Goal: Task Accomplishment & Management: Complete application form

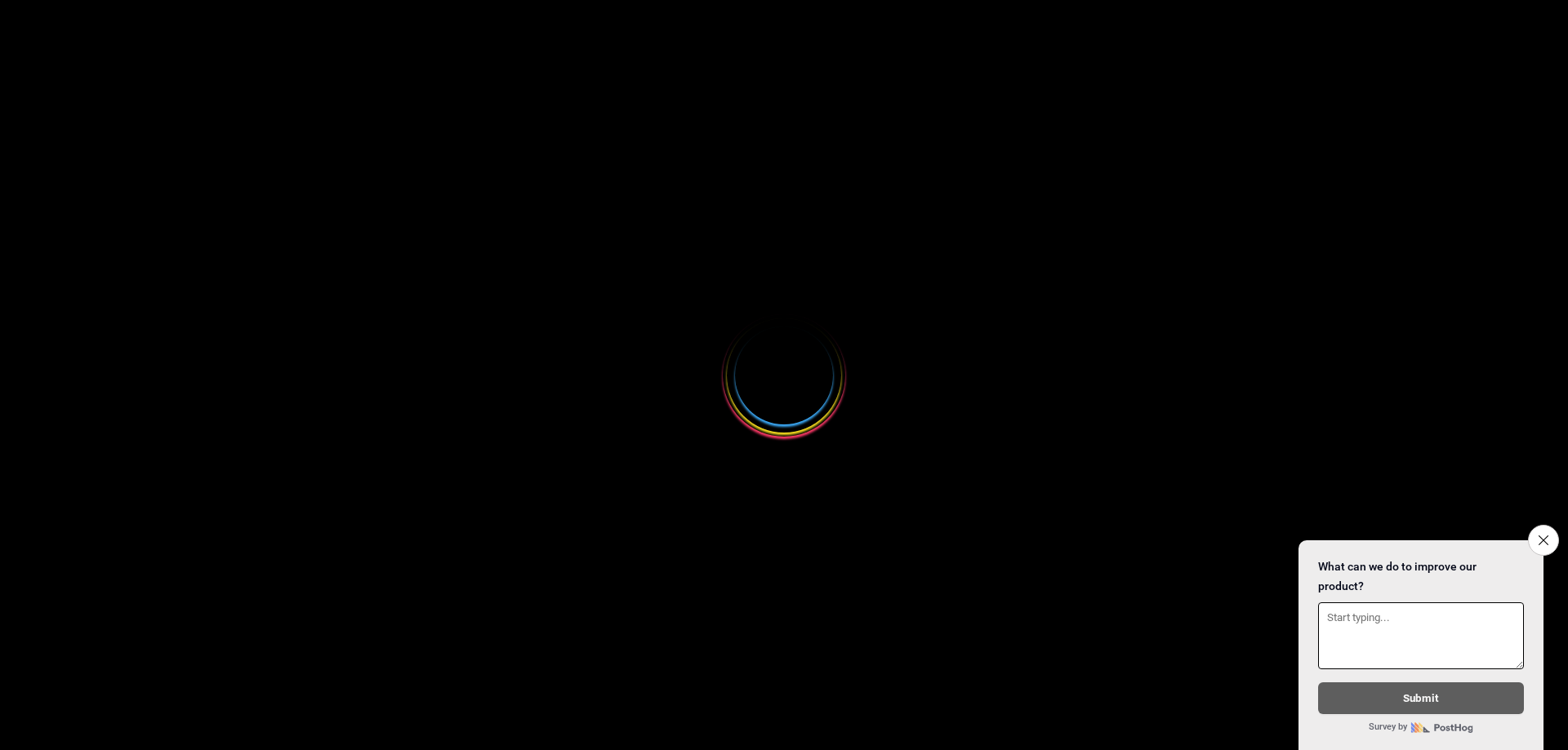
select select
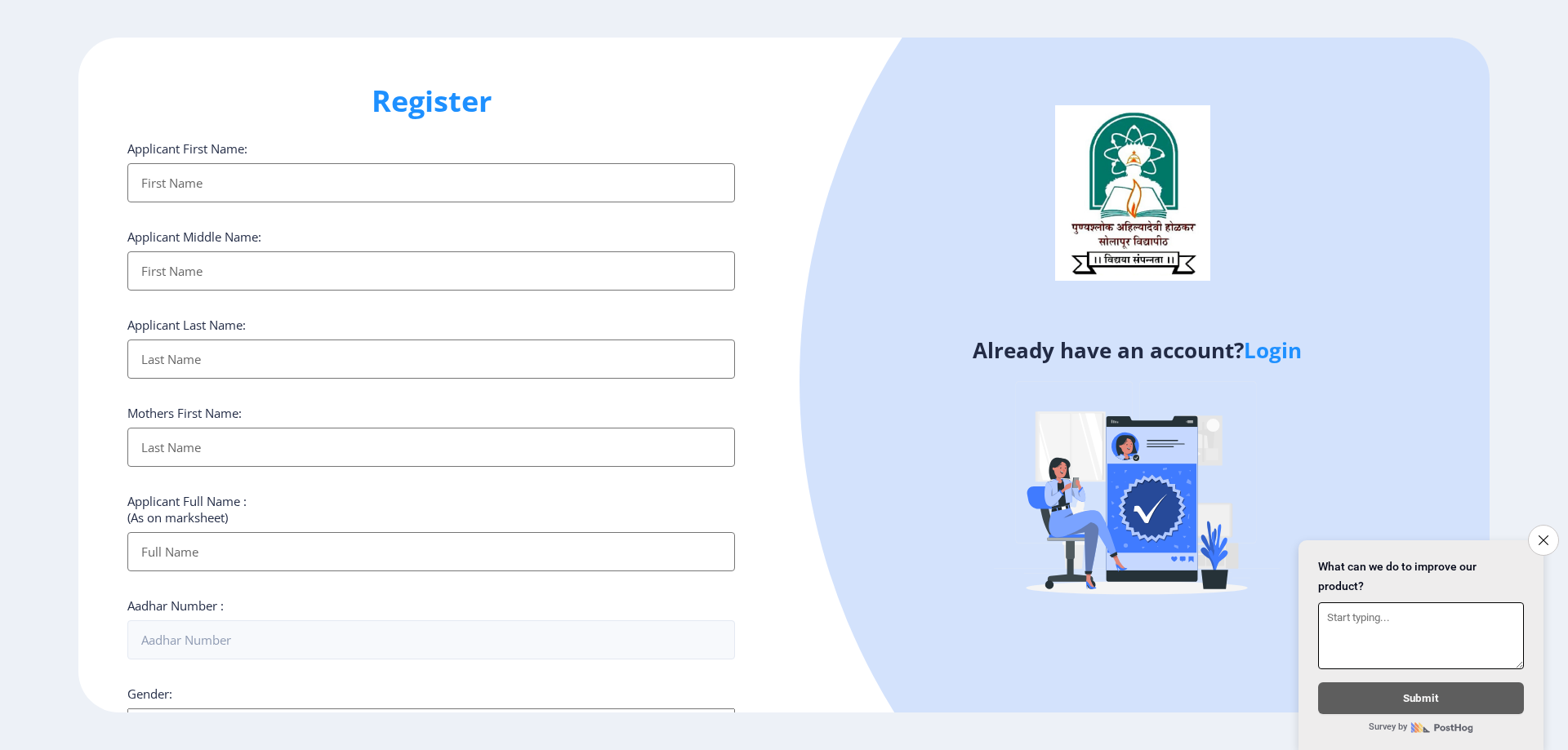
scroll to position [327, 0]
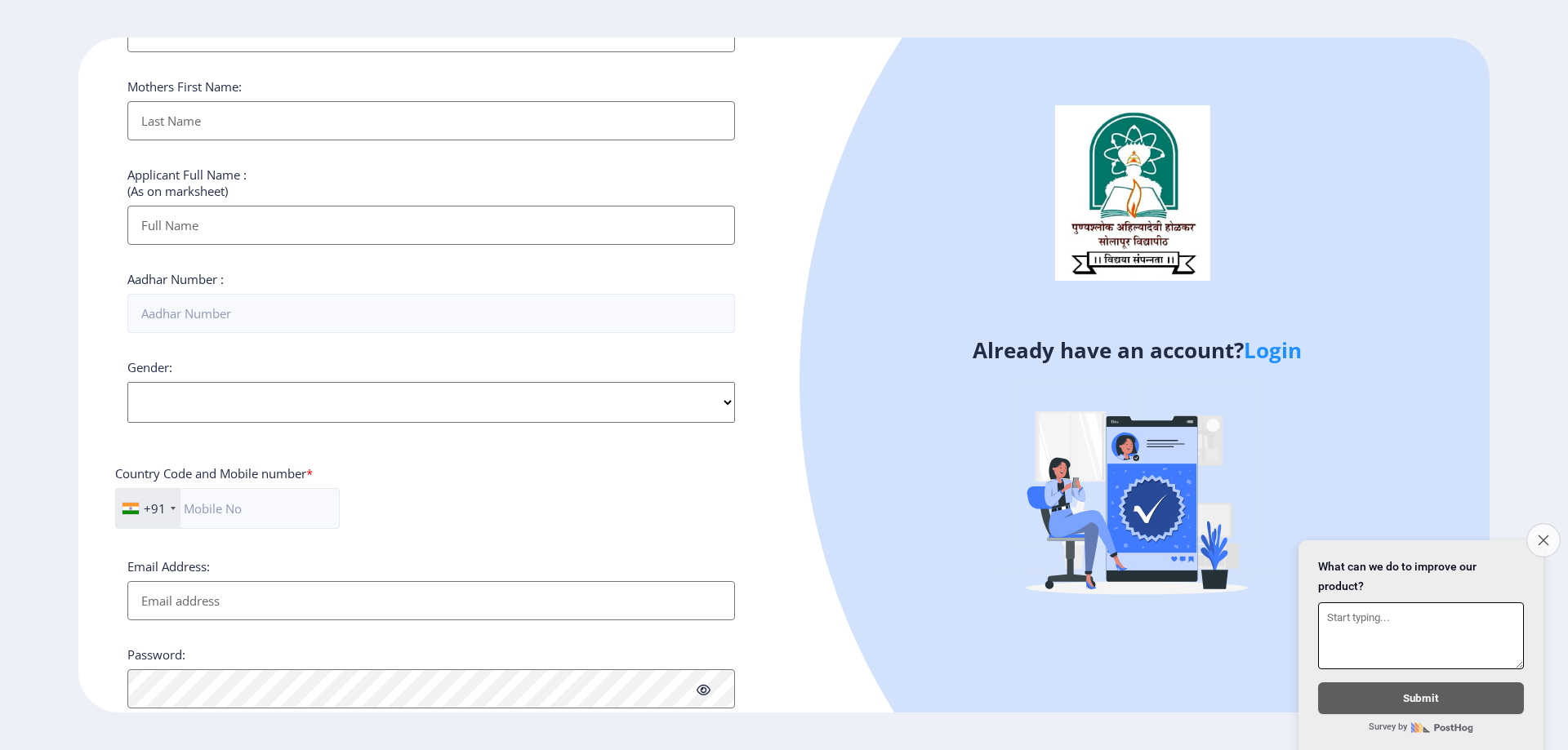
click at [1550, 536] on button "Close survey" at bounding box center [1542, 540] width 34 height 34
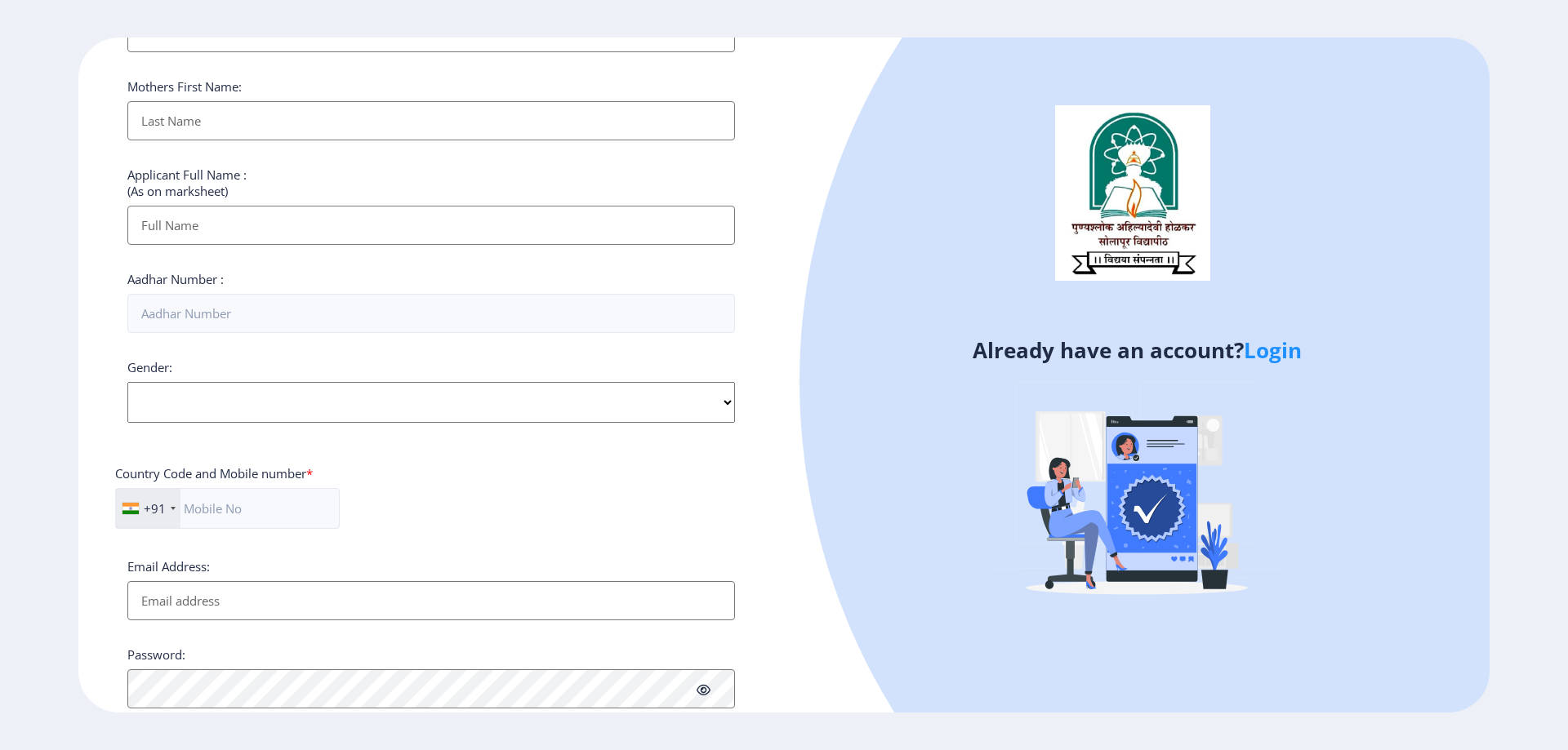
click at [1277, 348] on link "Login" at bounding box center [1271, 350] width 58 height 29
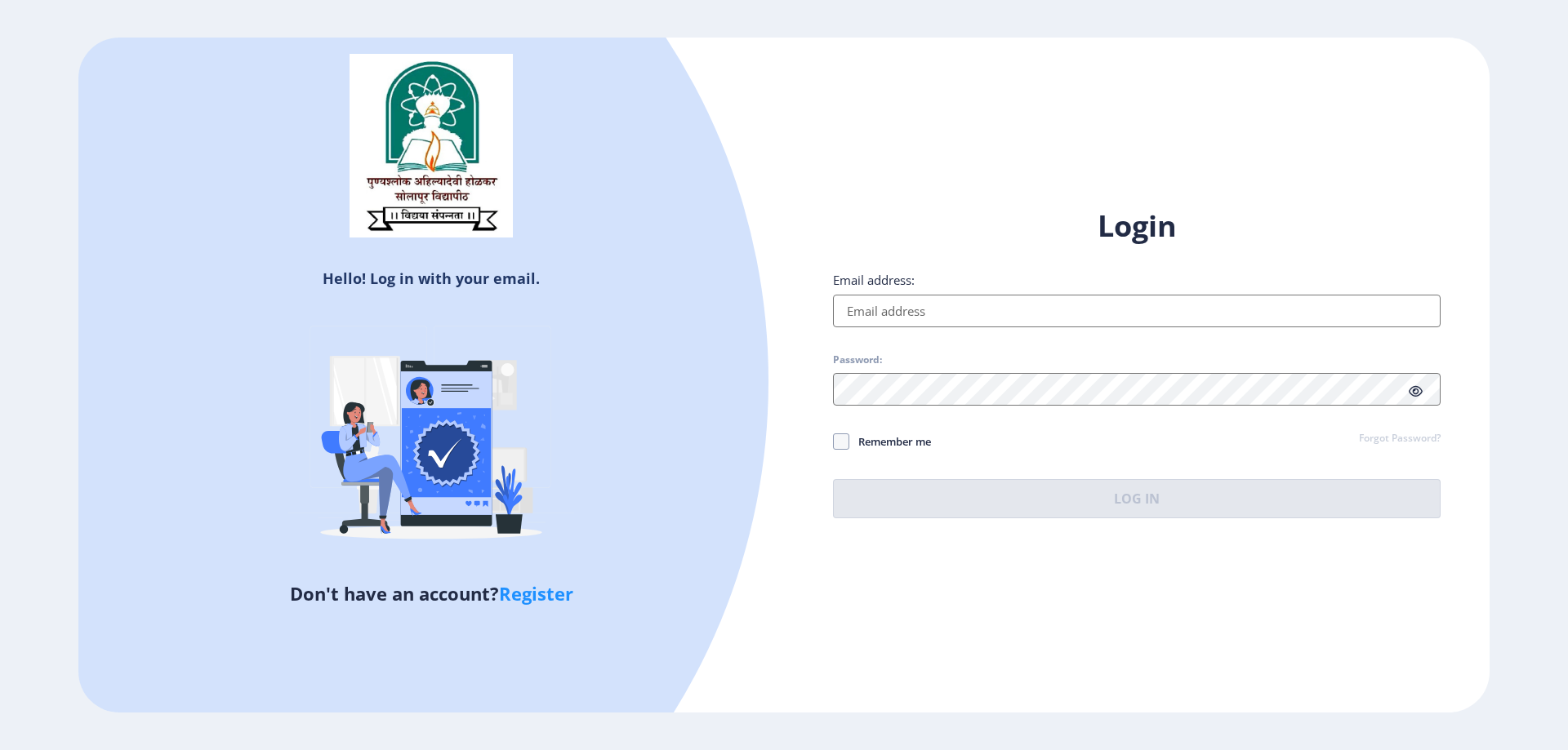
click at [1038, 310] on input "Email address:" at bounding box center [1136, 310] width 608 height 32
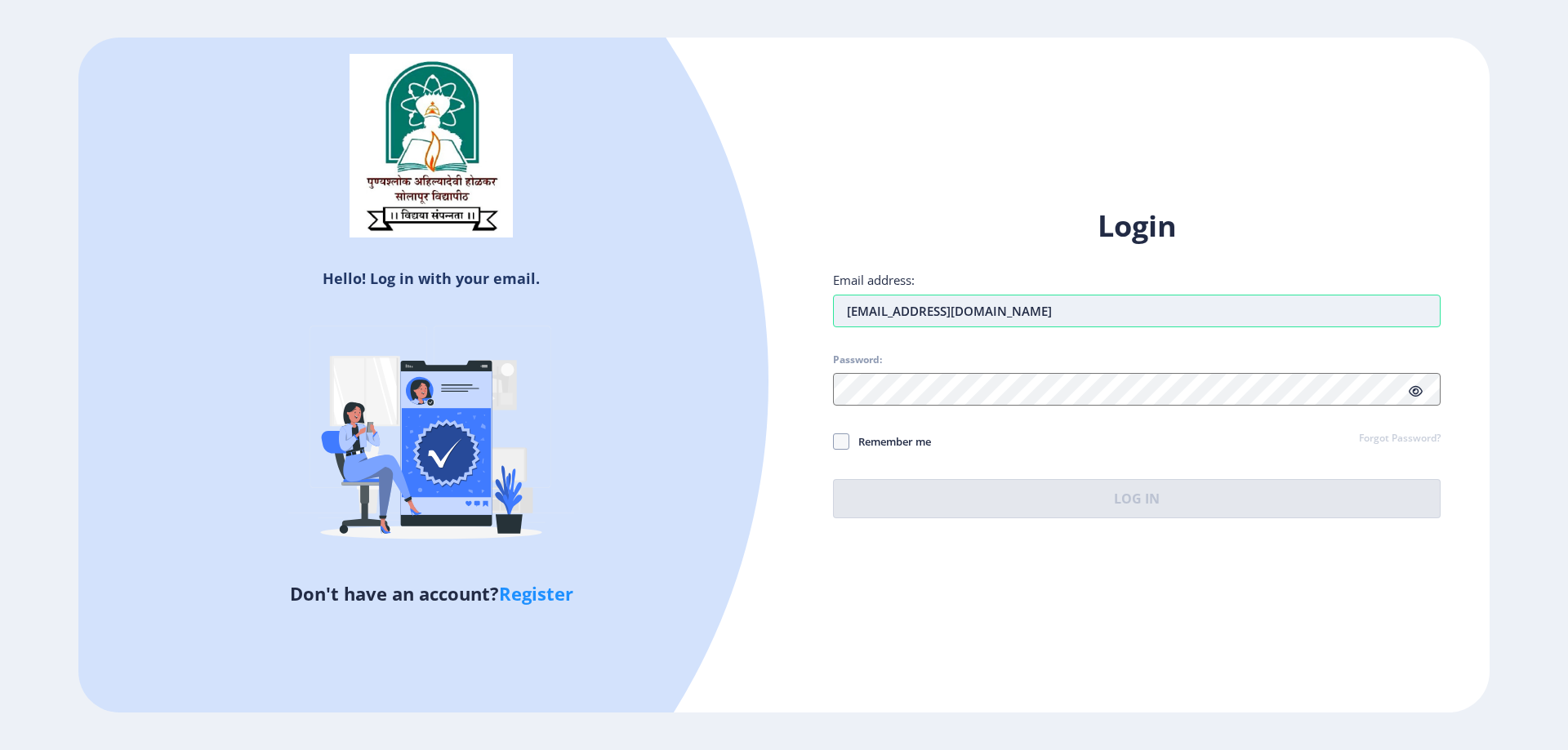
type input "[EMAIL_ADDRESS][DOMAIN_NAME]"
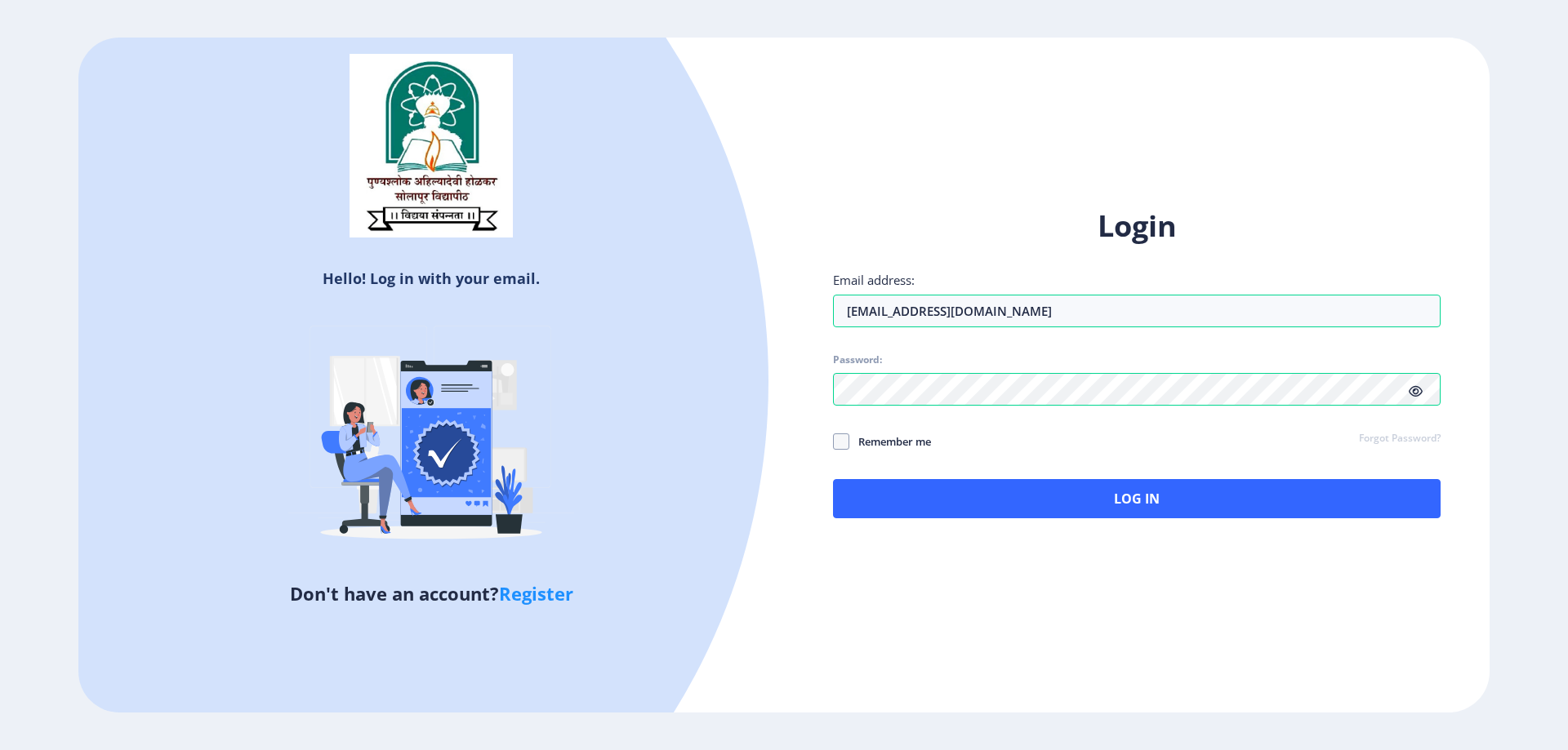
click at [1411, 389] on icon at bounding box center [1415, 391] width 14 height 12
click at [840, 444] on span at bounding box center [840, 442] width 17 height 17
click at [834, 442] on input "Remember me" at bounding box center [833, 441] width 1 height 1
checkbox input "true"
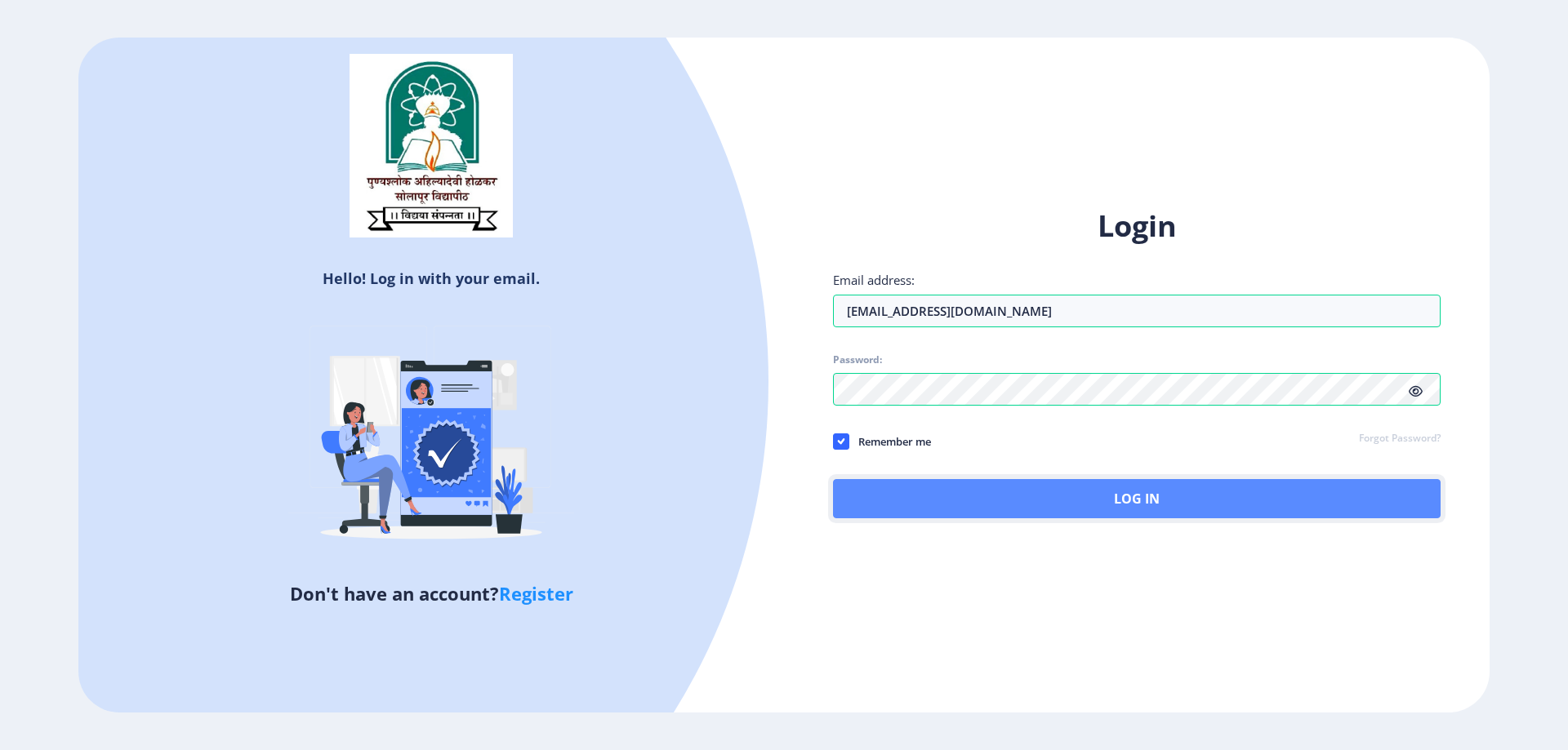
click at [952, 505] on button "Log In" at bounding box center [1136, 499] width 608 height 39
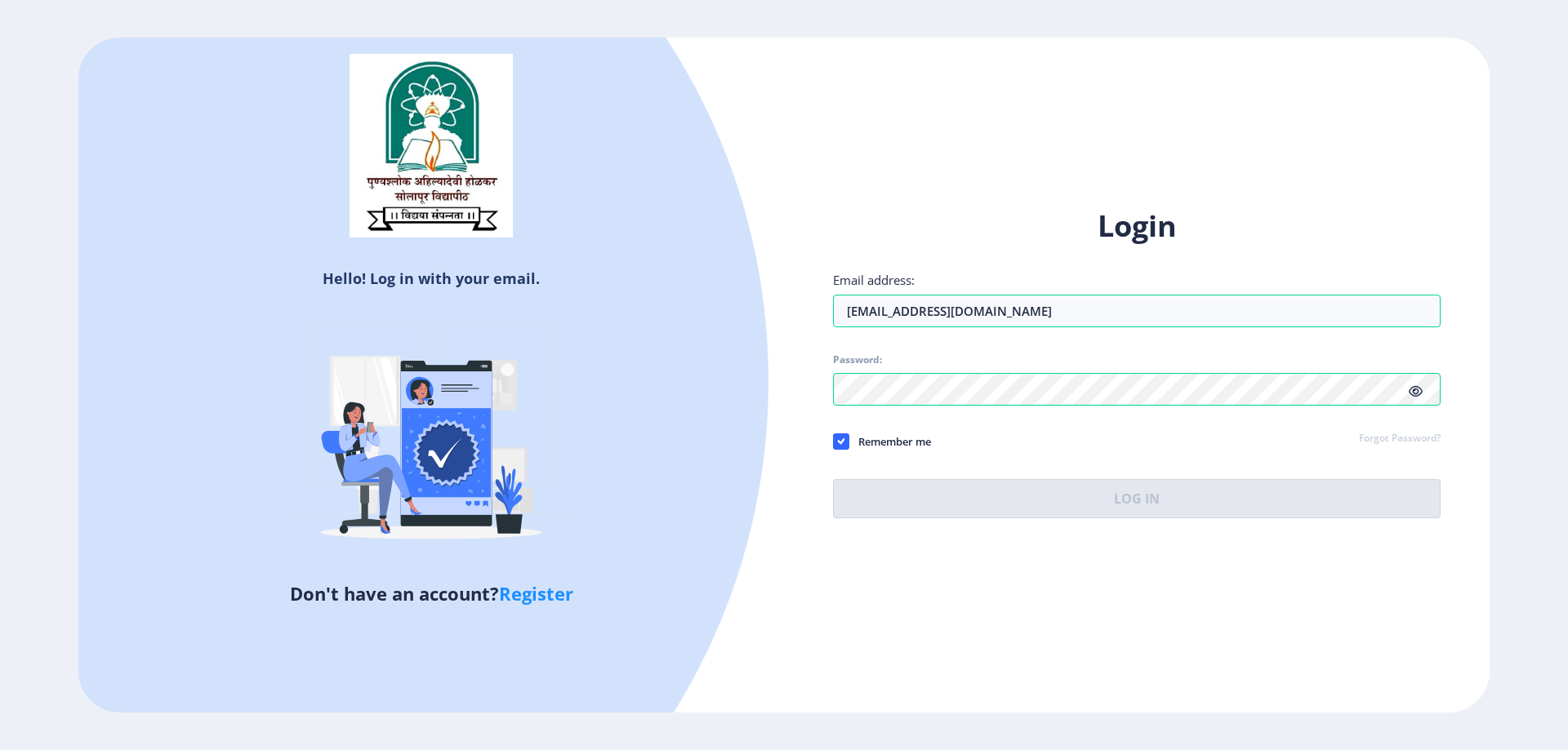
select select
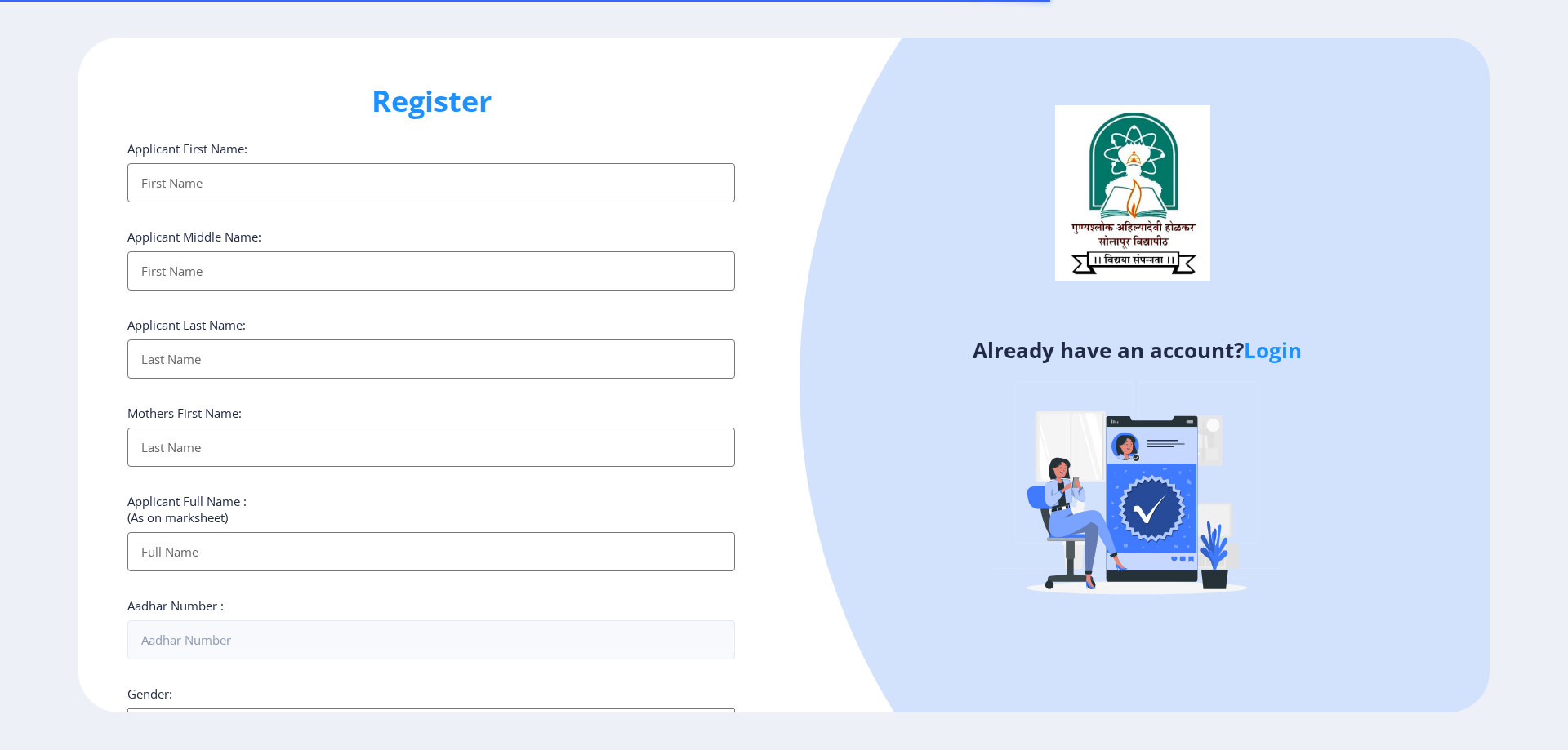
click at [193, 189] on input "Applicant First Name:" at bounding box center [431, 183] width 608 height 39
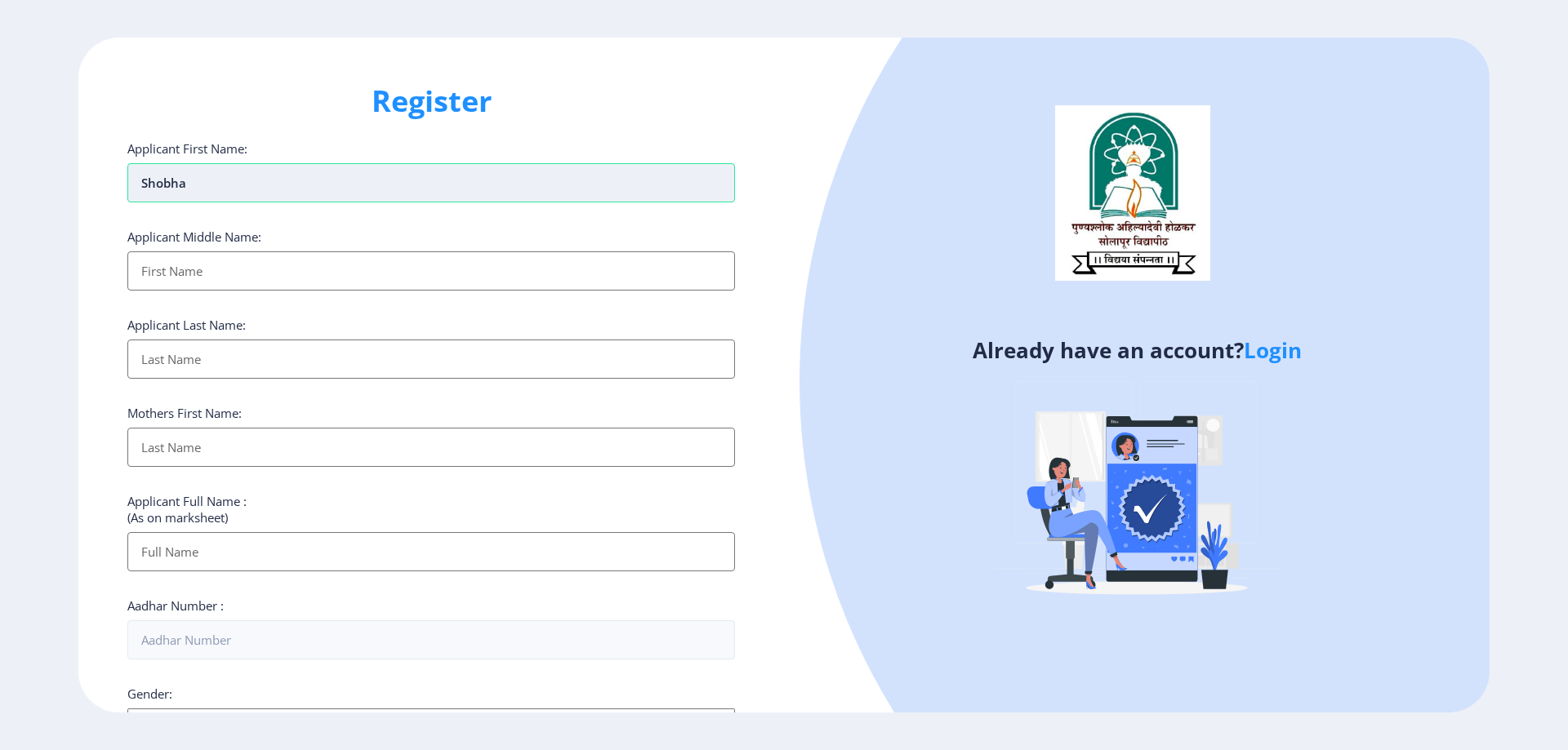
type input "shobha"
type input "[PERSON_NAME]"
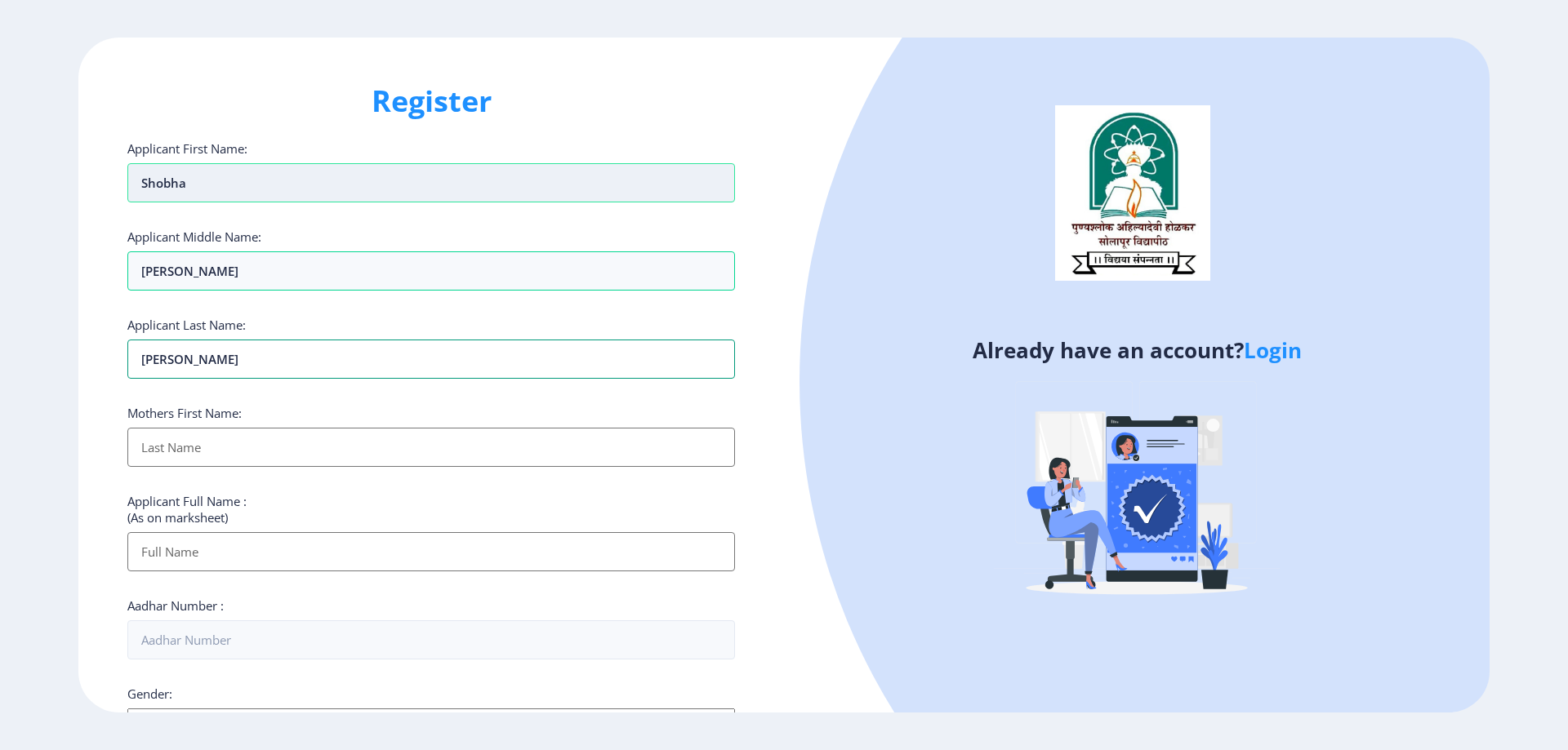
type input "[PERSON_NAME]"
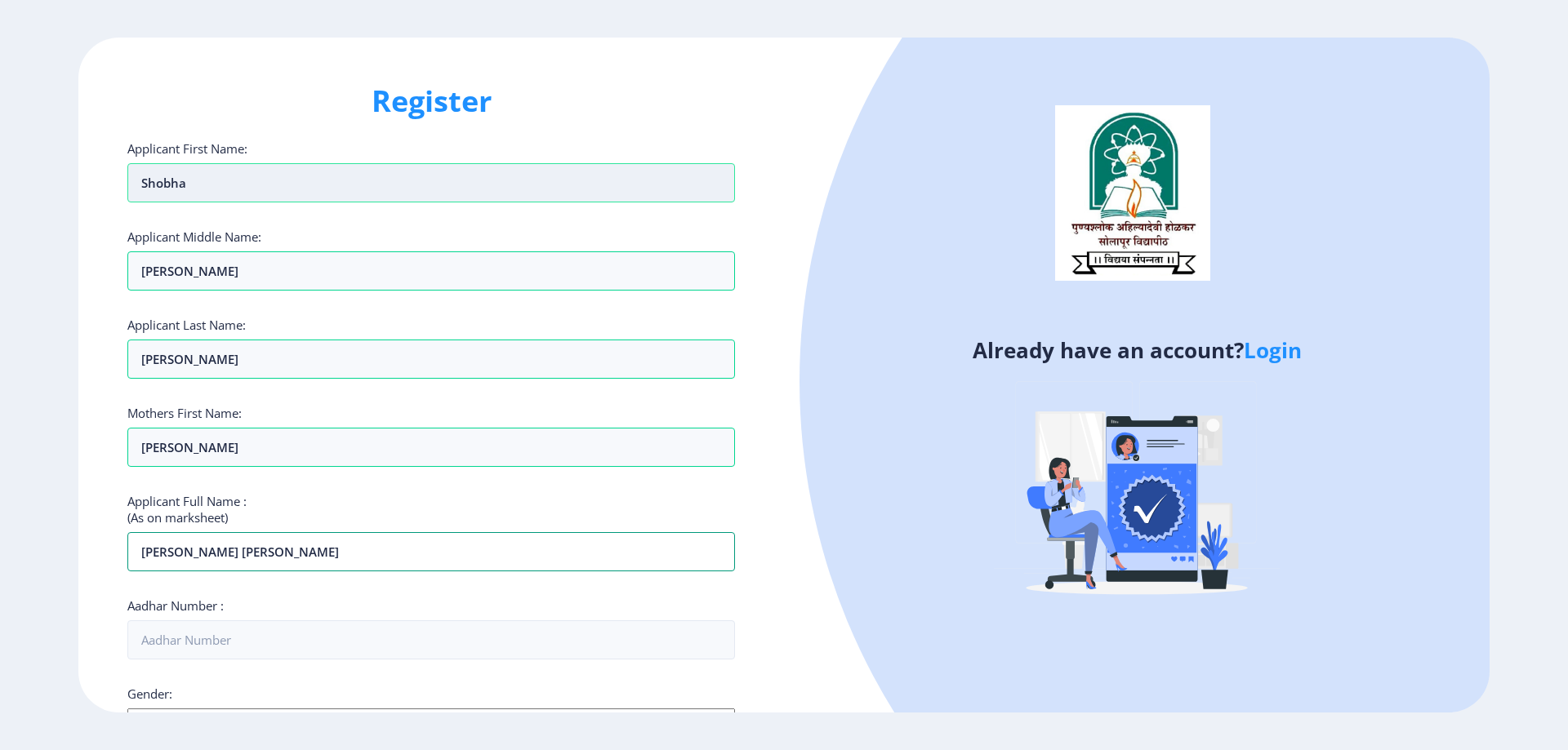
type input "[PERSON_NAME] [PERSON_NAME]"
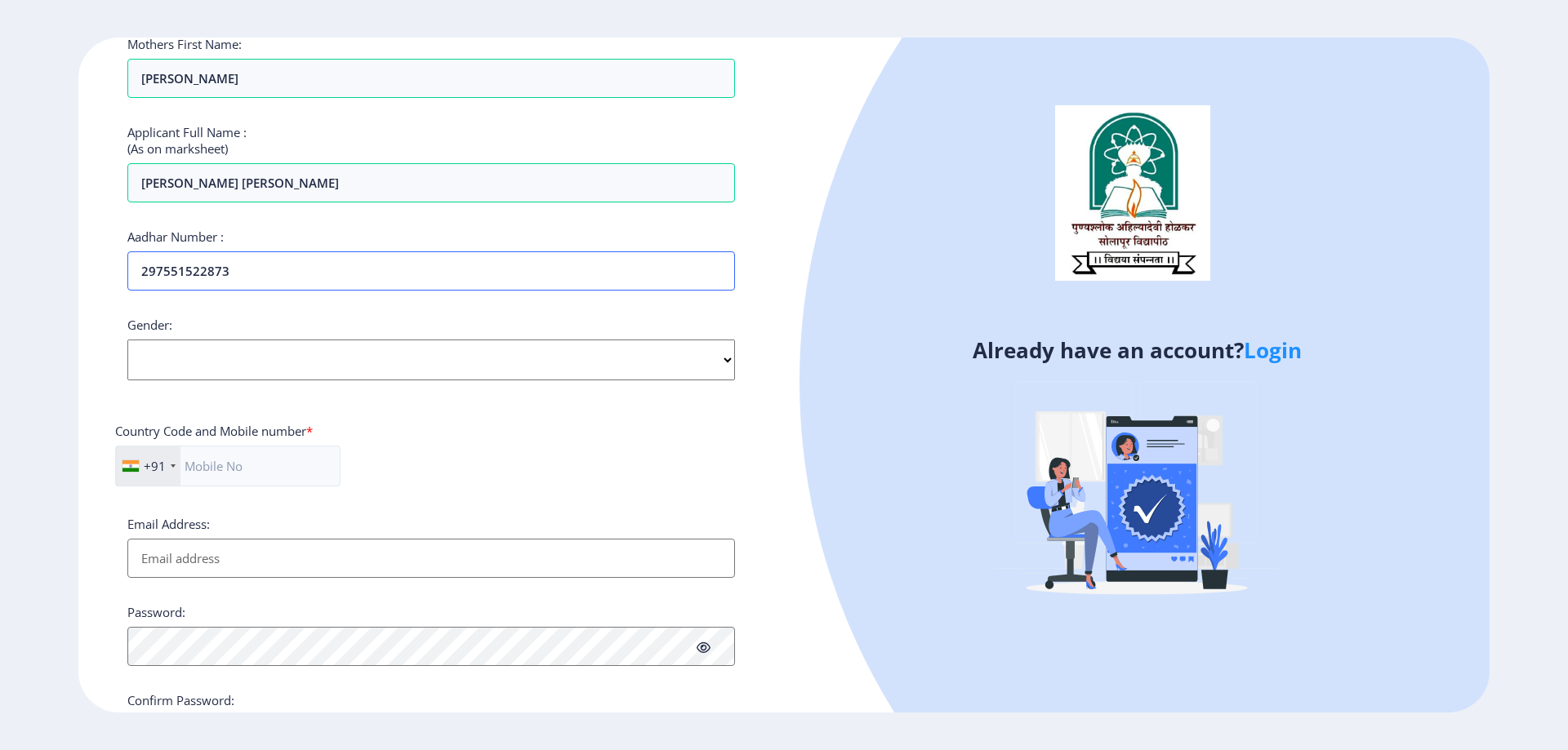
scroll to position [408, 0]
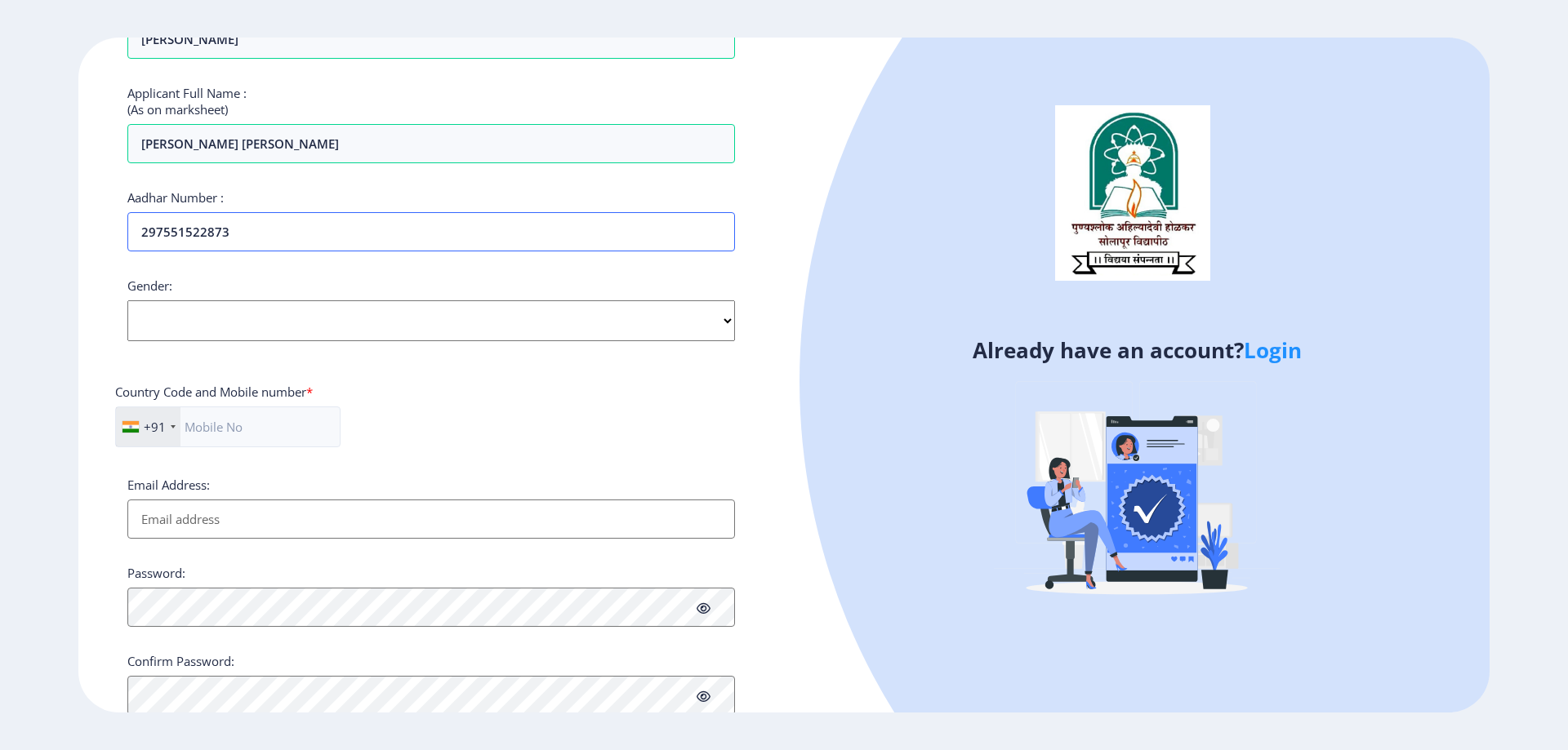
type input "297551522873"
click at [502, 312] on select "Select Gender [DEMOGRAPHIC_DATA] [DEMOGRAPHIC_DATA] Other" at bounding box center [431, 321] width 608 height 41
select select "[DEMOGRAPHIC_DATA]"
click at [128, 300] on select "Select Gender [DEMOGRAPHIC_DATA] [DEMOGRAPHIC_DATA] Other" at bounding box center [431, 321] width 608 height 41
click at [289, 428] on input "text" at bounding box center [228, 427] width 226 height 41
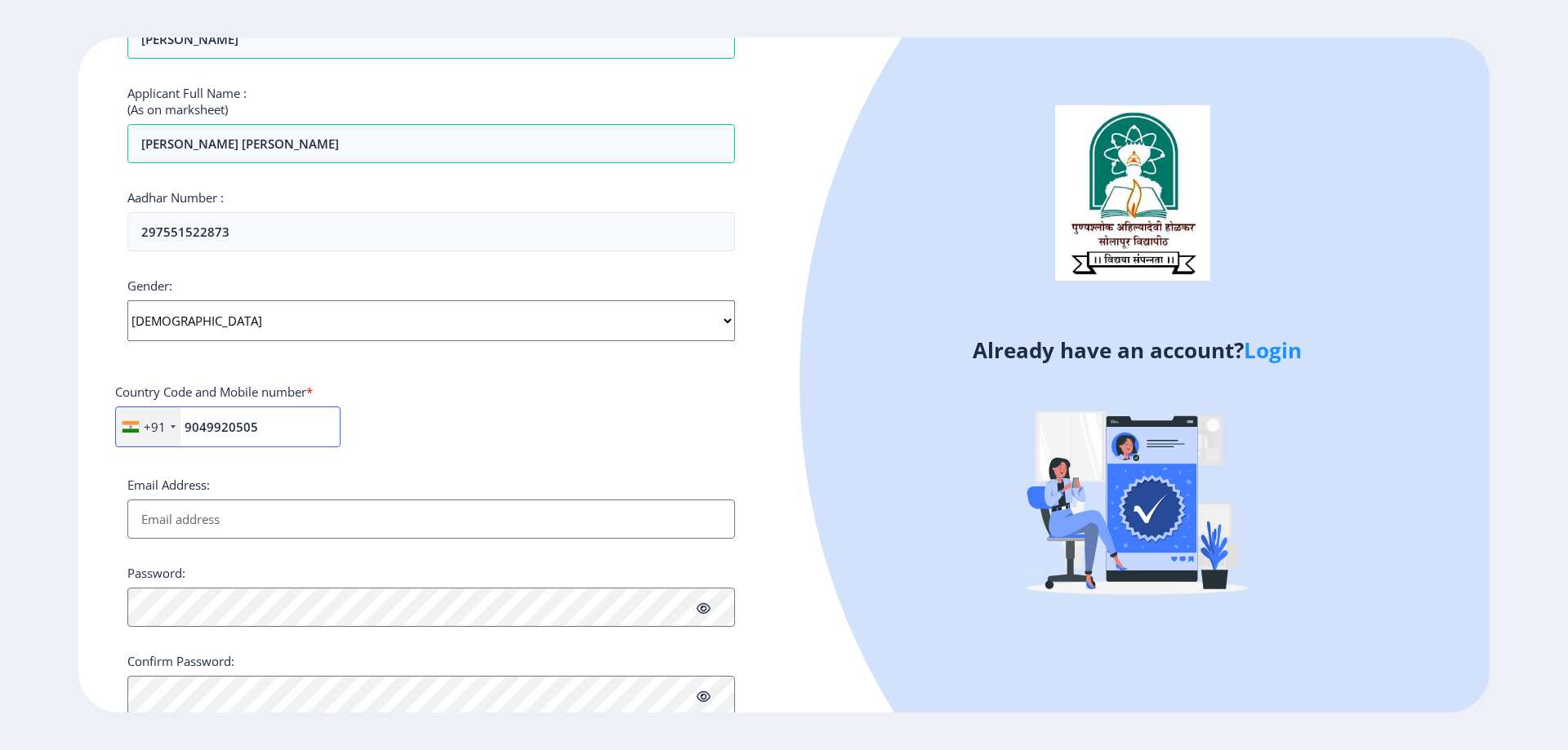
type input "9049920505"
click at [279, 507] on input "Email Address:" at bounding box center [431, 519] width 608 height 39
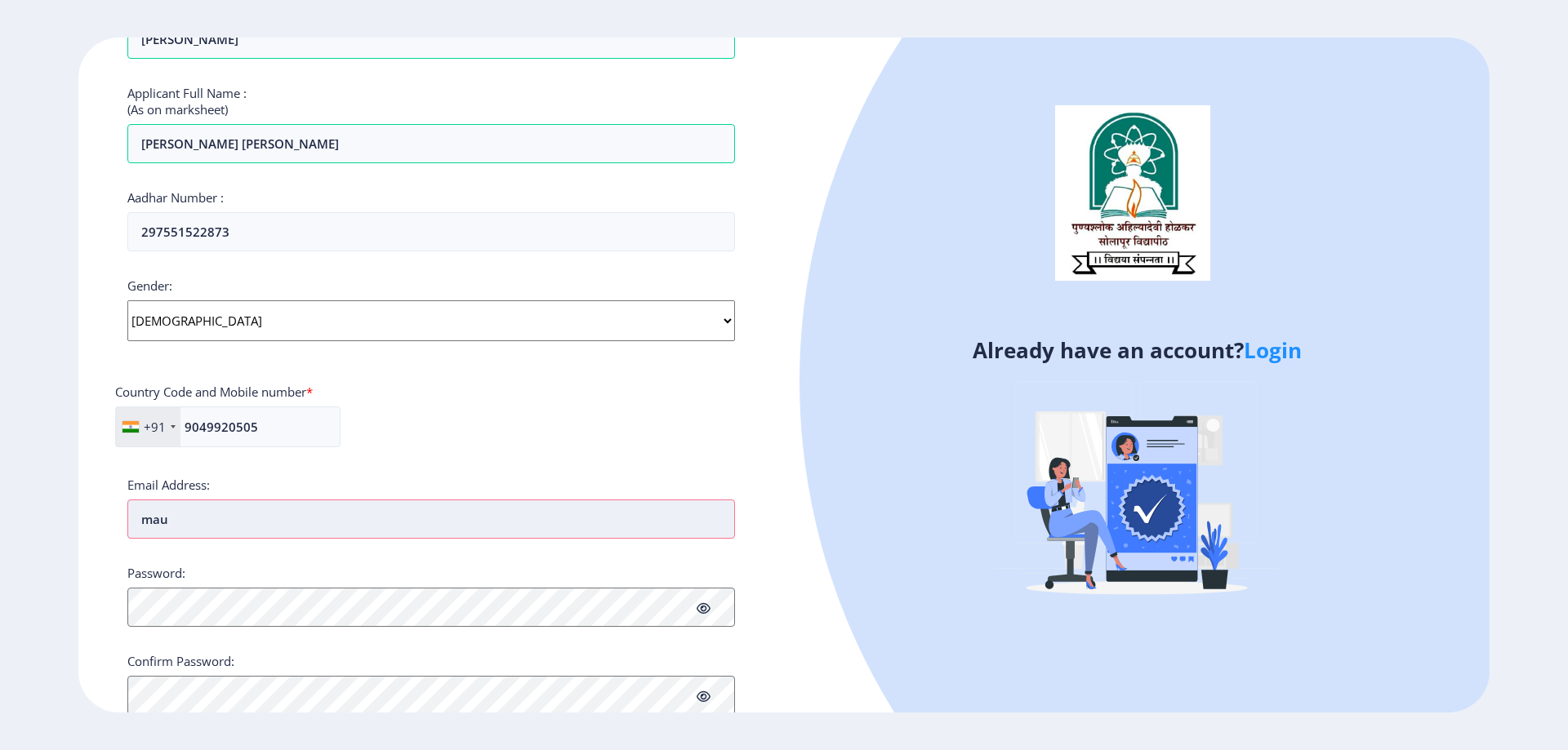
type input "[EMAIL_ADDRESS][DOMAIN_NAME]"
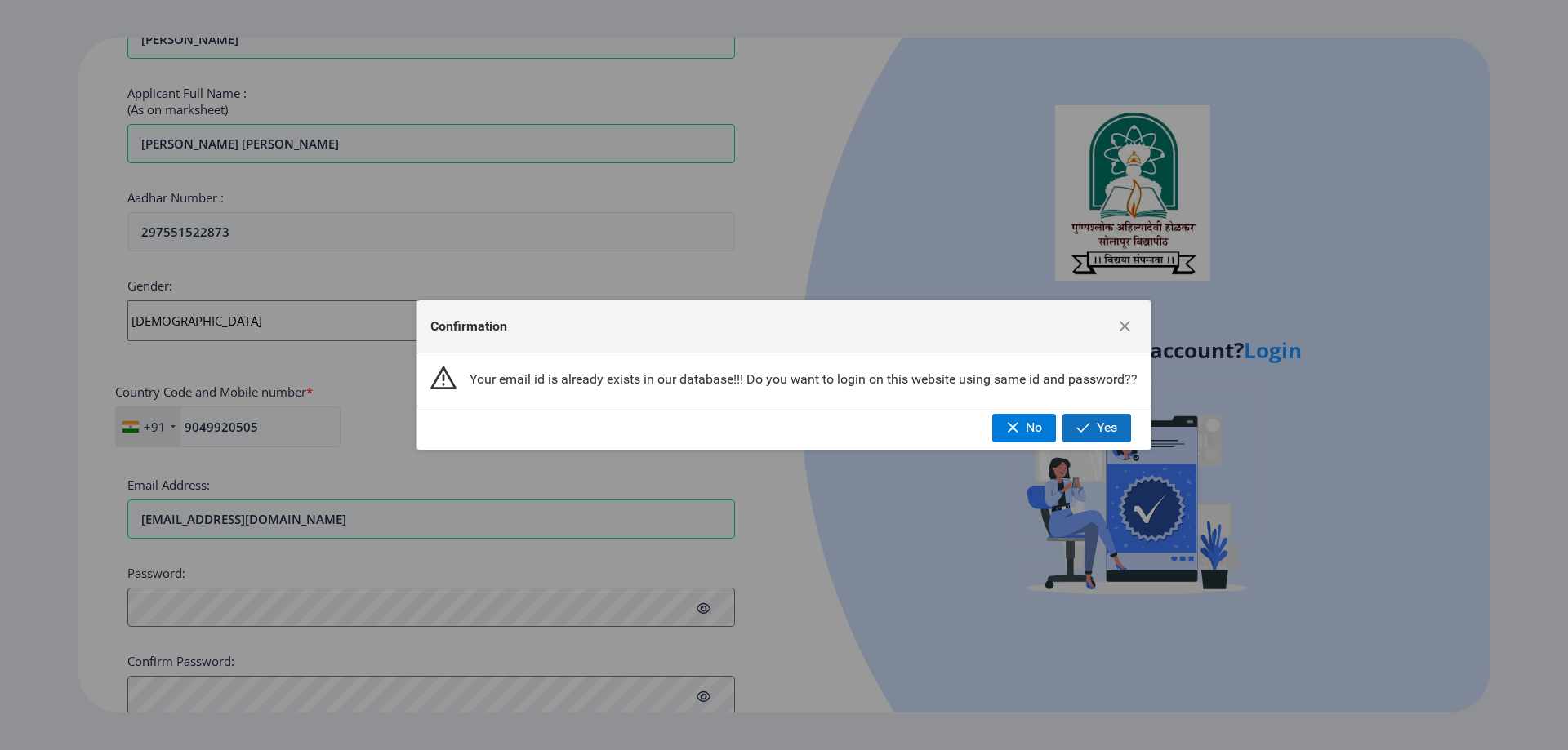
click at [1117, 424] on button "Yes" at bounding box center [1097, 428] width 69 height 27
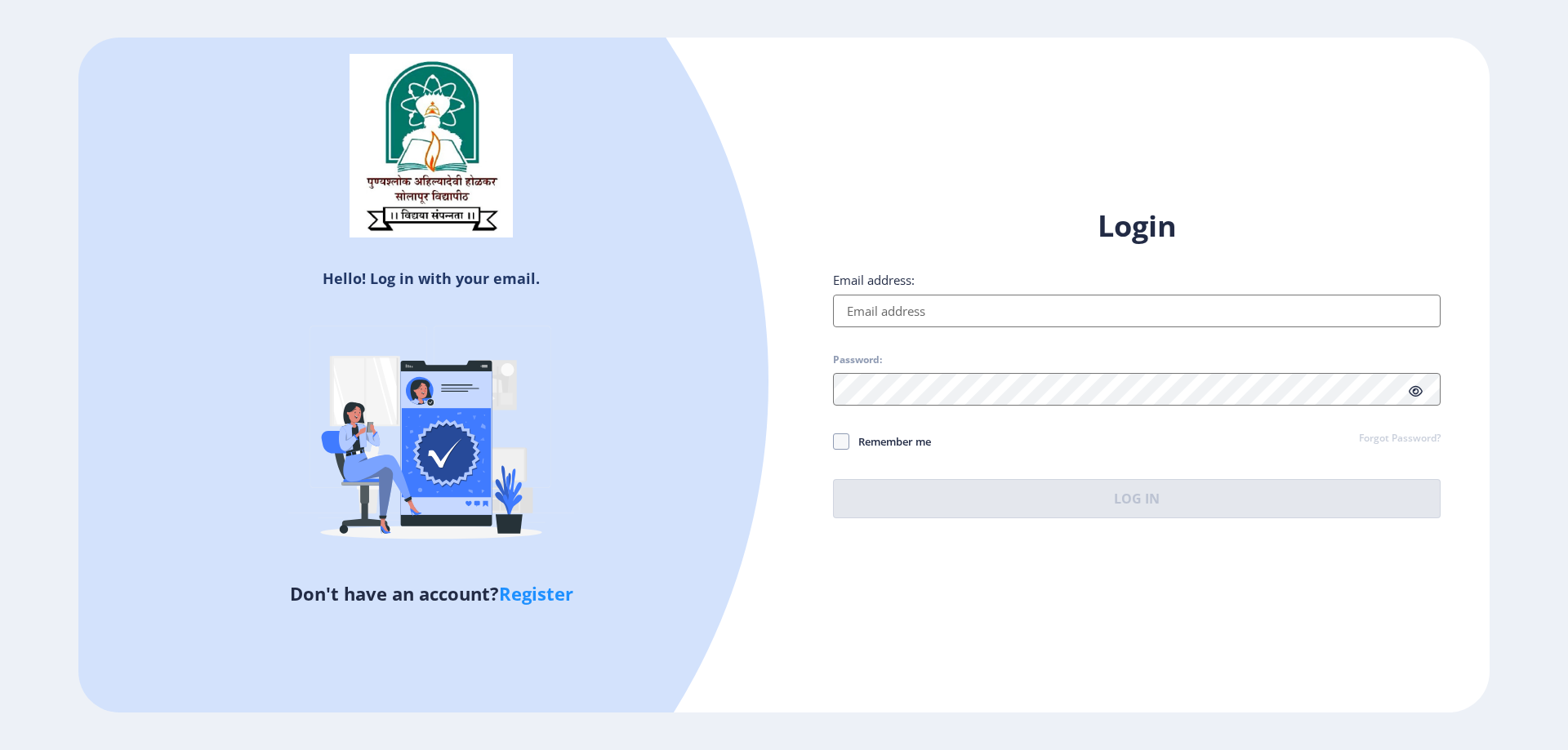
click at [938, 298] on input "Email address:" at bounding box center [1136, 310] width 608 height 32
type input "[EMAIL_ADDRESS][DOMAIN_NAME]"
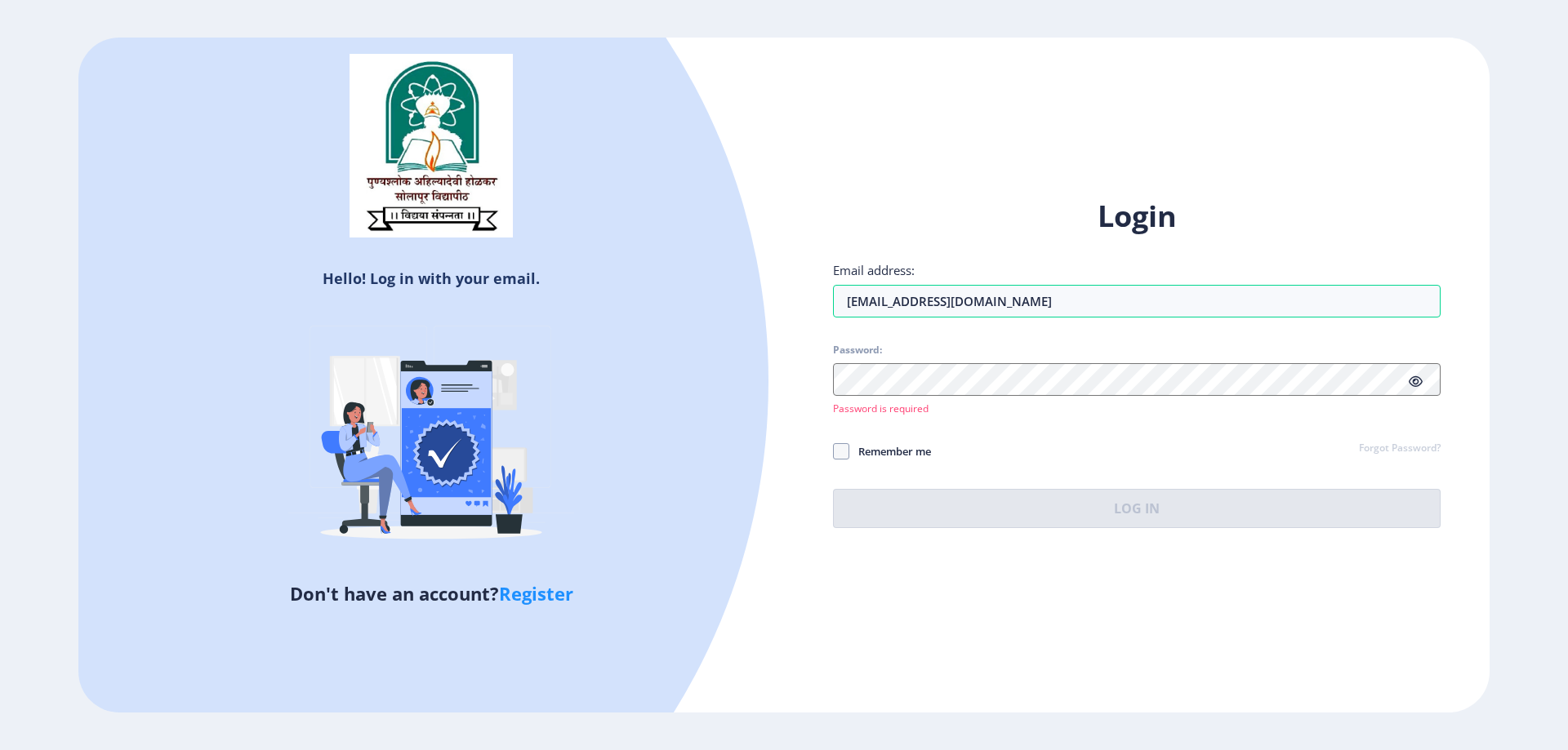
click at [1431, 431] on div "Login Email address: [EMAIL_ADDRESS][DOMAIN_NAME] Password: Password is require…" at bounding box center [1136, 362] width 608 height 332
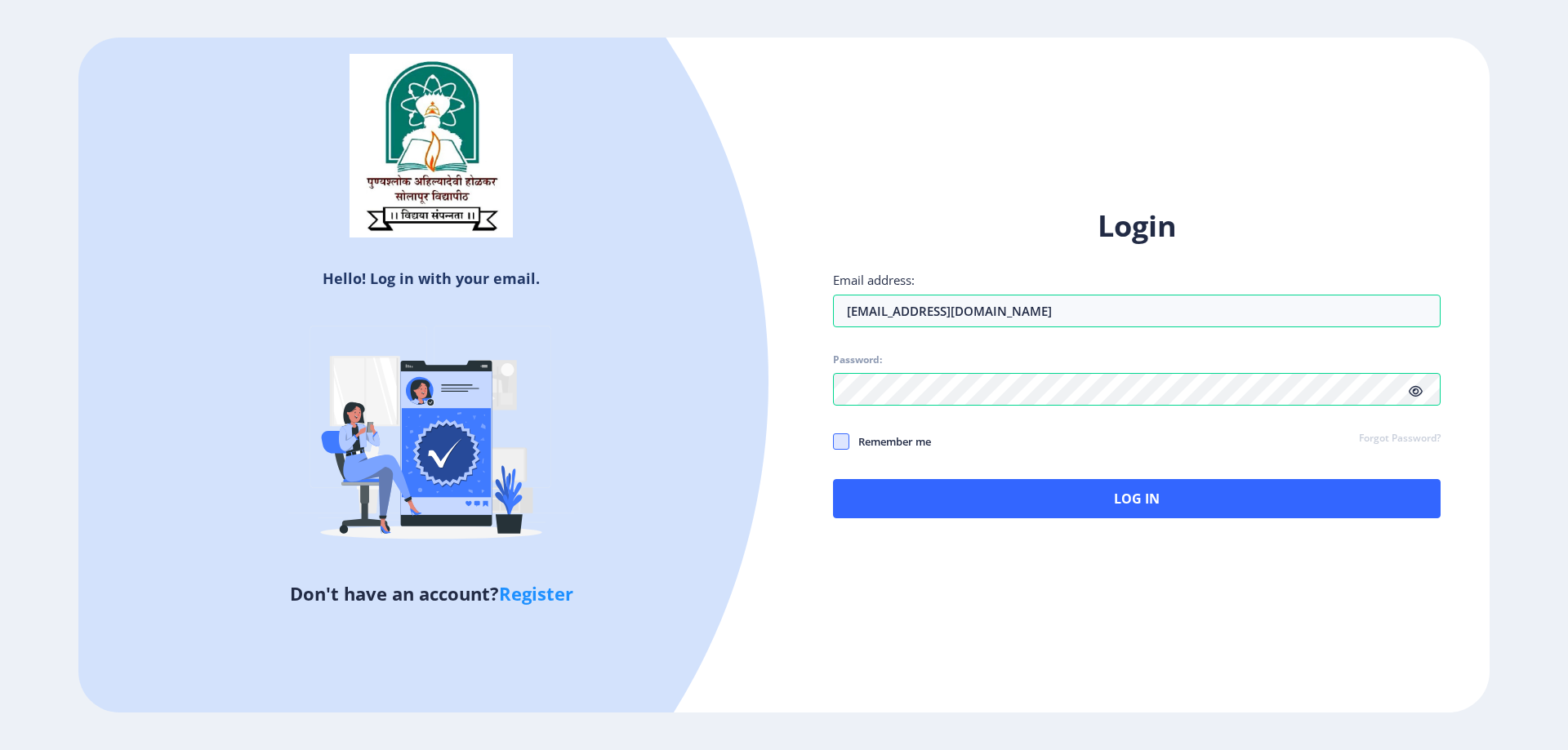
click at [833, 448] on span at bounding box center [840, 442] width 17 height 17
click at [833, 442] on input "Remember me" at bounding box center [833, 441] width 1 height 1
checkbox input "true"
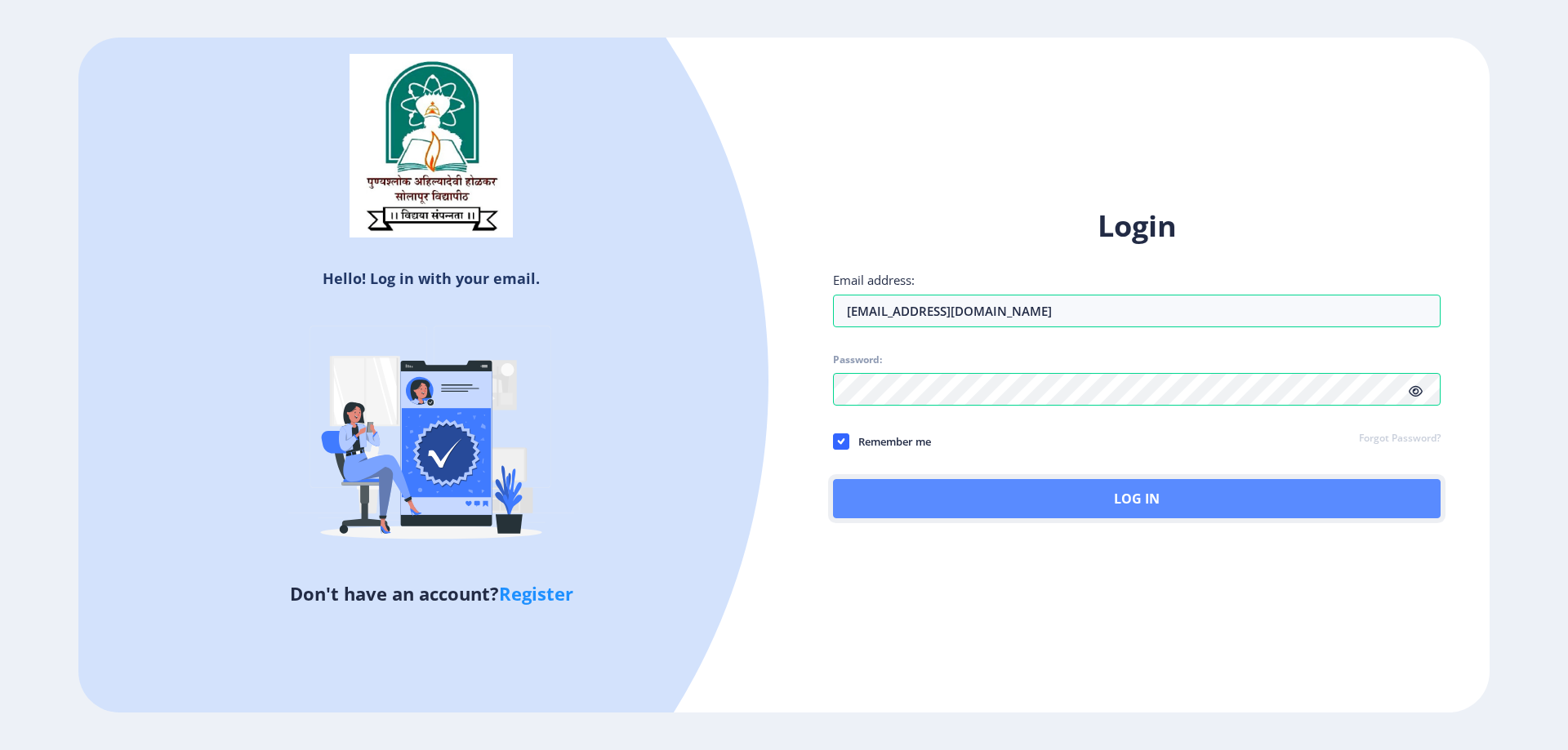
click at [908, 491] on button "Log In" at bounding box center [1136, 499] width 608 height 39
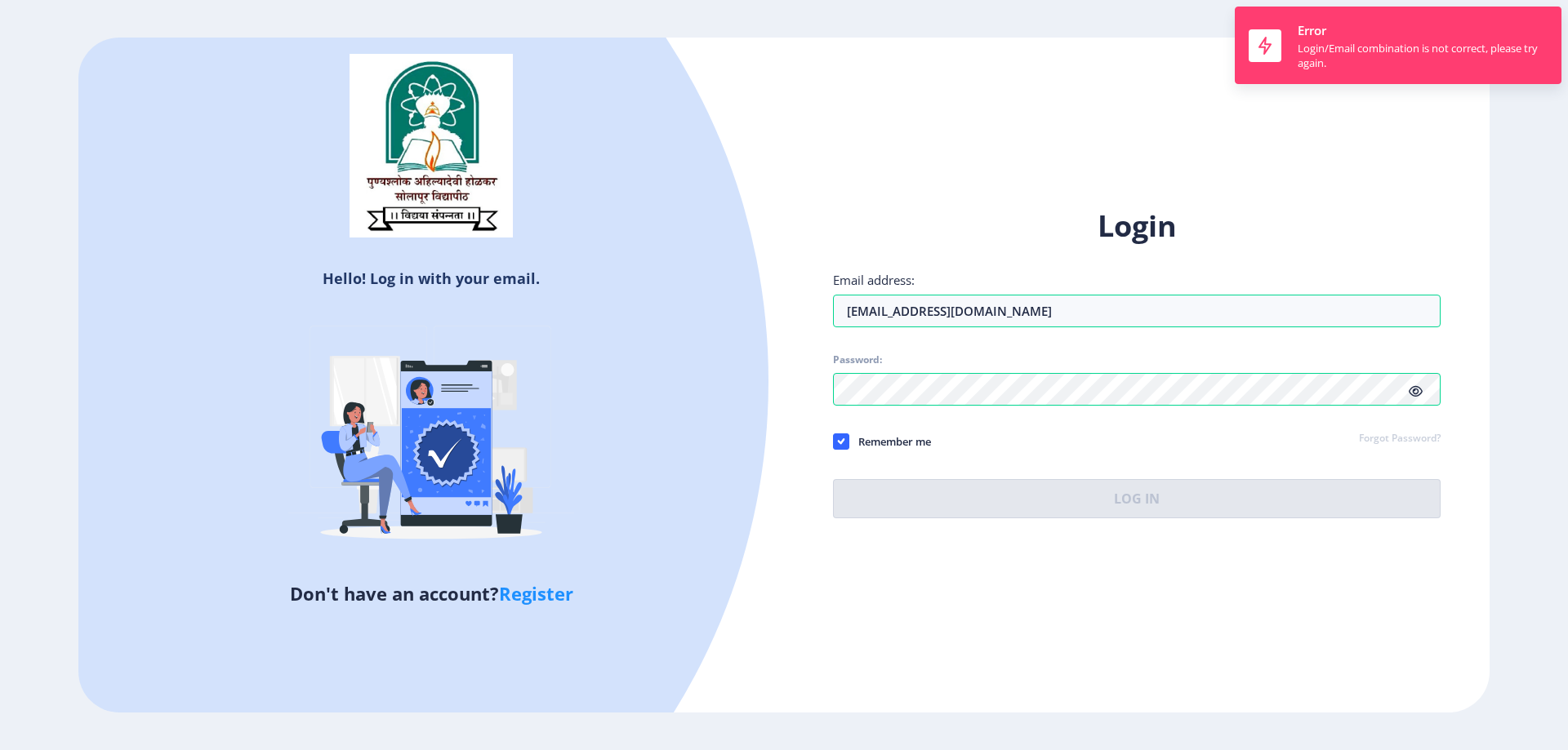
click at [1362, 432] on link "Forgot Password?" at bounding box center [1399, 439] width 81 height 15
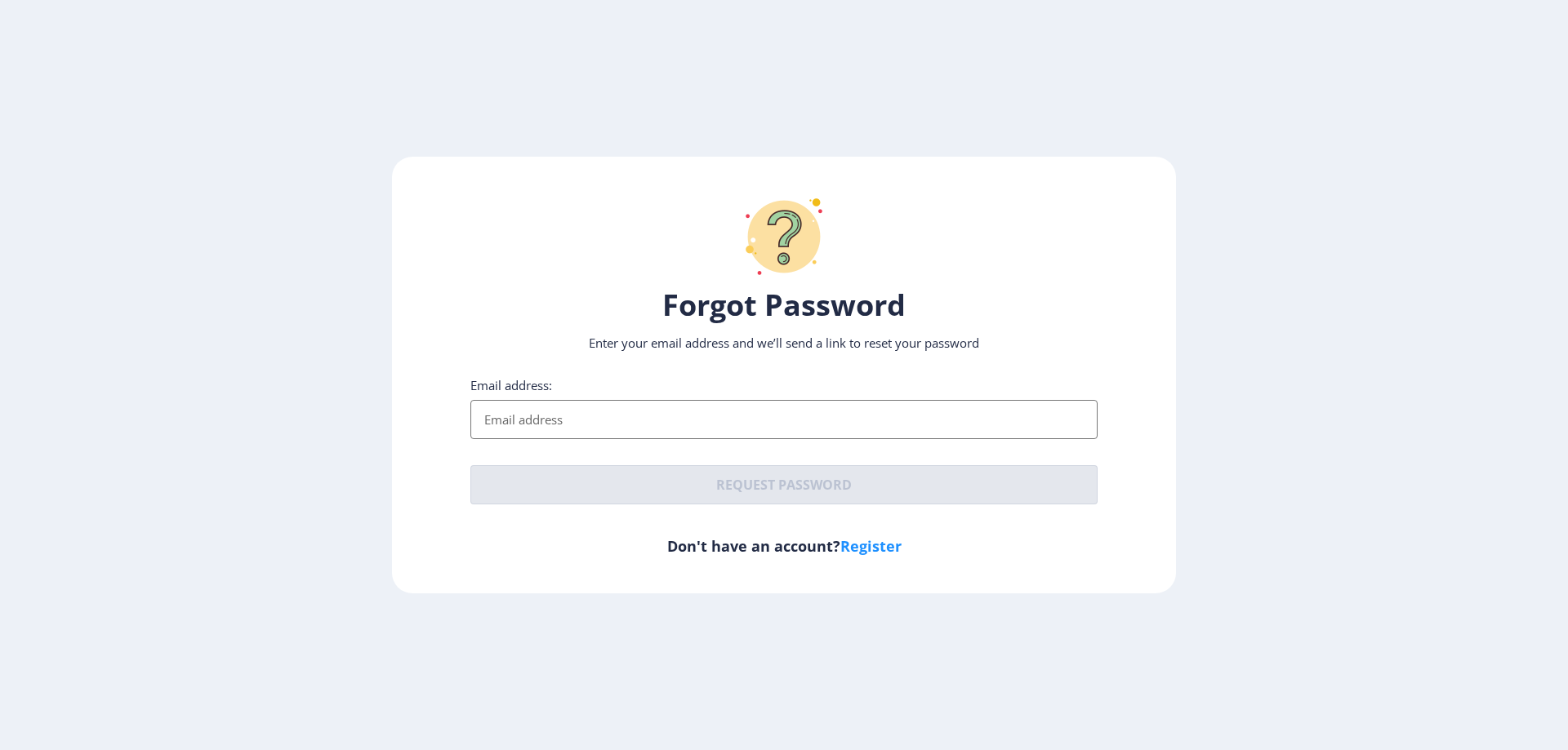
click at [752, 422] on input "Email address:" at bounding box center [784, 419] width 627 height 39
type input "[EMAIL_ADDRESS][DOMAIN_NAME]"
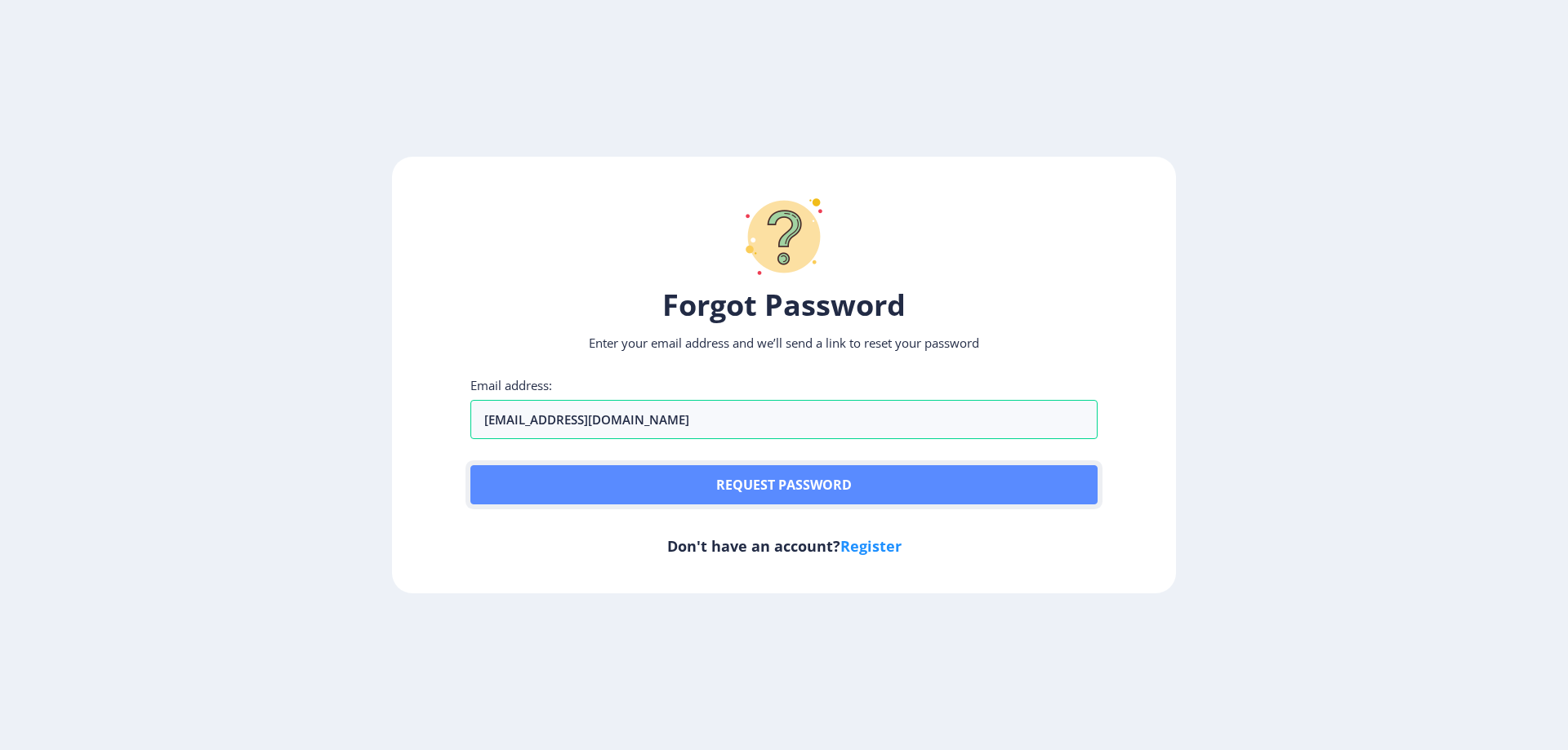
click at [732, 502] on button "Request password" at bounding box center [784, 485] width 627 height 39
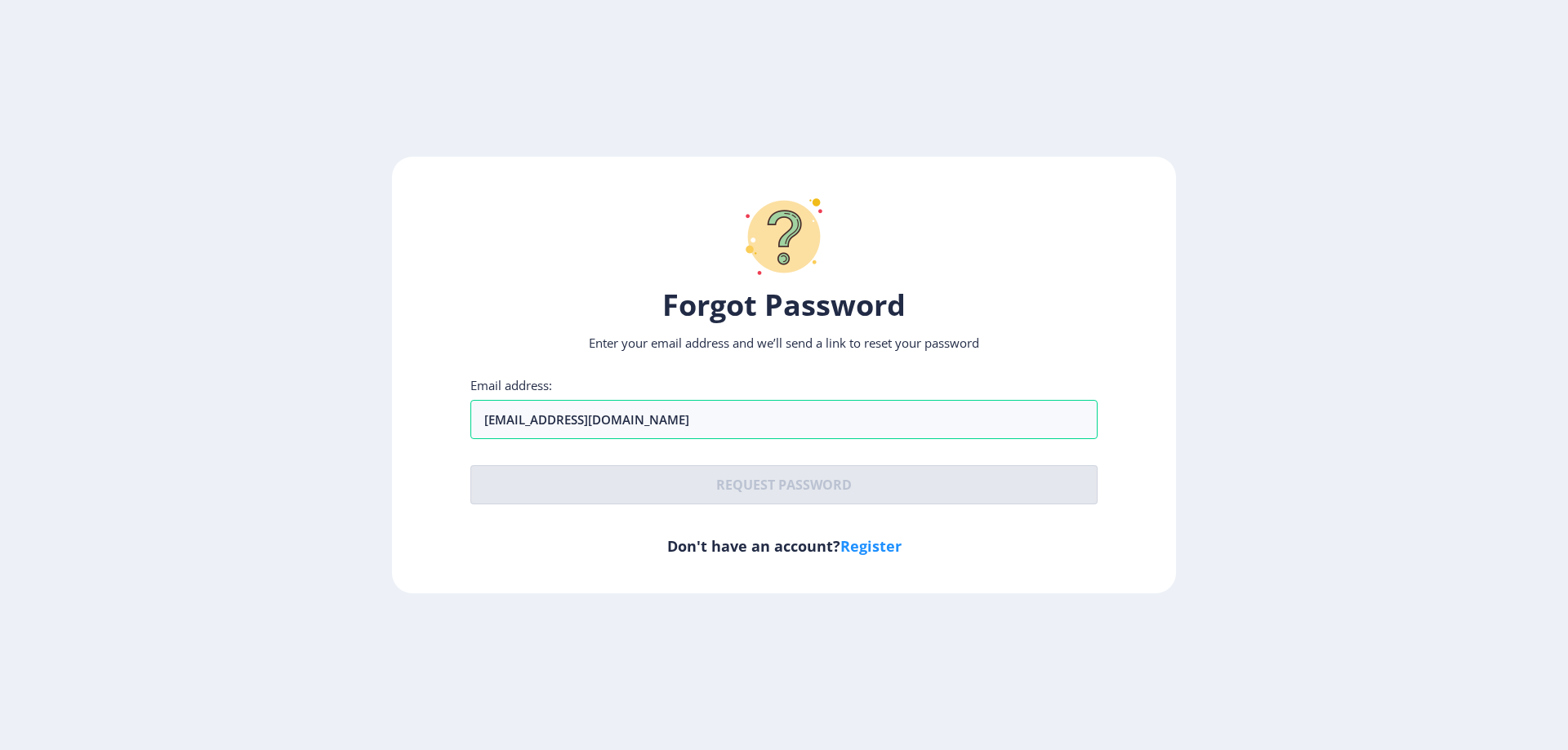
click at [874, 550] on link "Register" at bounding box center [871, 546] width 61 height 20
select select
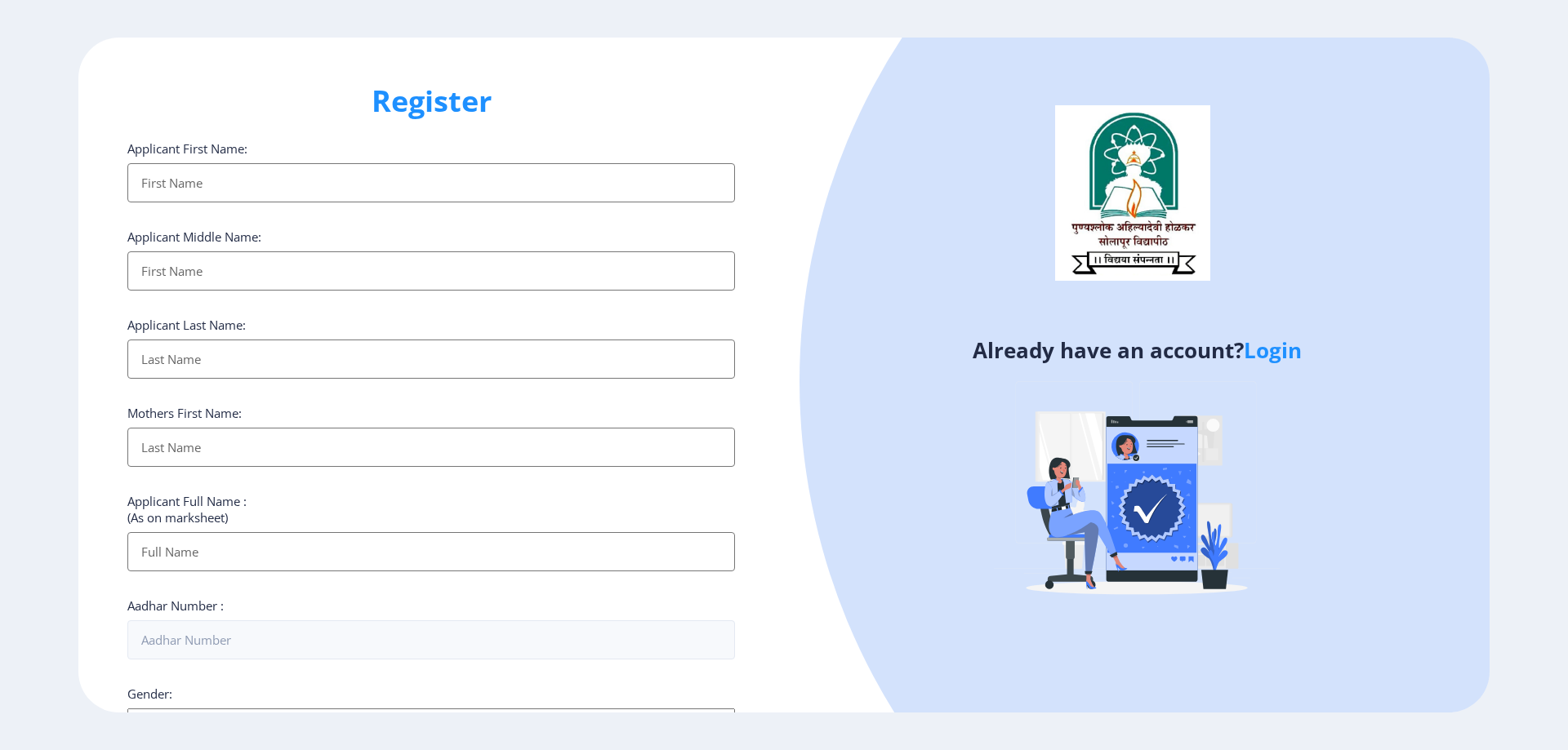
click at [901, 435] on div at bounding box center [1426, 381] width 1254 height 1254
click at [1293, 342] on link "Login" at bounding box center [1271, 350] width 58 height 29
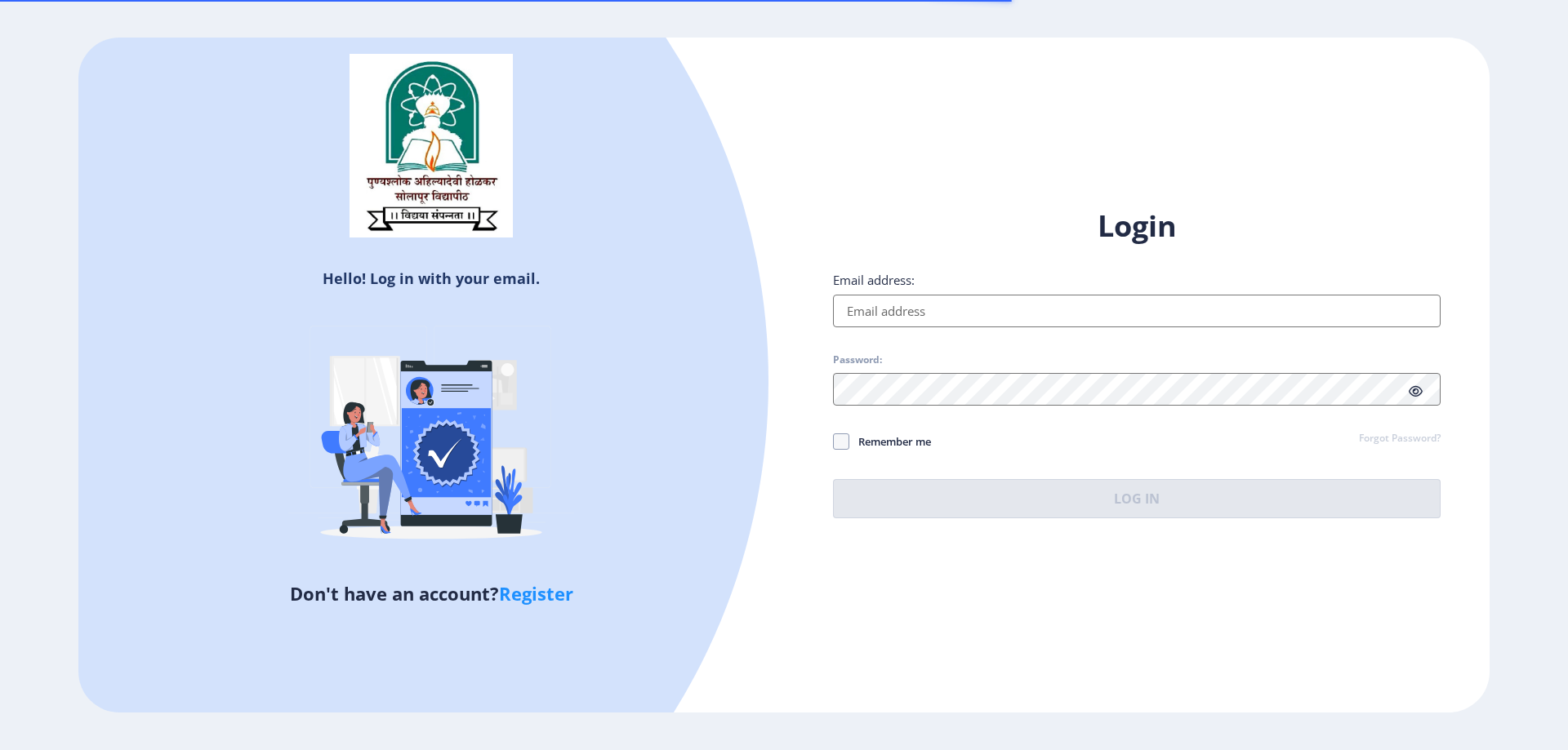
click at [1106, 301] on input "Email address:" at bounding box center [1136, 310] width 608 height 32
click at [1032, 317] on input "Email address:" at bounding box center [1136, 310] width 608 height 32
click at [1034, 314] on input "Email address:" at bounding box center [1136, 310] width 608 height 32
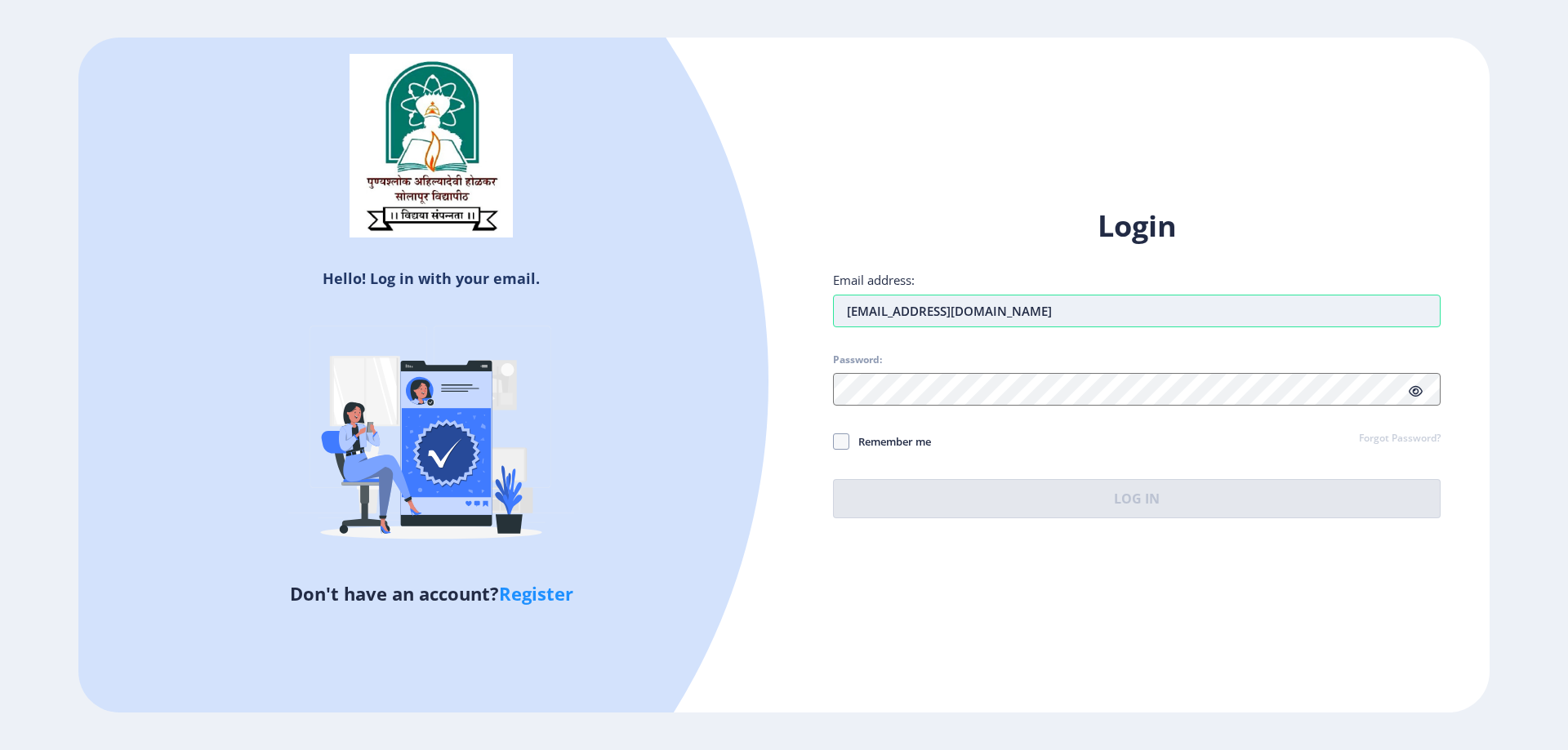
type input "[EMAIL_ADDRESS][DOMAIN_NAME]"
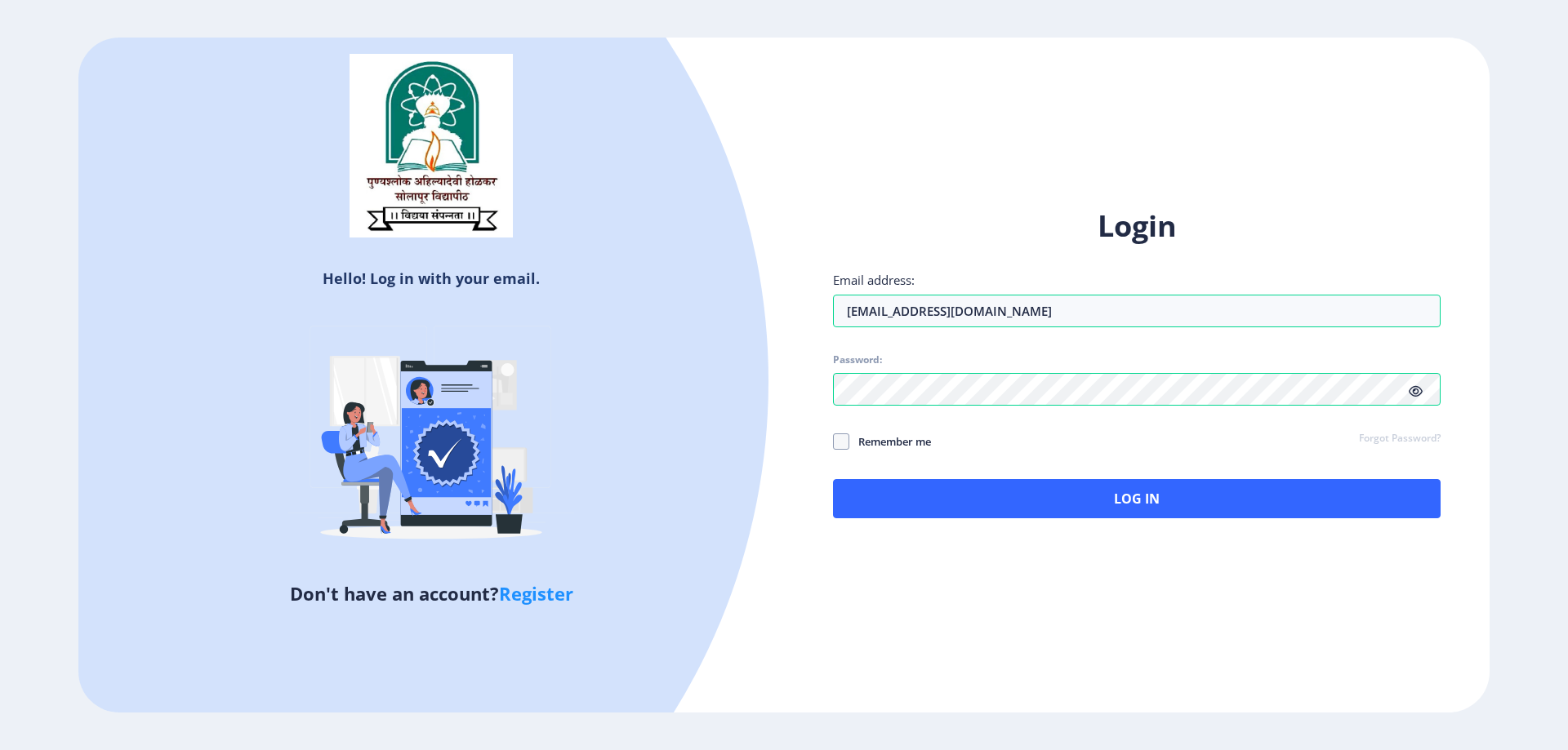
click at [1413, 390] on icon at bounding box center [1415, 391] width 14 height 12
click at [834, 438] on span at bounding box center [840, 442] width 17 height 17
click at [834, 441] on input "Remember me" at bounding box center [833, 441] width 1 height 1
checkbox input "true"
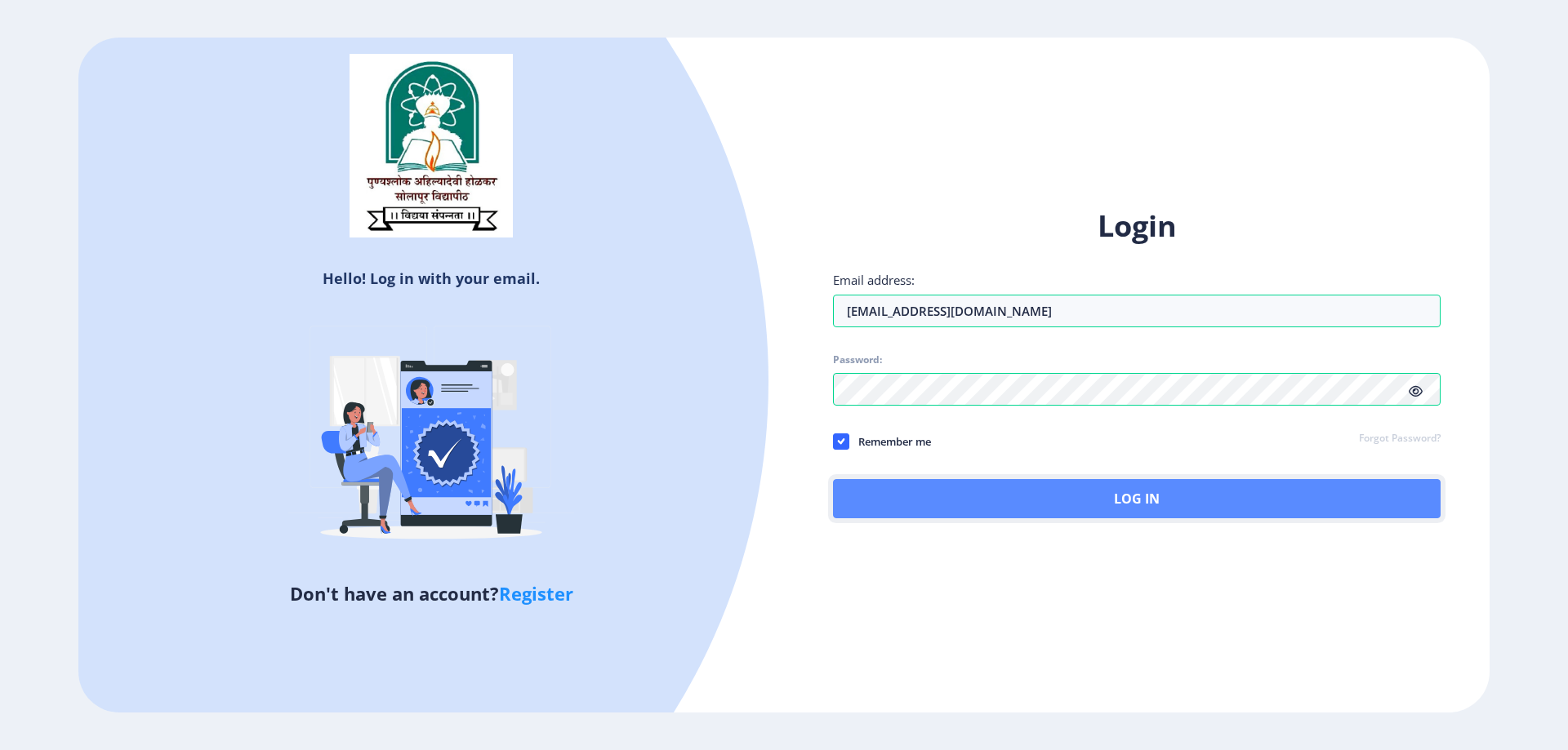
click at [909, 501] on button "Log In" at bounding box center [1136, 499] width 608 height 39
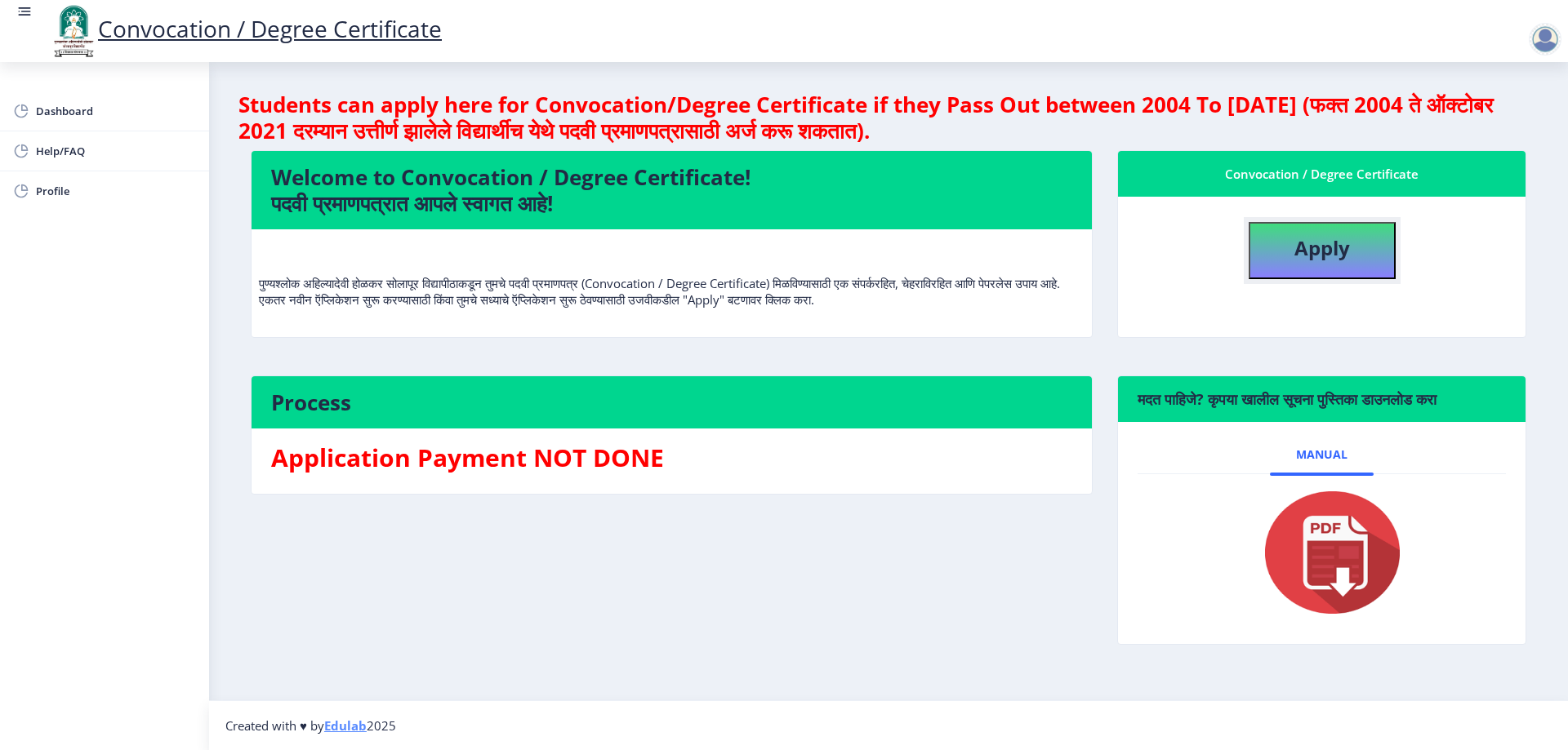
click at [1329, 244] on b "Apply" at bounding box center [1322, 247] width 56 height 27
select select
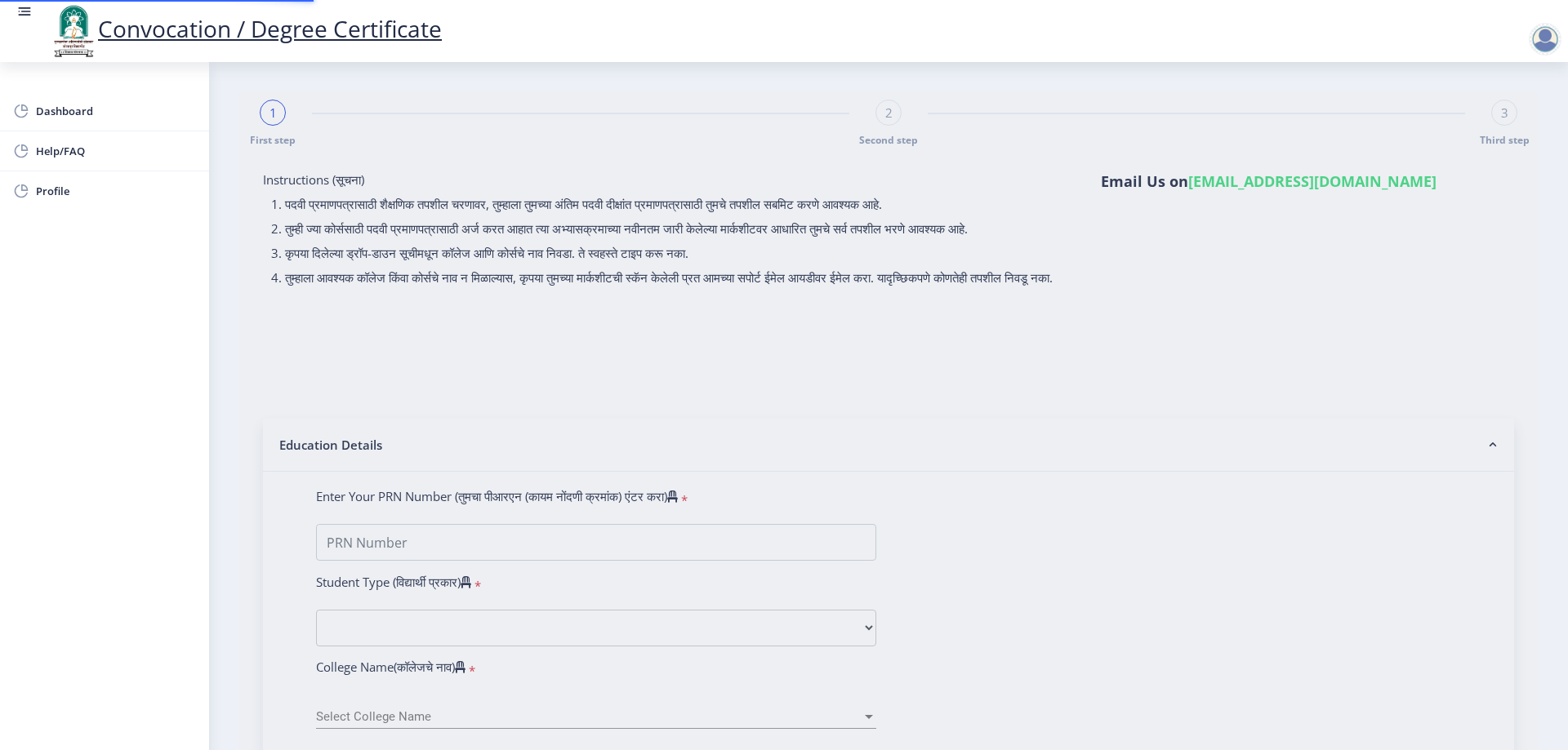
type input "[PERSON_NAME] [PERSON_NAME]"
type input "[PERSON_NAME]"
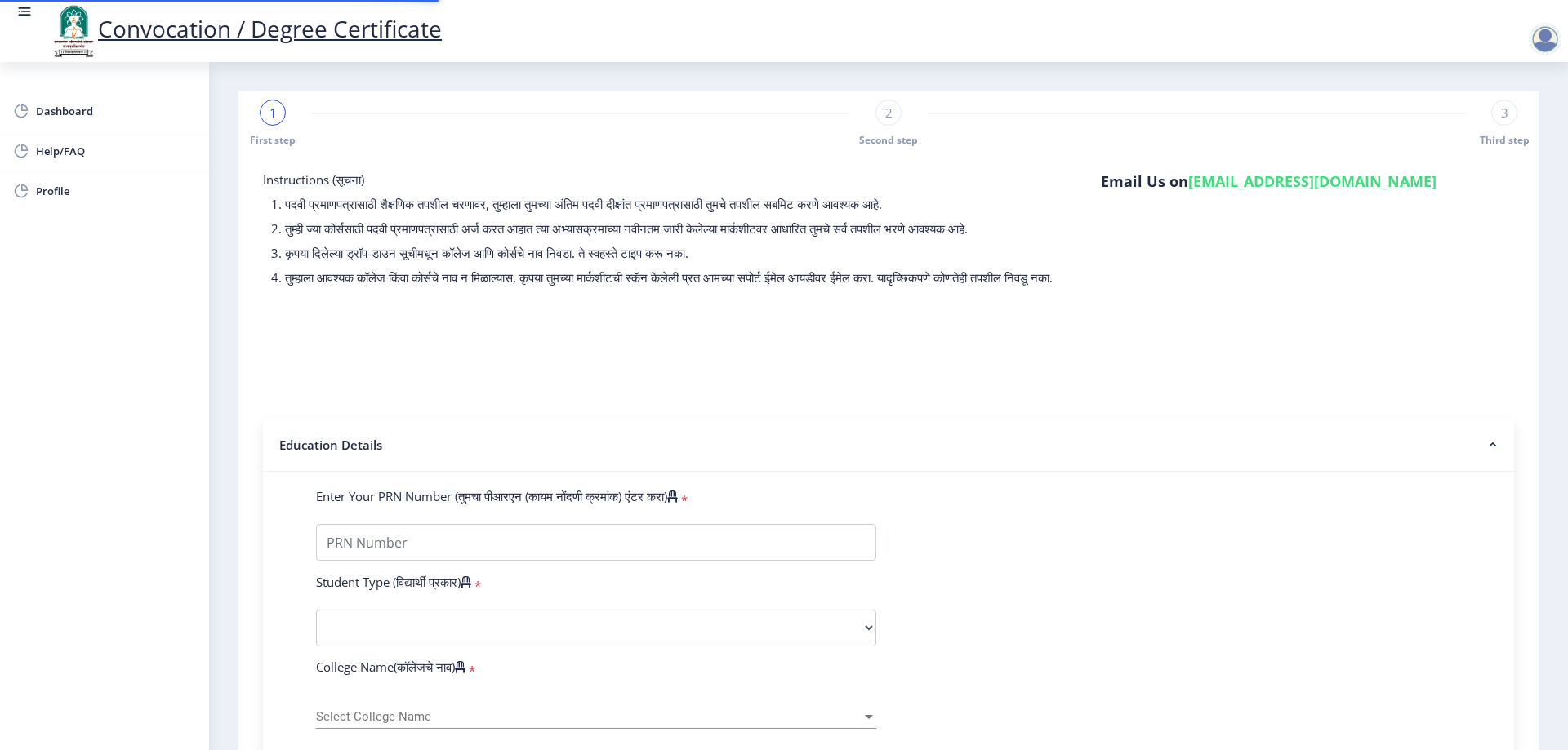
type input "1100001872"
select select "Regular"
select select "2014"
select select "March"
select select "FIRST CLASS"
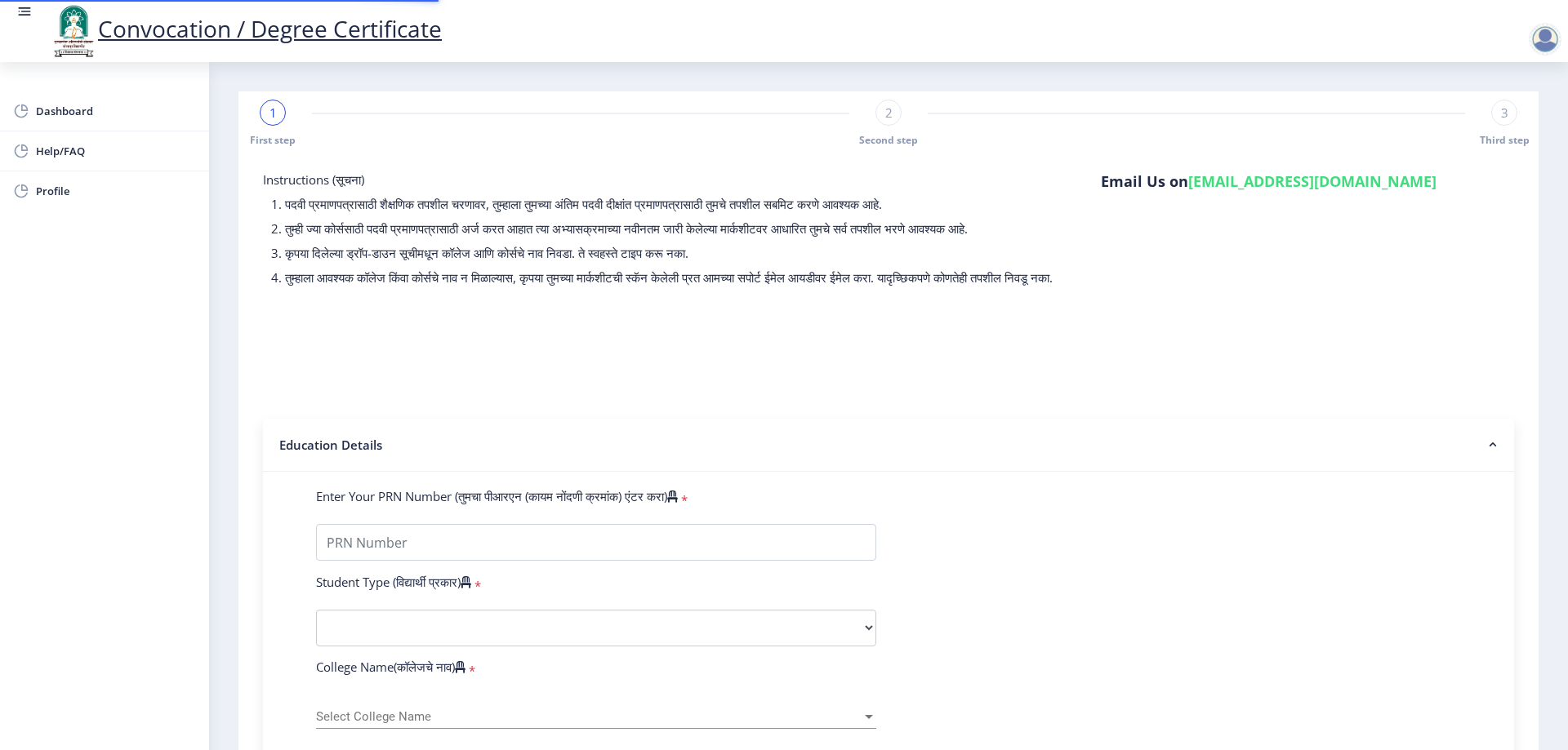
type input "10453"
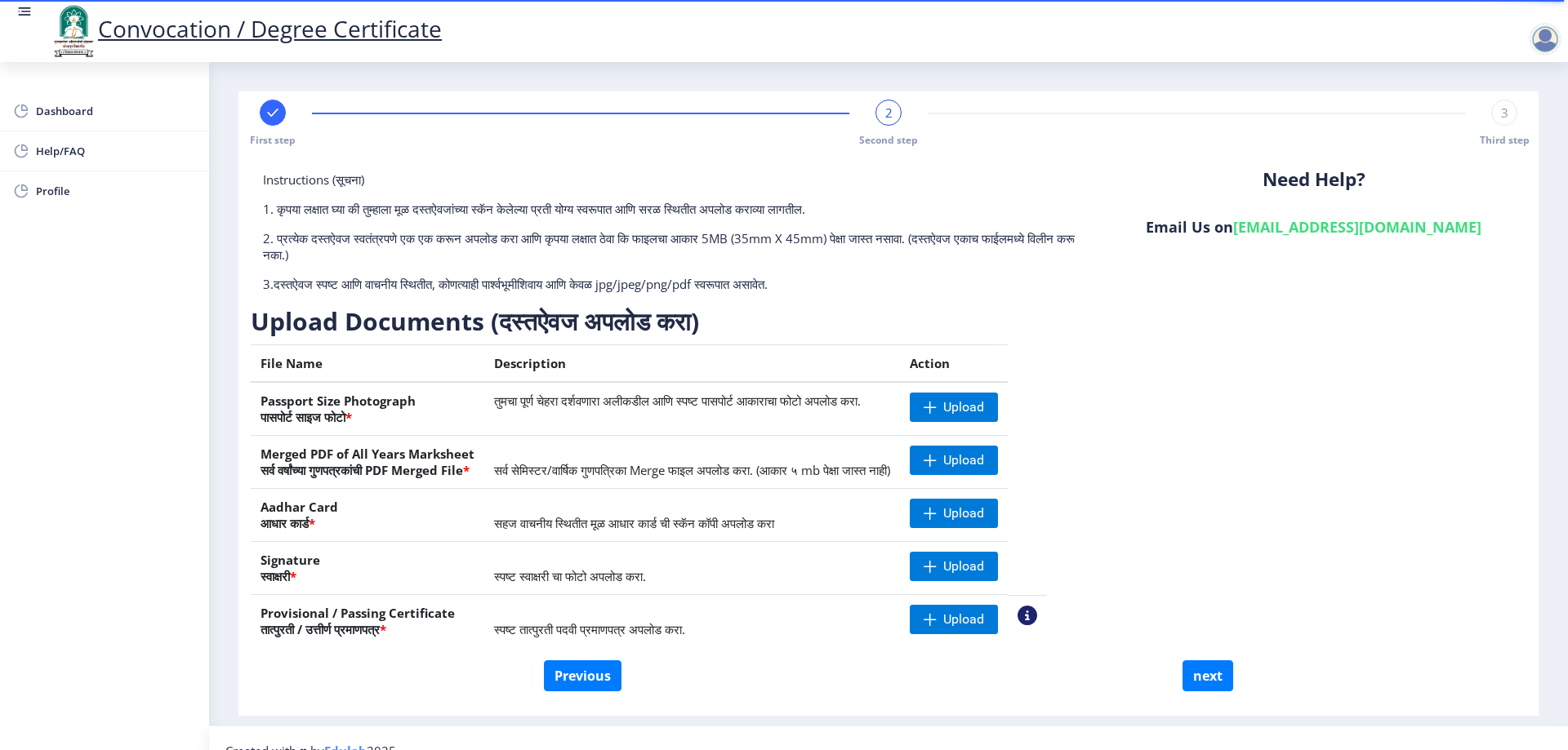
scroll to position [26, 0]
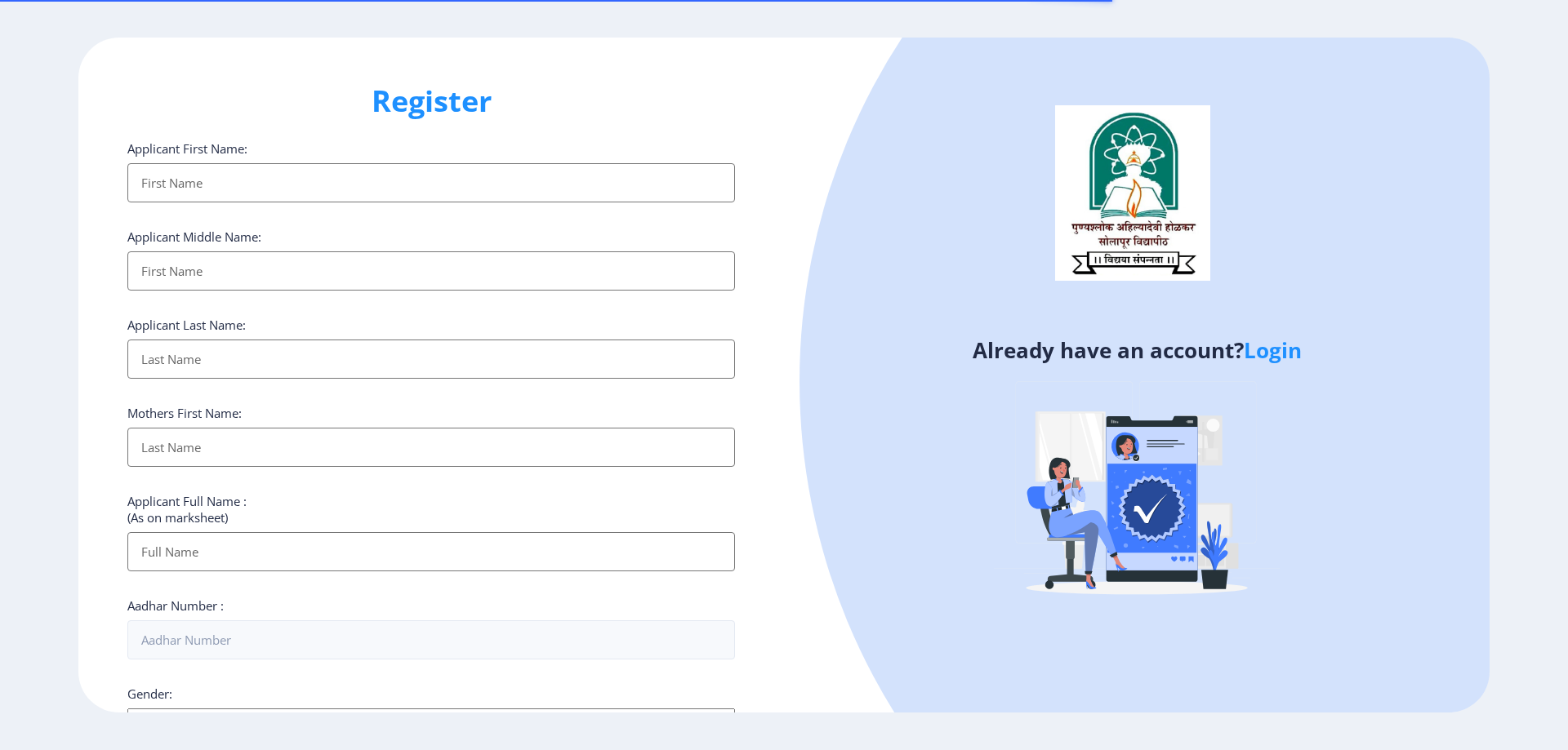
select select
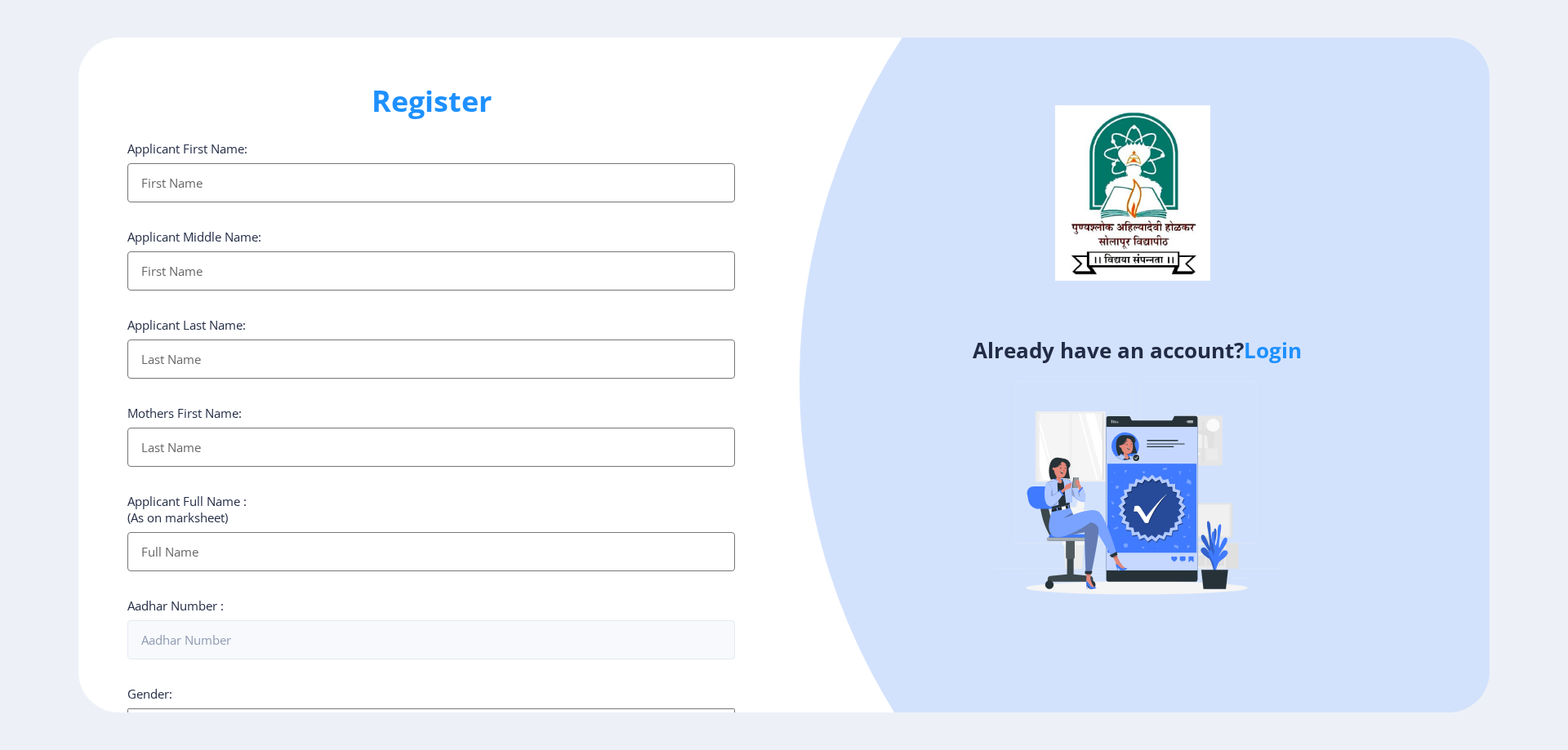
click at [1287, 355] on link "Login" at bounding box center [1271, 350] width 58 height 29
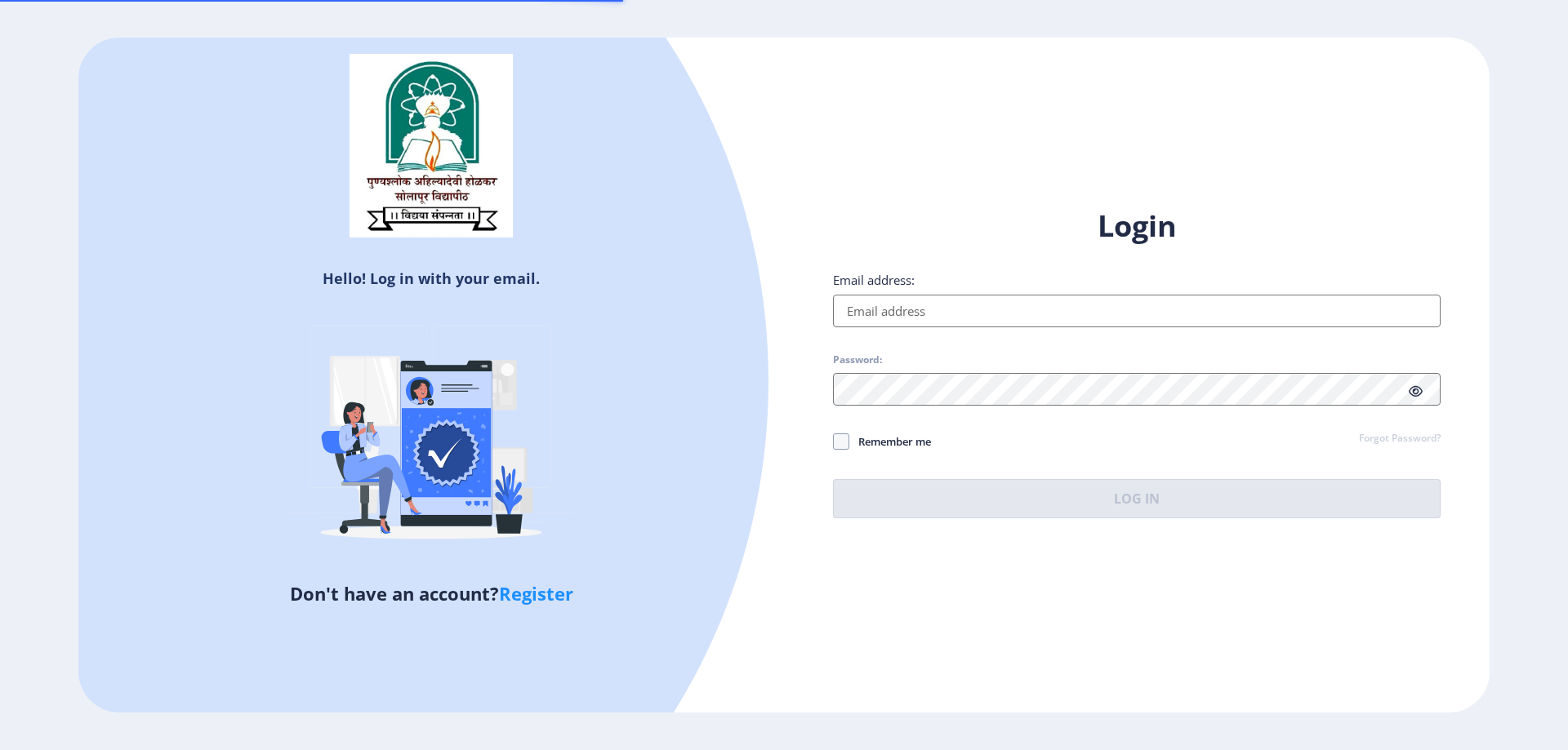
click at [1088, 313] on input "Email address:" at bounding box center [1136, 310] width 608 height 32
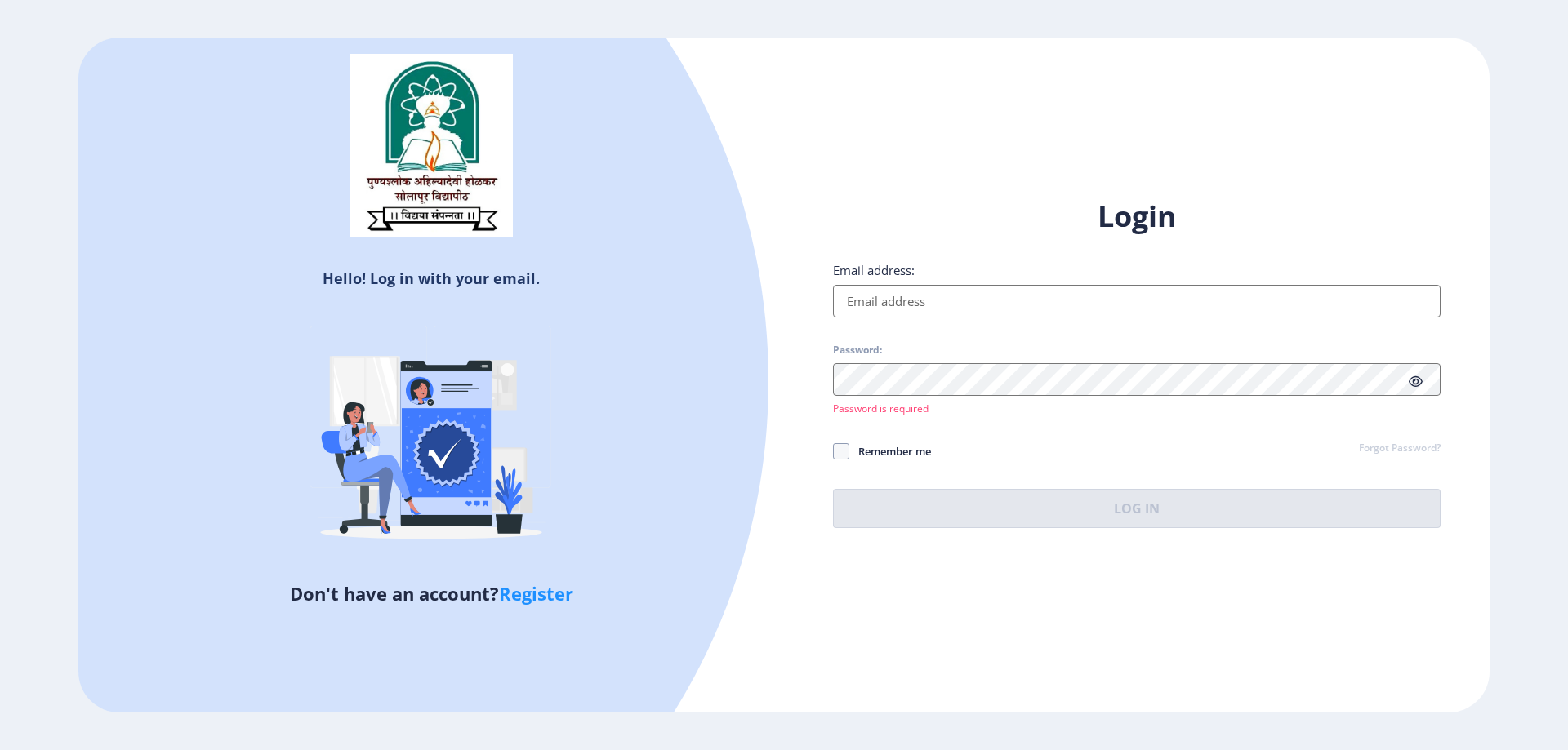
click at [948, 300] on input "Email address:" at bounding box center [1136, 300] width 608 height 32
type input "[EMAIL_ADDRESS][DOMAIN_NAME]"
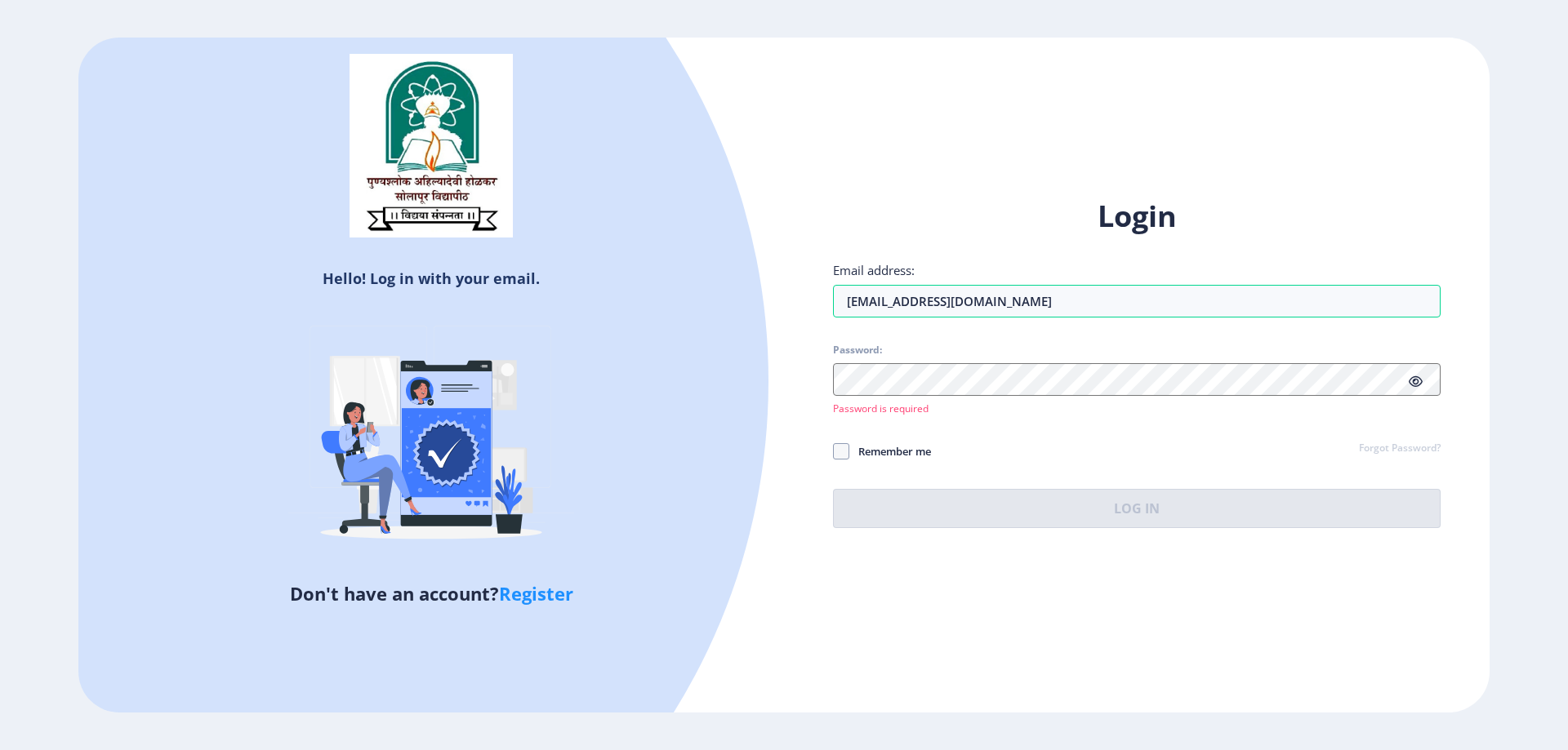
click at [1412, 380] on icon at bounding box center [1415, 382] width 14 height 12
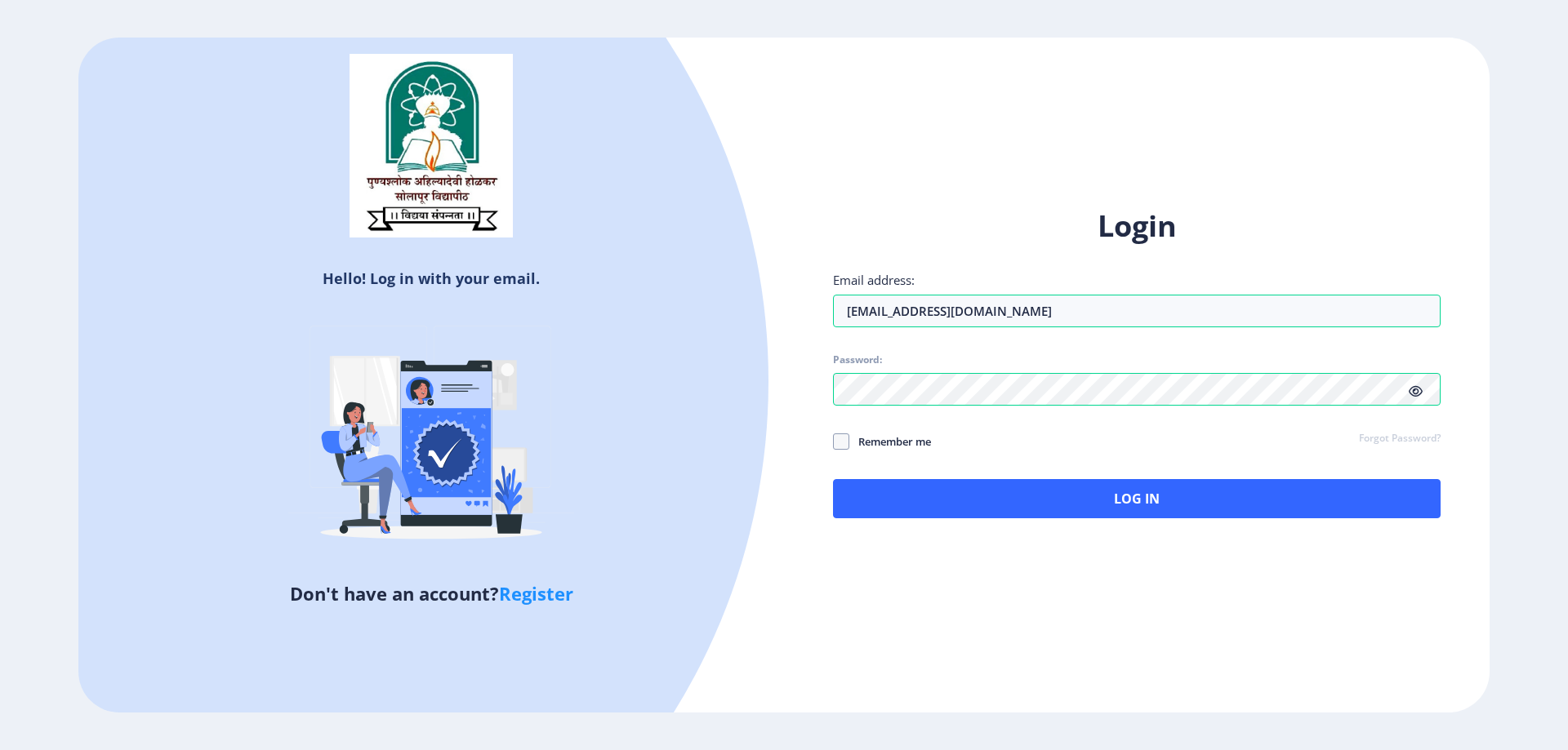
click at [851, 453] on nb-checkbox "Remember me" at bounding box center [882, 443] width 98 height 22
click at [838, 432] on label "Remember me" at bounding box center [882, 442] width 98 height 20
click at [834, 441] on input "Remember me" at bounding box center [833, 441] width 1 height 1
checkbox input "true"
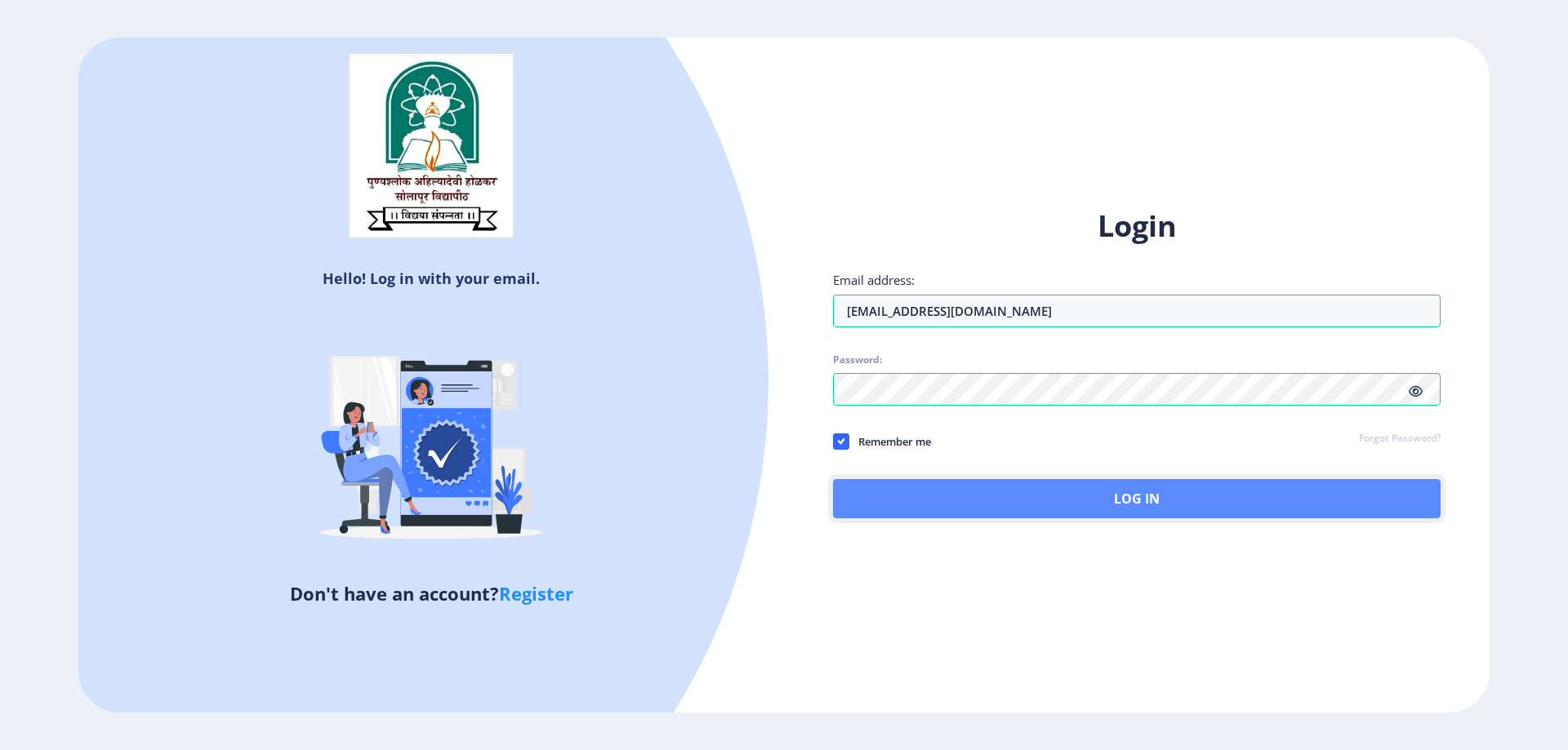
click at [914, 487] on button "Log In" at bounding box center [1136, 499] width 608 height 39
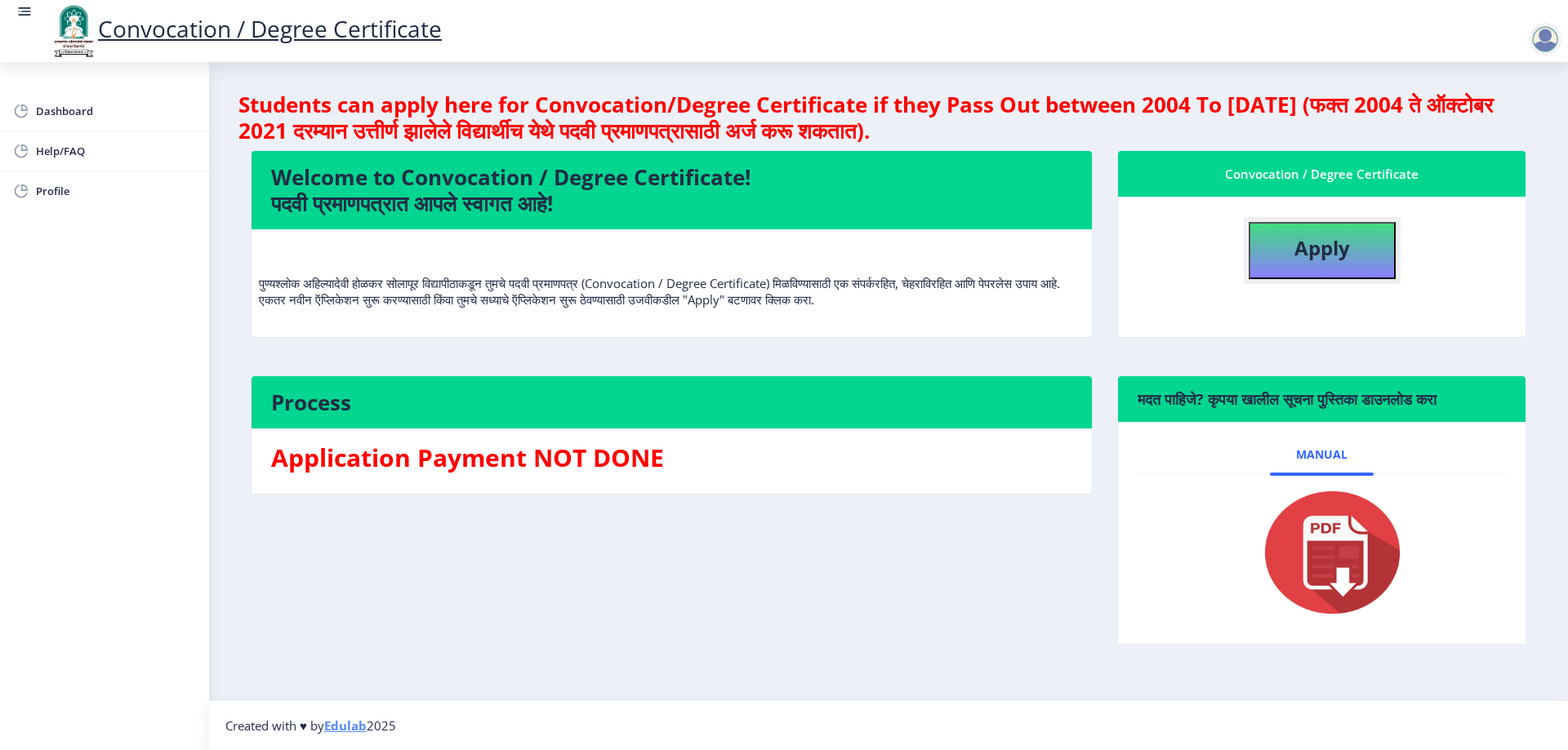
click at [1345, 243] on b "Apply" at bounding box center [1322, 247] width 56 height 27
select select
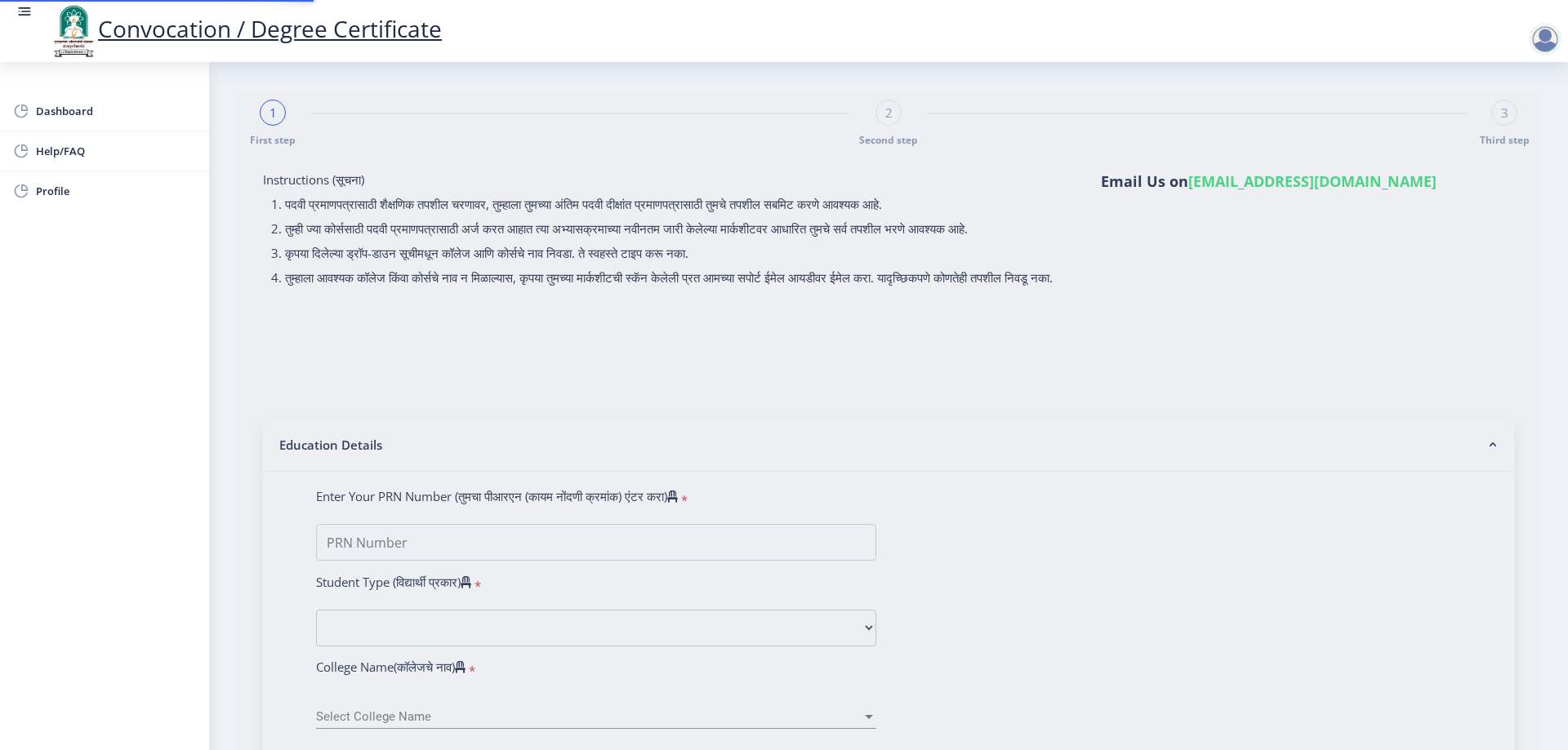
type input "1100001872"
select select "Regular"
select select "2014"
select select "March"
select select "FIRST CLASS"
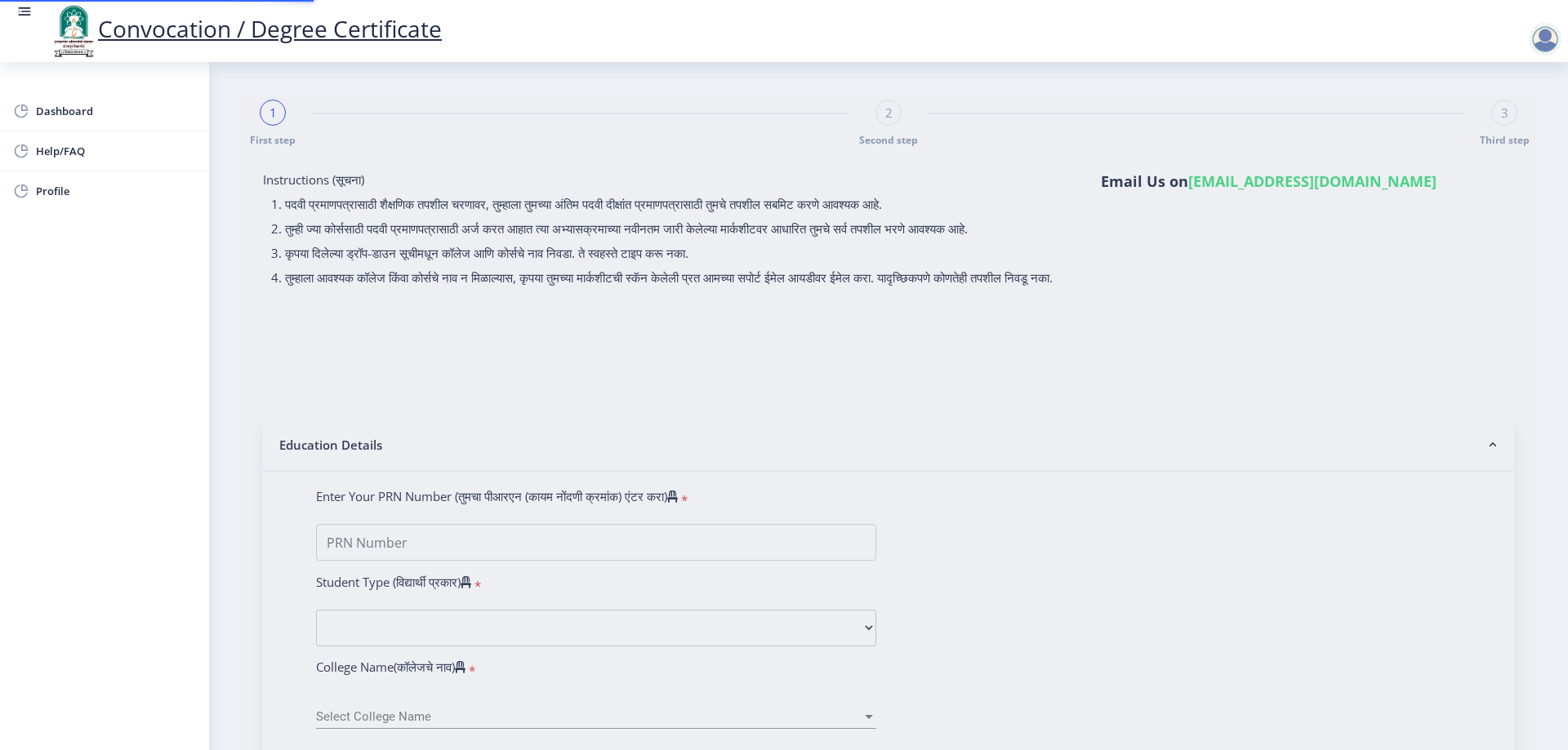
type input "10453"
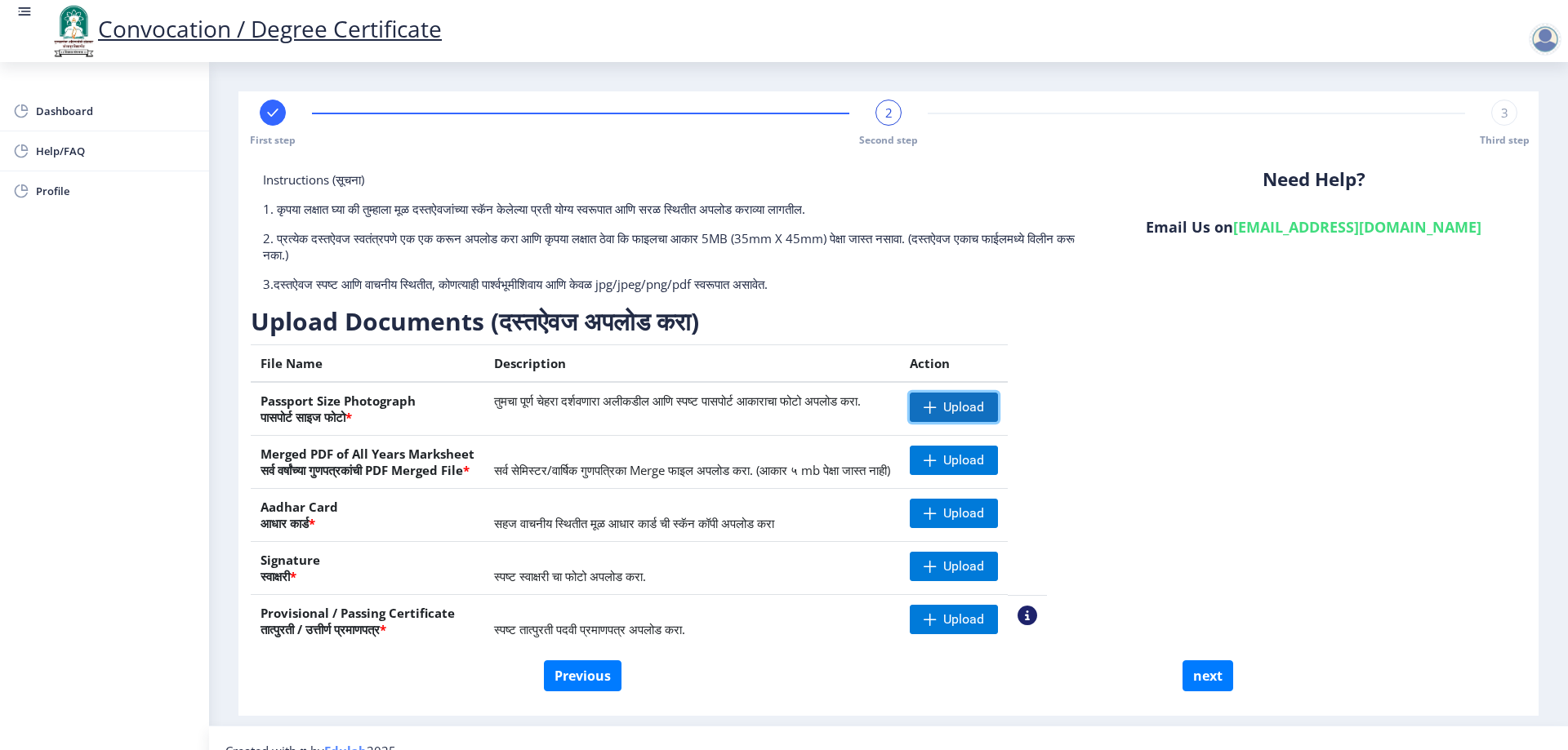
click at [984, 405] on span "Upload" at bounding box center [963, 407] width 41 height 17
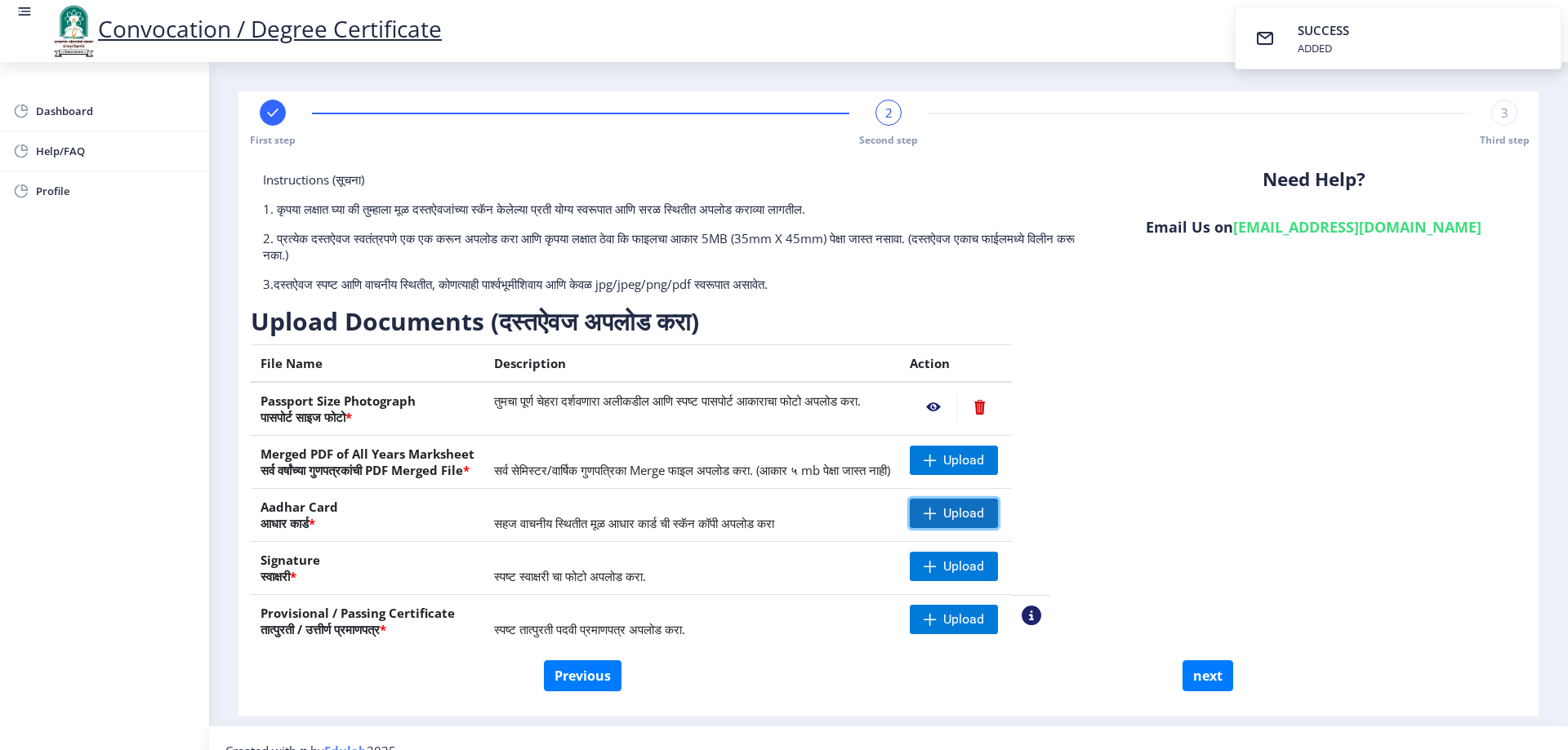
click at [984, 513] on span "Upload" at bounding box center [963, 513] width 41 height 17
click at [984, 565] on span "Upload" at bounding box center [963, 566] width 41 height 17
click at [984, 624] on span "Upload" at bounding box center [963, 619] width 41 height 17
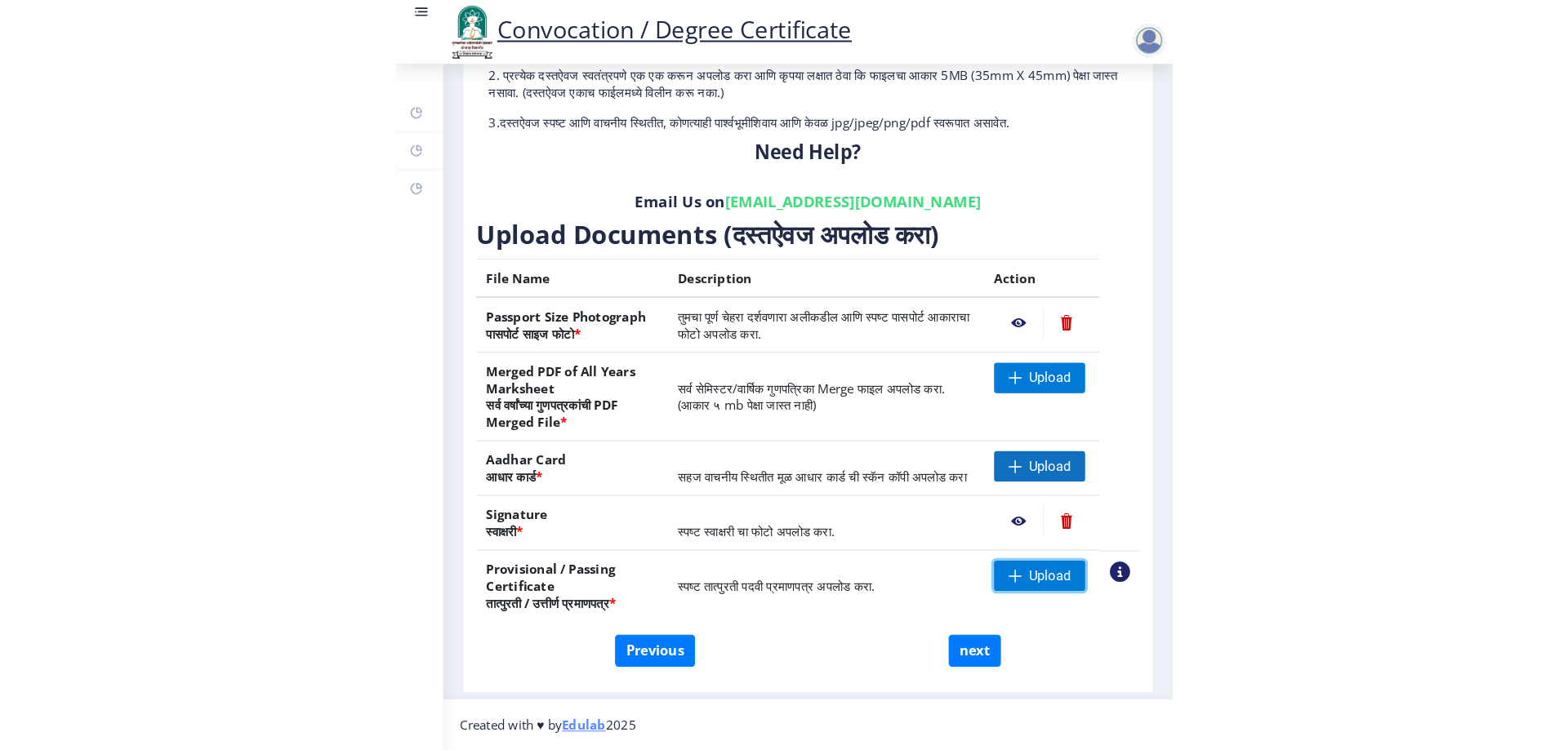
scroll to position [163, 0]
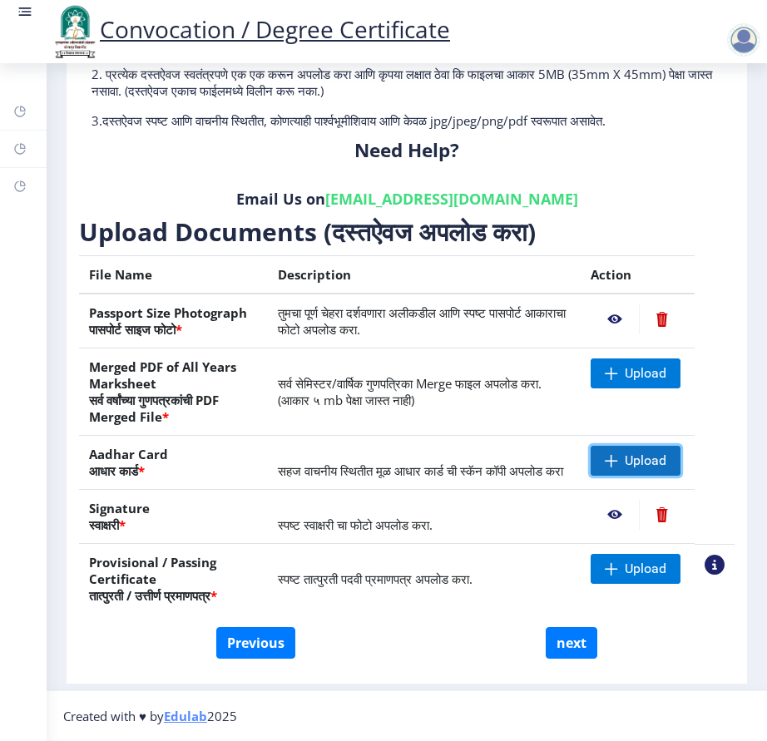
click at [625, 458] on span "Upload" at bounding box center [645, 460] width 42 height 17
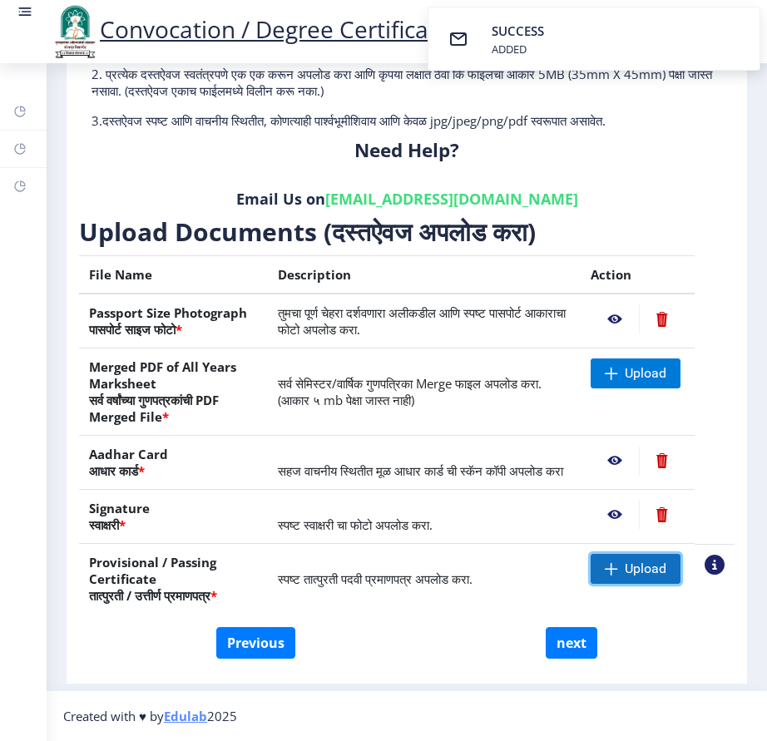
click at [649, 577] on span "Upload" at bounding box center [645, 568] width 42 height 17
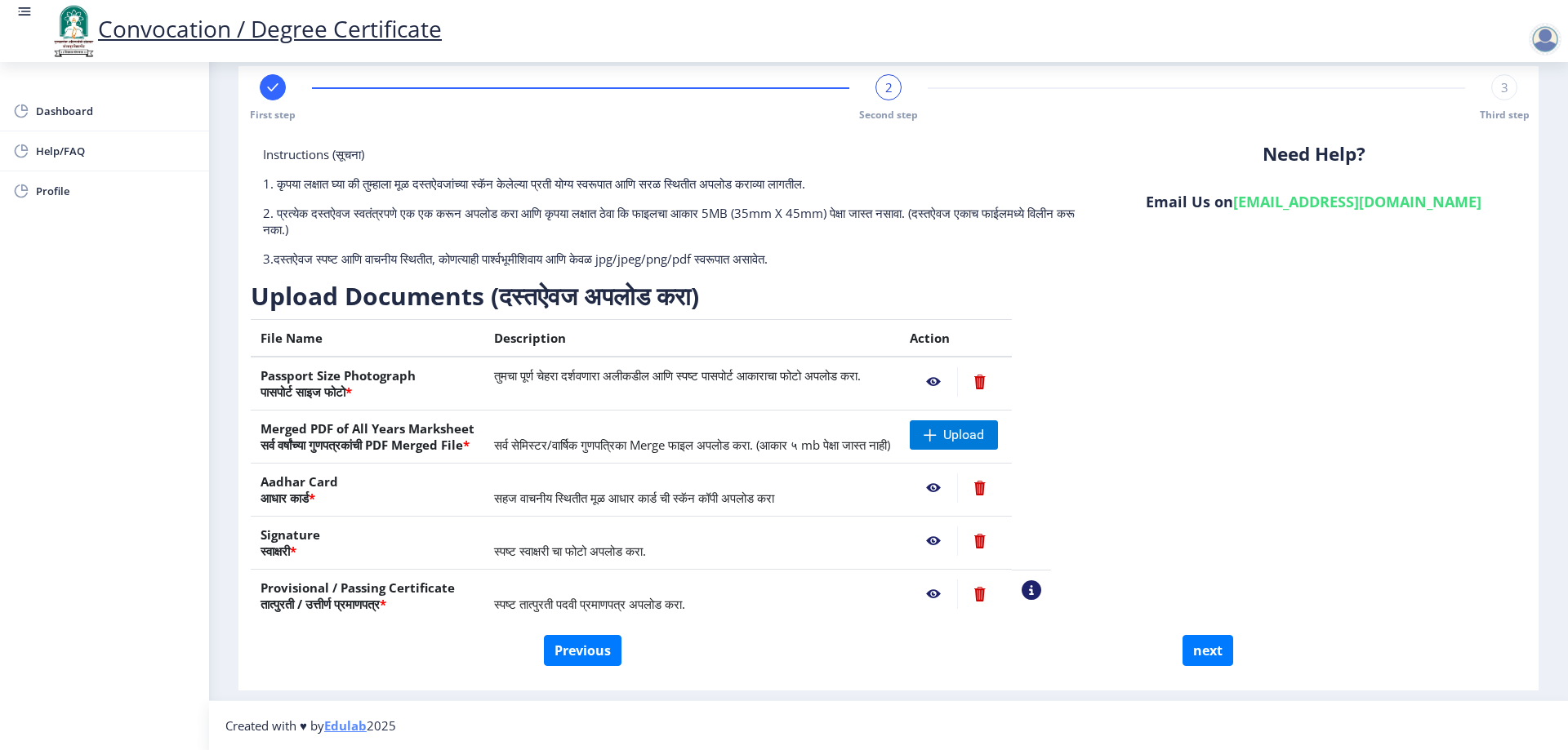
scroll to position [9, 0]
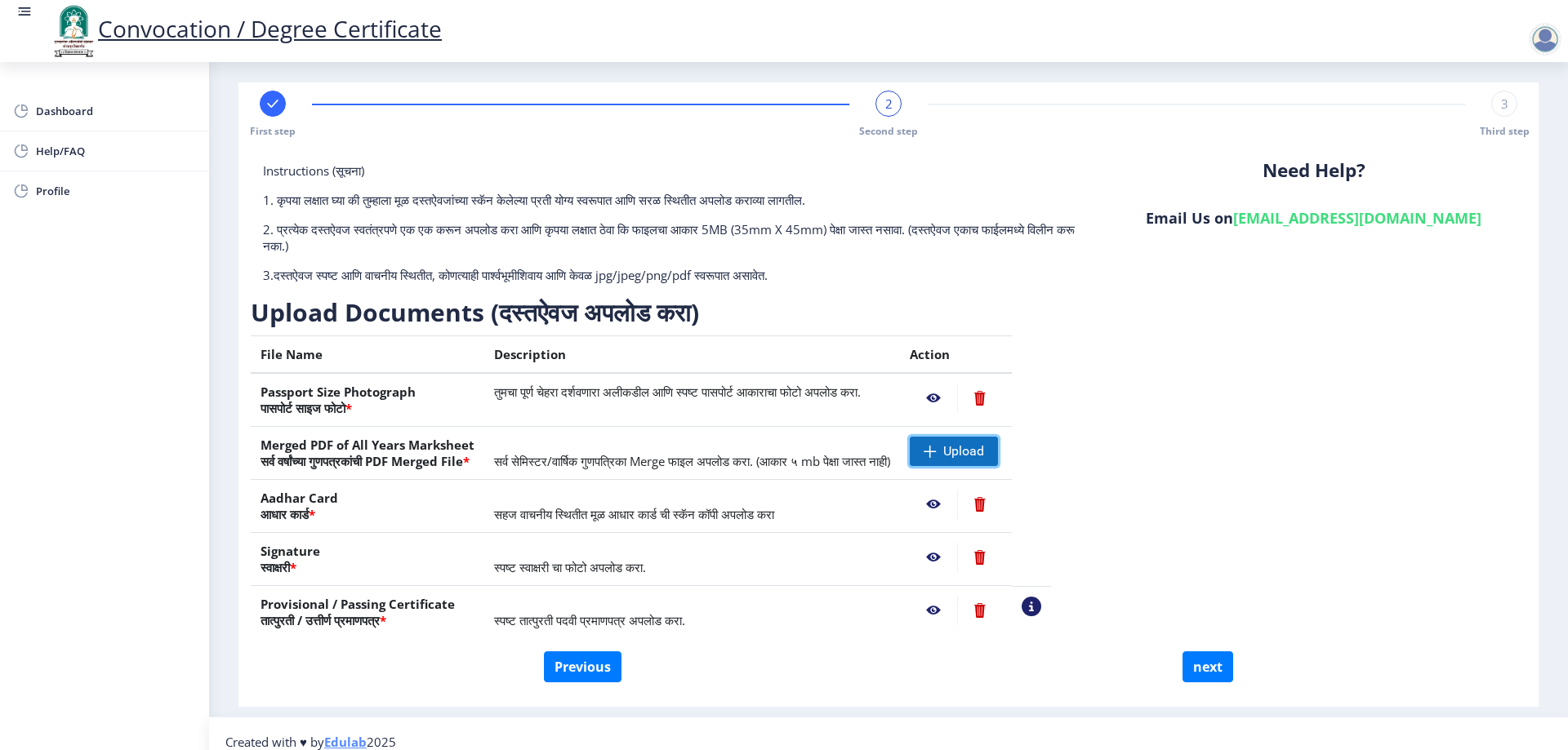
click at [984, 457] on span "Upload" at bounding box center [963, 452] width 41 height 17
click at [1221, 663] on button "next" at bounding box center [1208, 668] width 51 height 31
select select
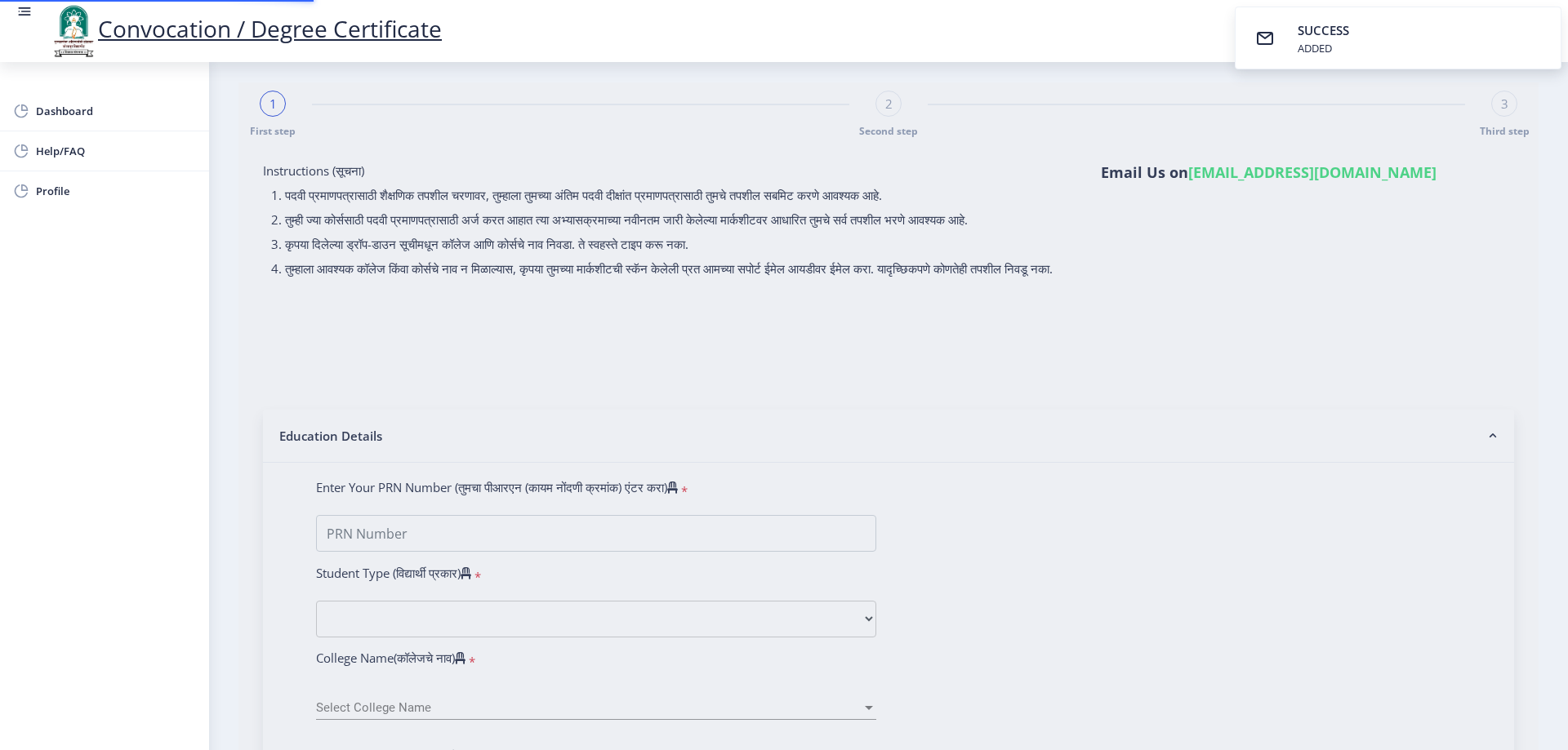
scroll to position [0, 0]
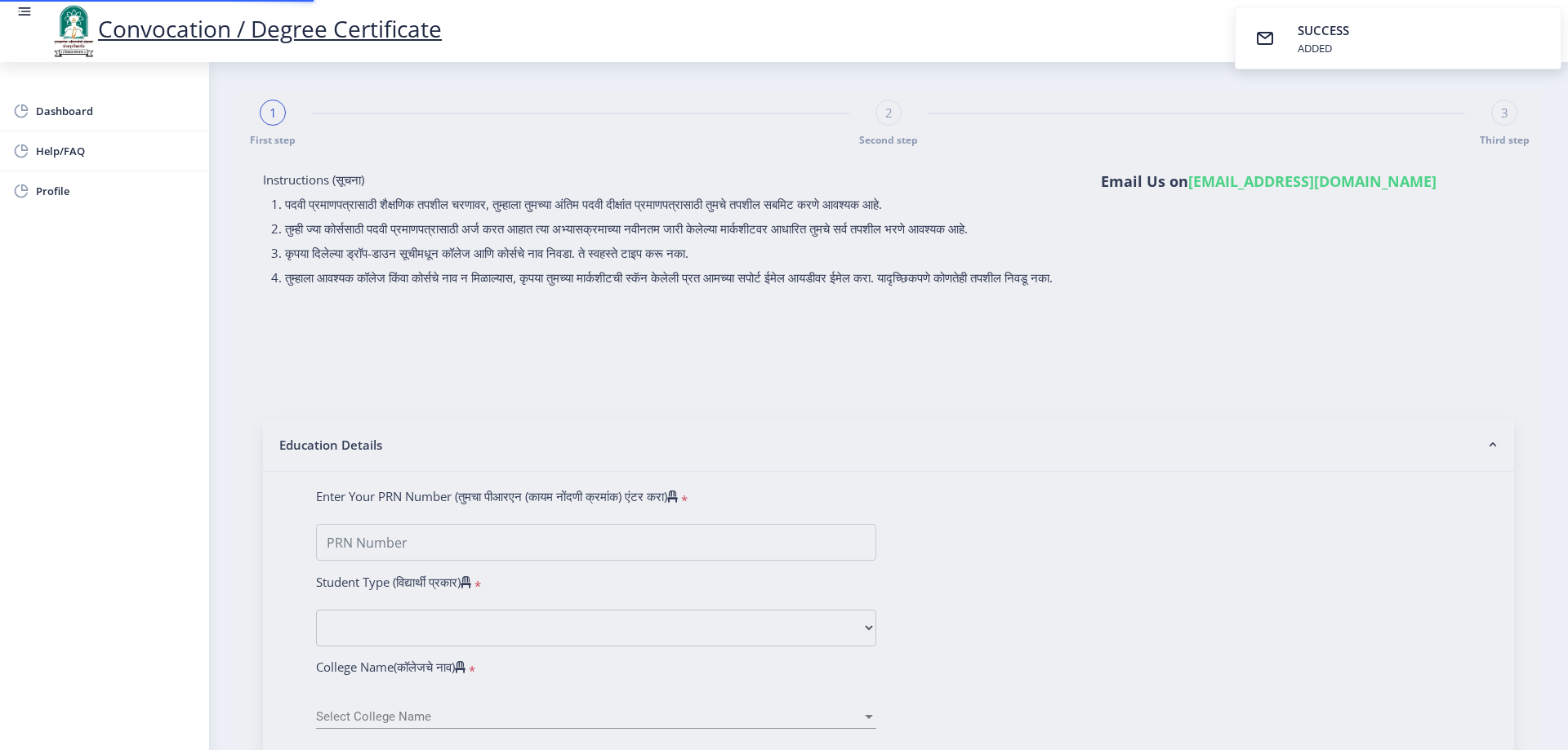
select select
type input "[PERSON_NAME] [PERSON_NAME]"
type input "[PERSON_NAME]"
select select
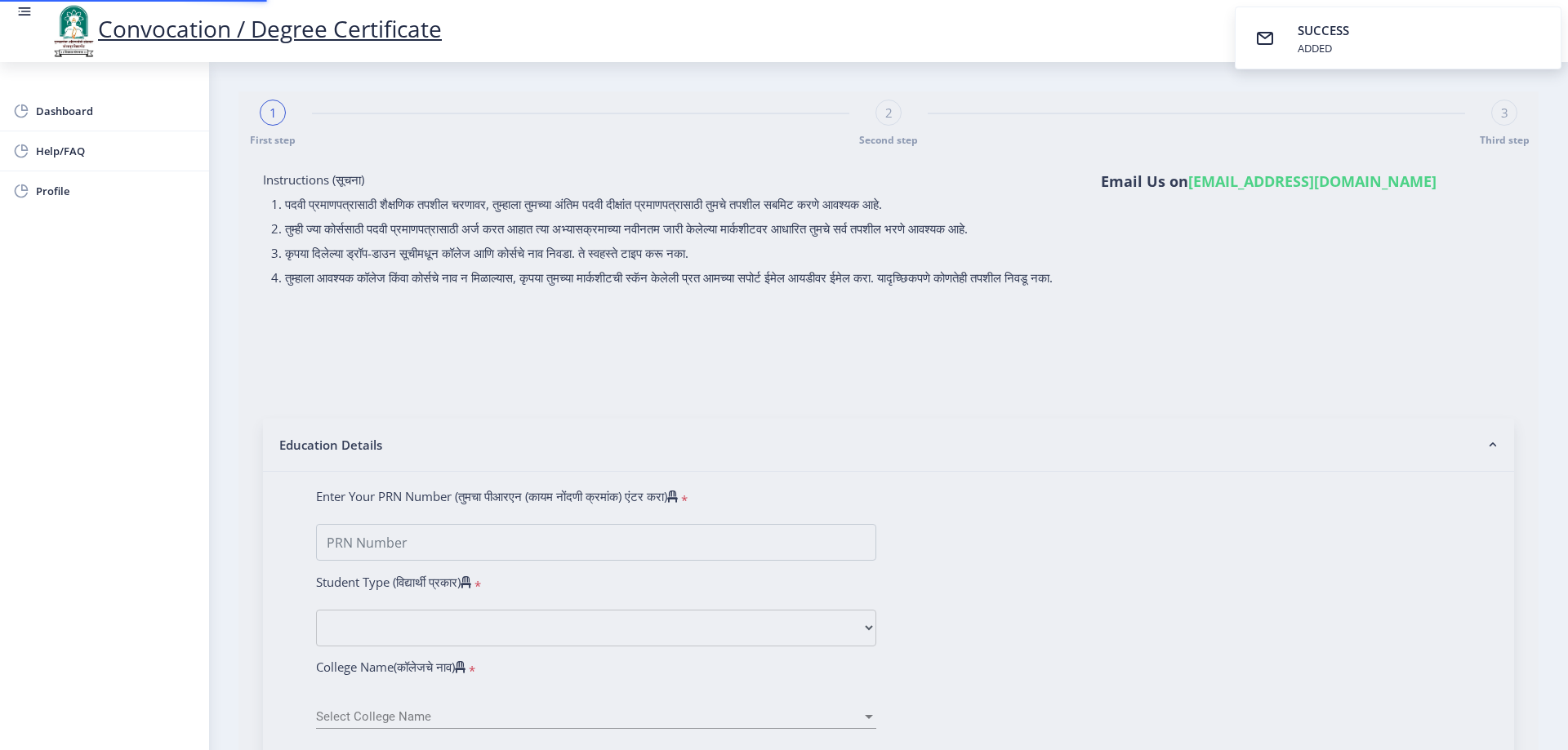
select select
type input "[PERSON_NAME] [PERSON_NAME]"
type input "[PERSON_NAME]"
type input "1100001872"
select select "Regular"
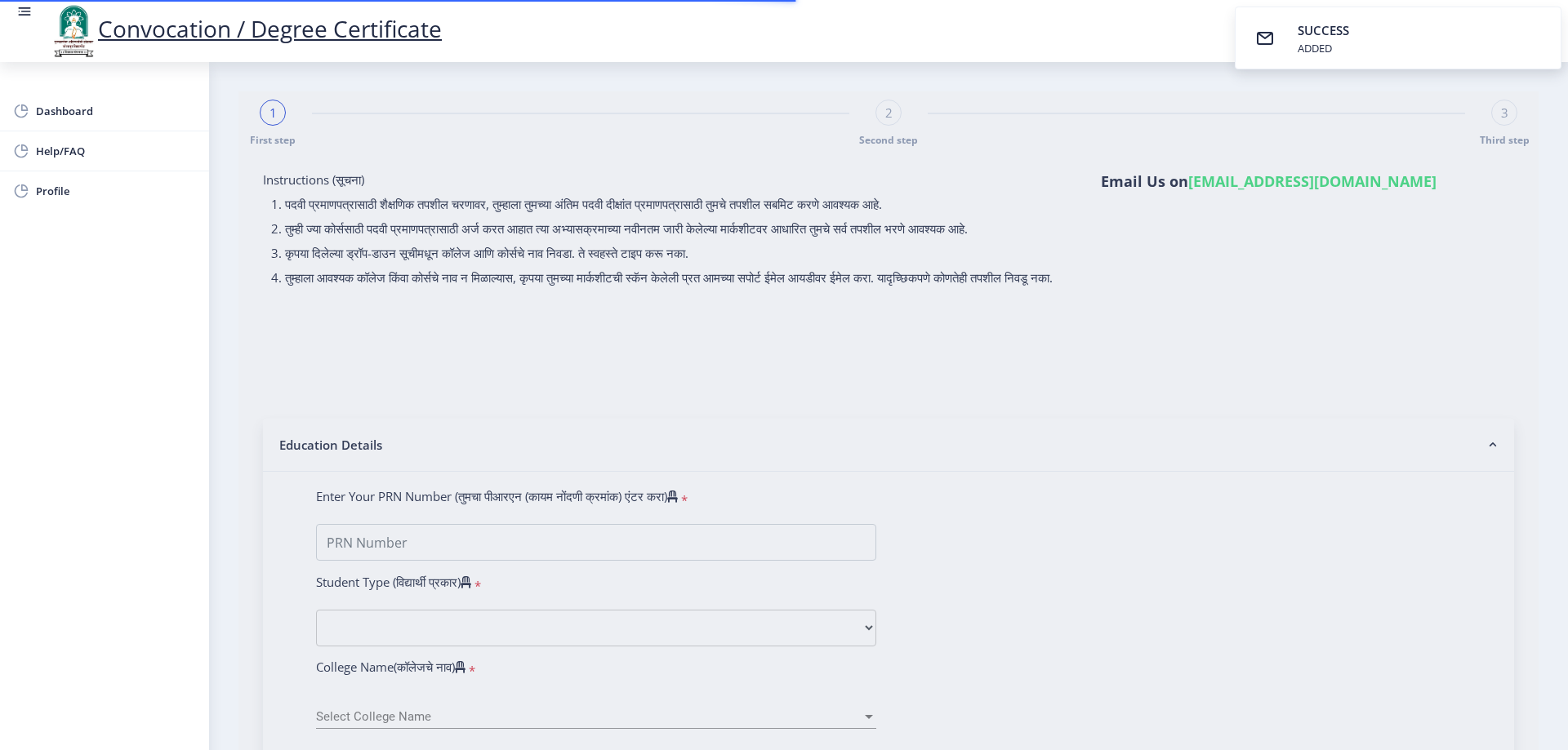
select select "2014"
select select "March"
select select "FIRST CLASS"
type input "10453"
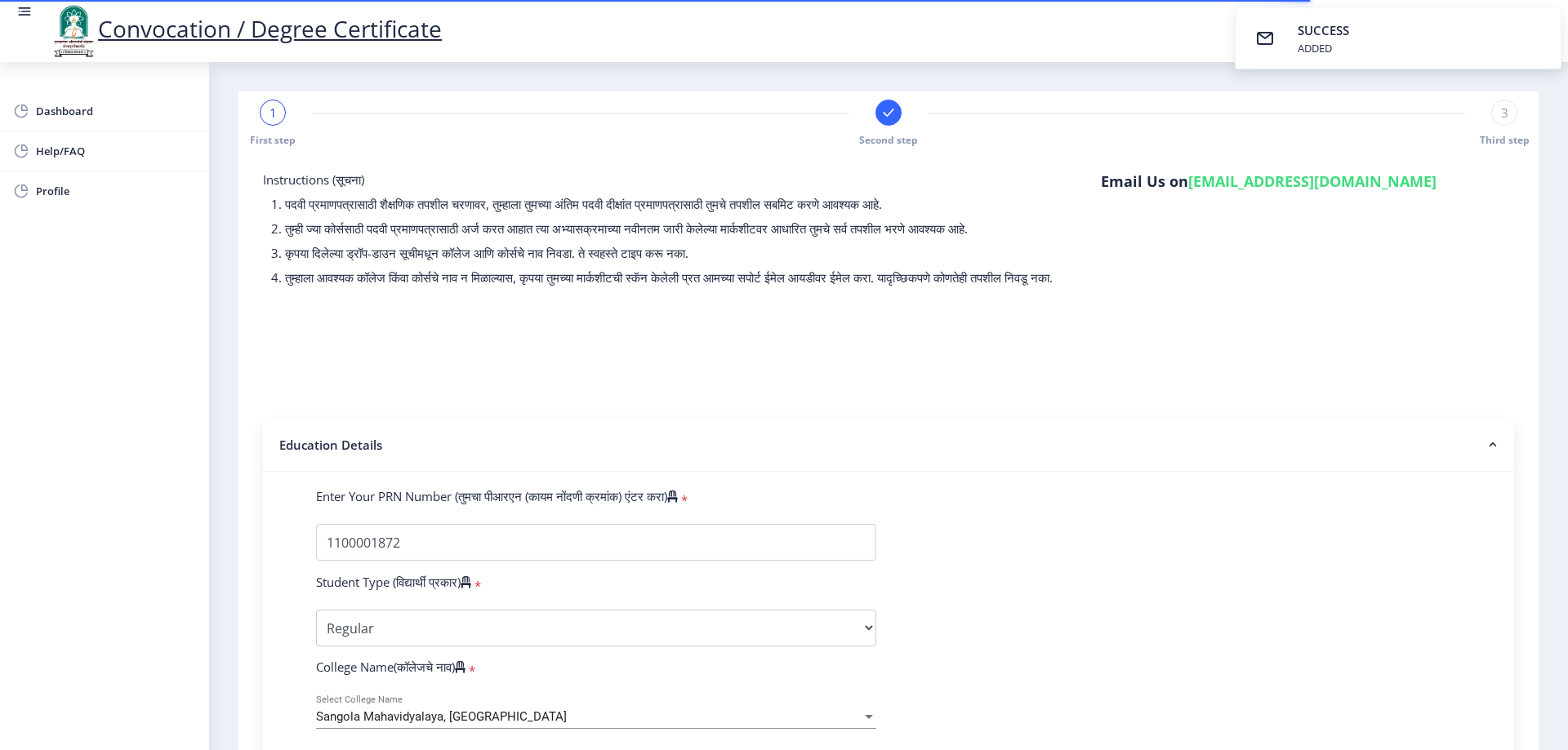
select select
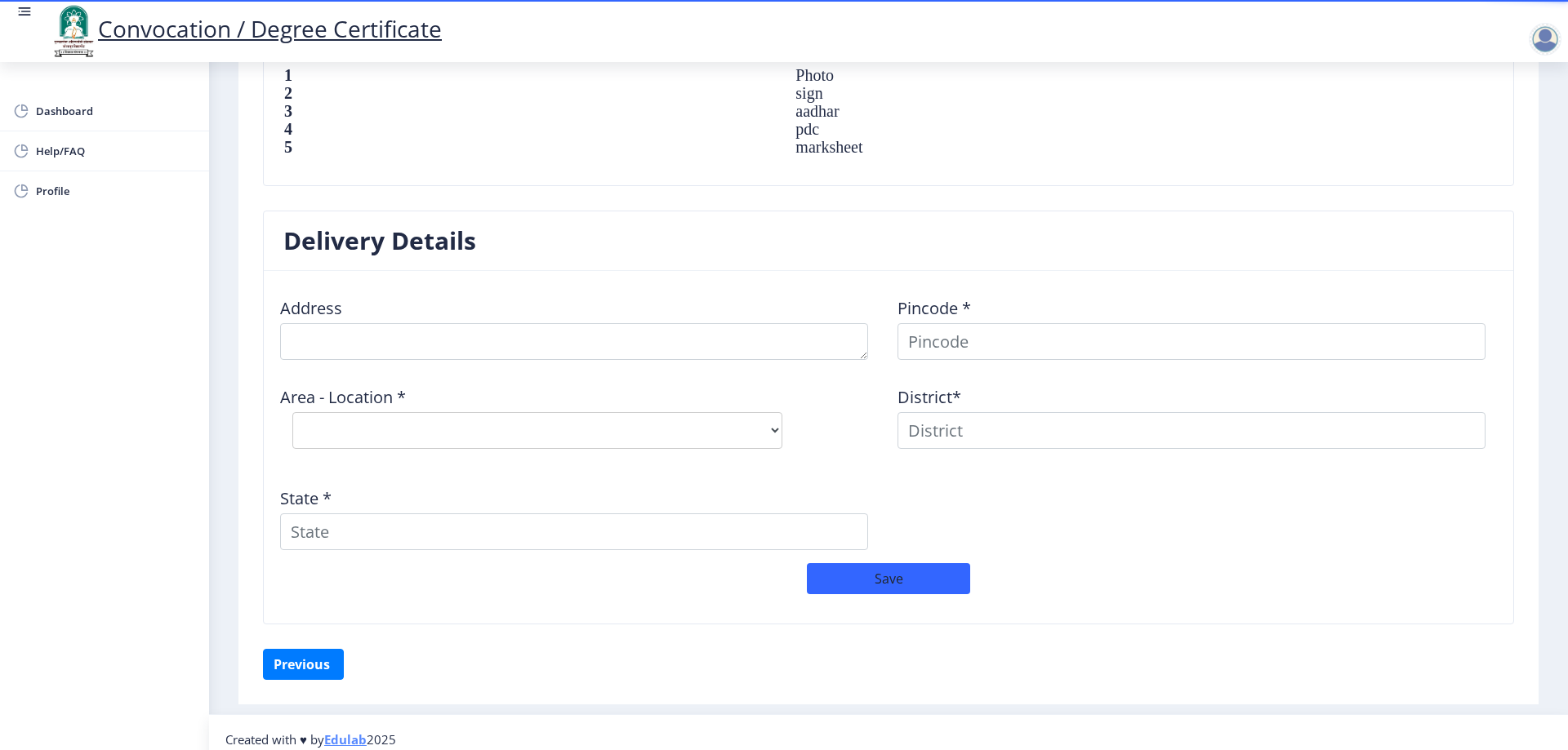
scroll to position [1187, 0]
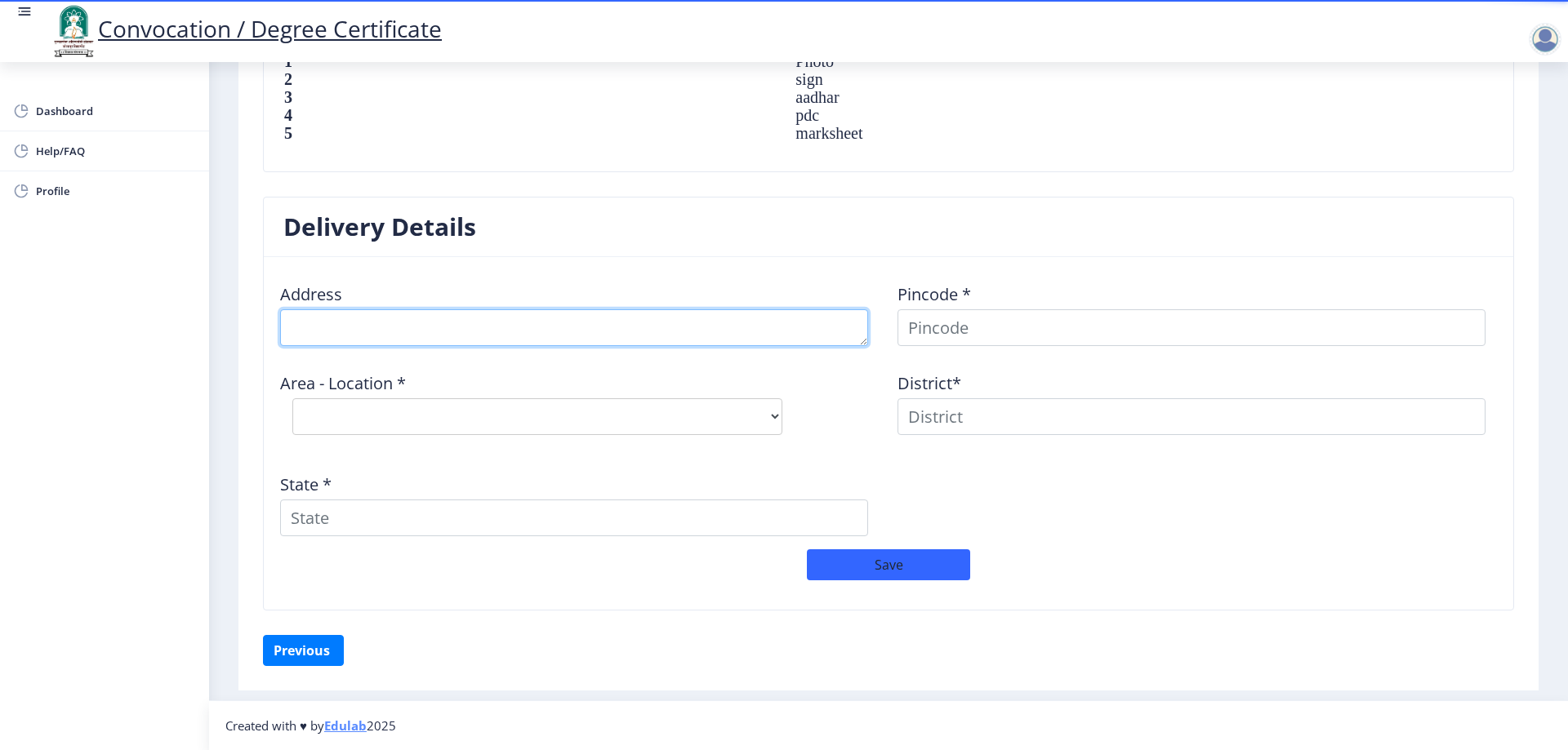
click at [518, 333] on textarea at bounding box center [573, 327] width 588 height 36
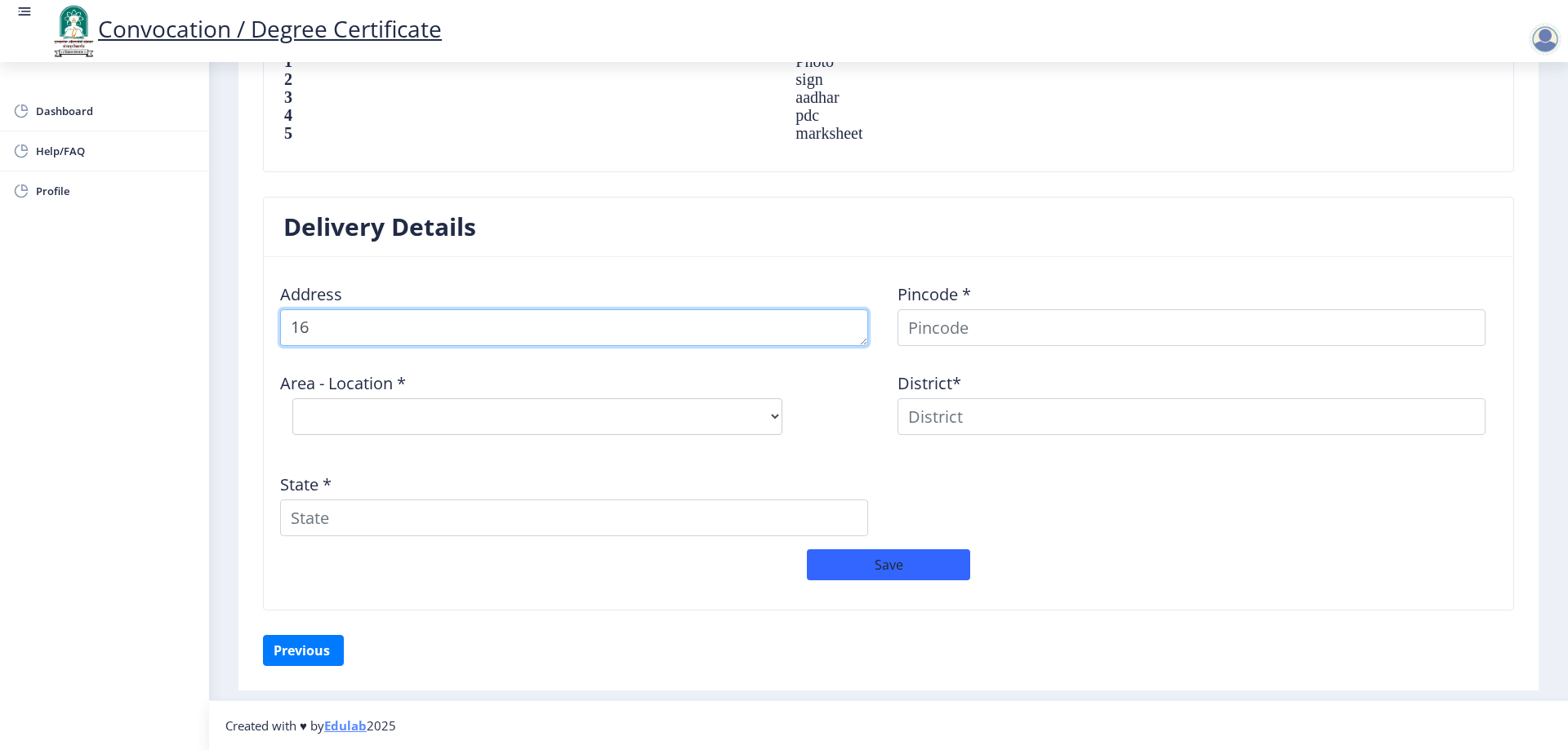
type textarea "1"
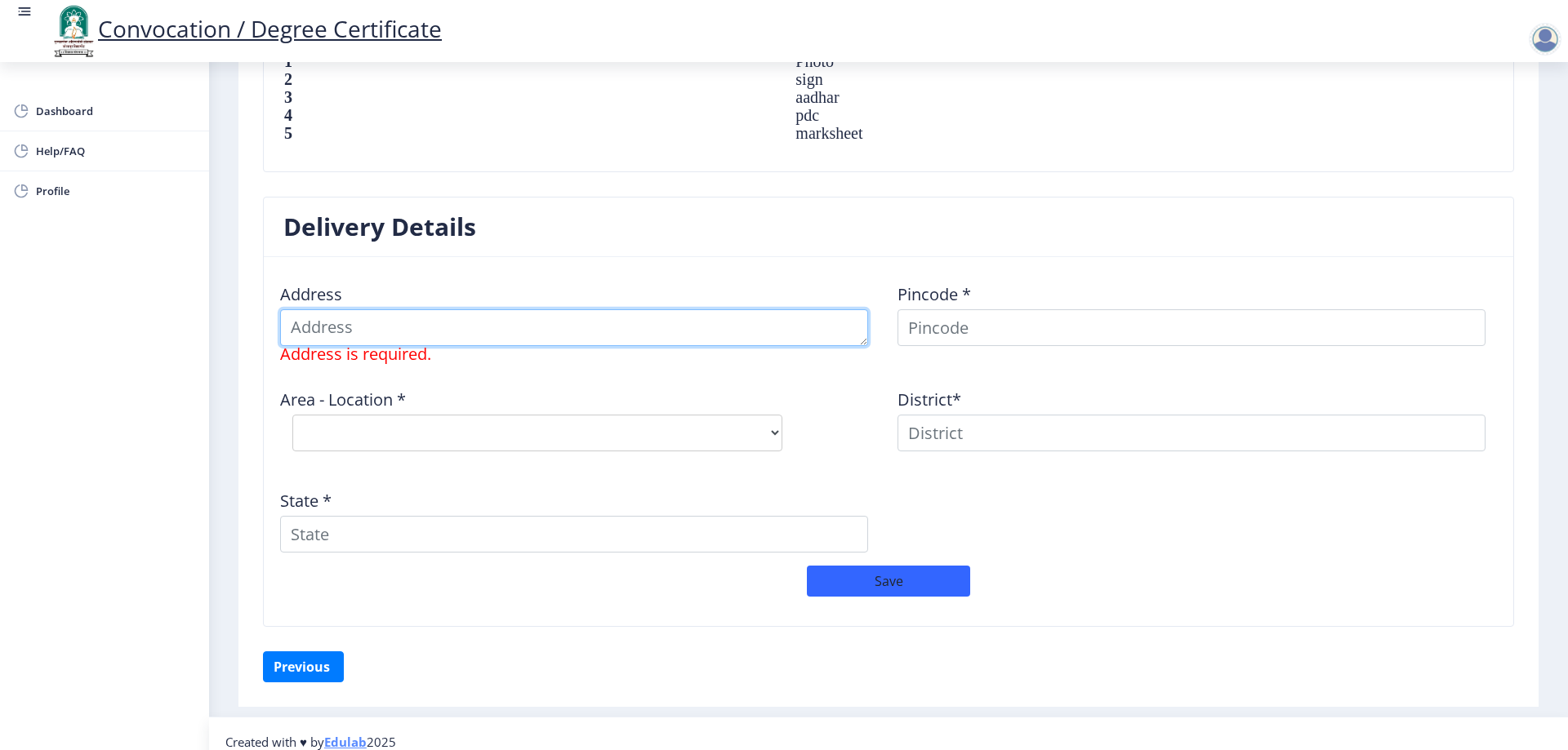
type textarea "Om Garjana Chowk, Saiful, Solapur"
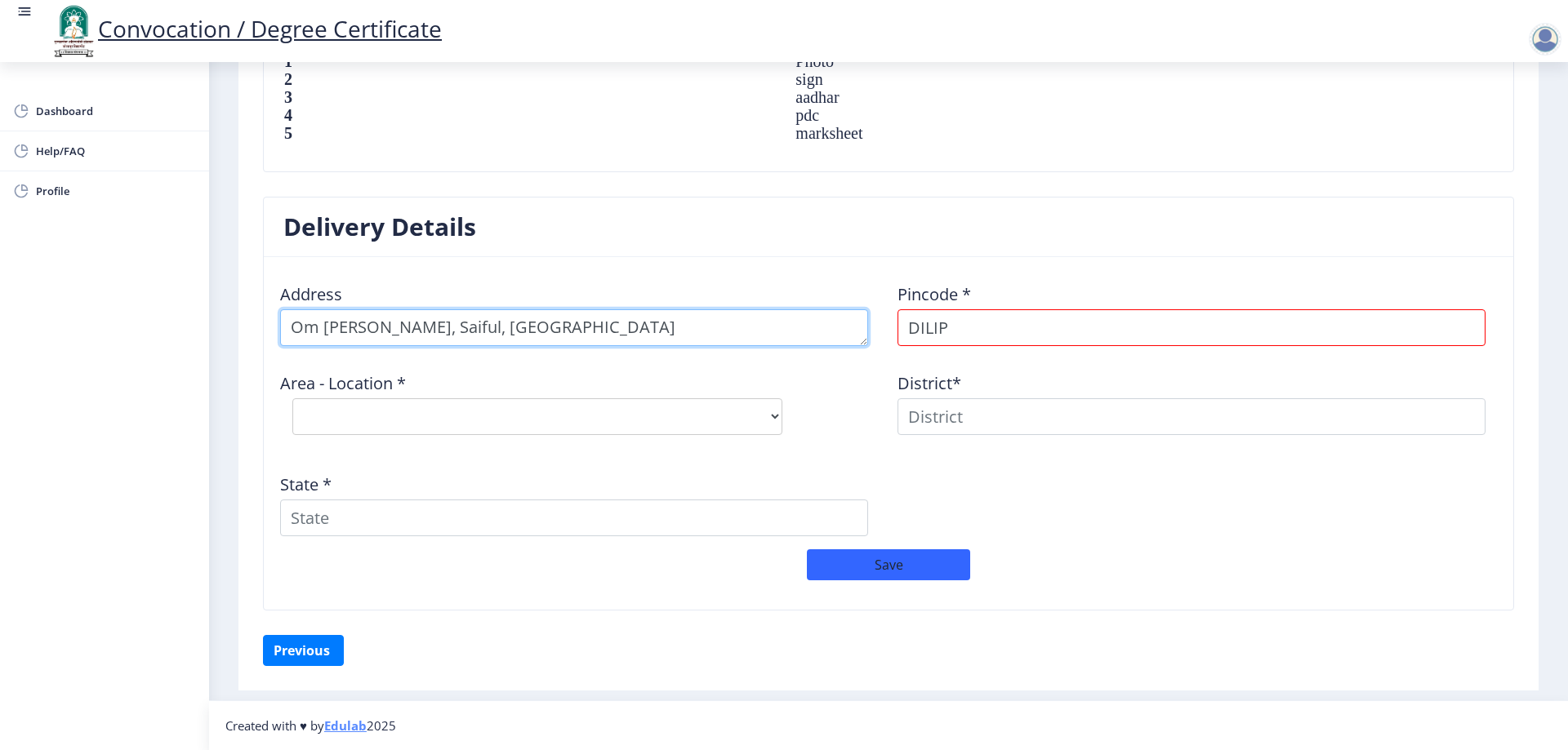
scroll to position [1175, 0]
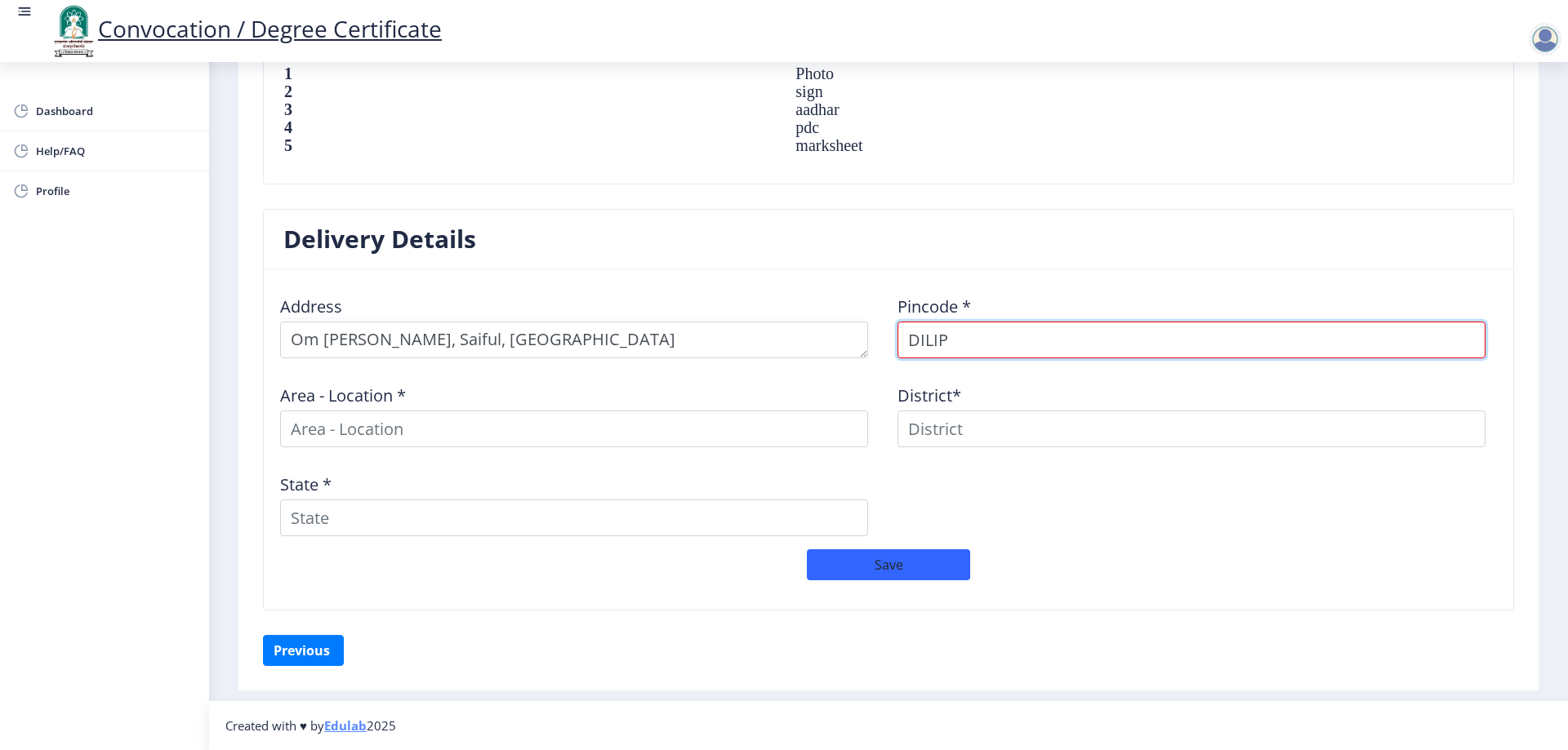
click at [1000, 332] on input "DILIP" at bounding box center [1191, 340] width 588 height 36
type input "413004"
select select
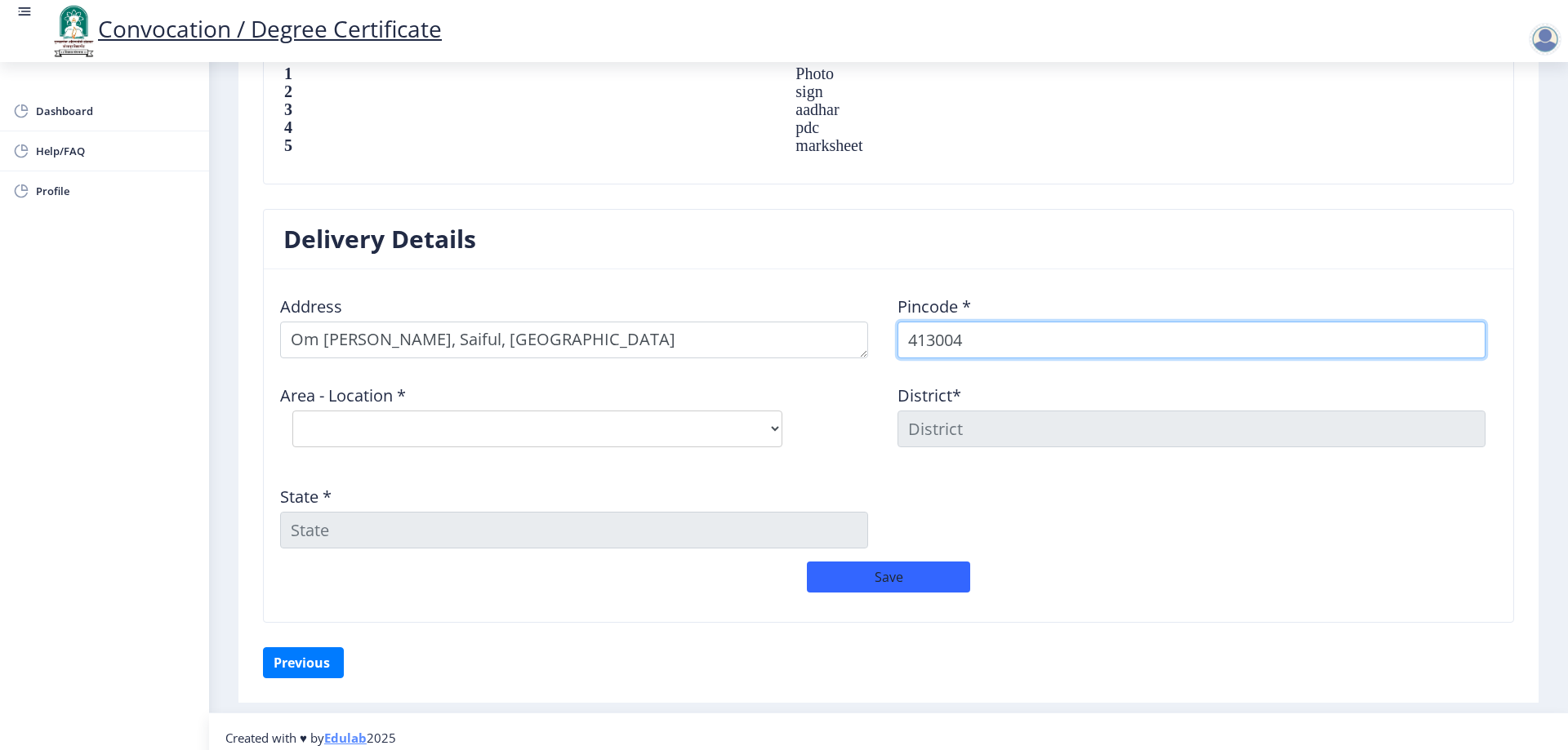
type input "413004"
click at [761, 424] on select "Select Area Location Indiranagar S.O (Solapur) Jule Solapur S.O" at bounding box center [537, 428] width 490 height 36
select select "2: Object"
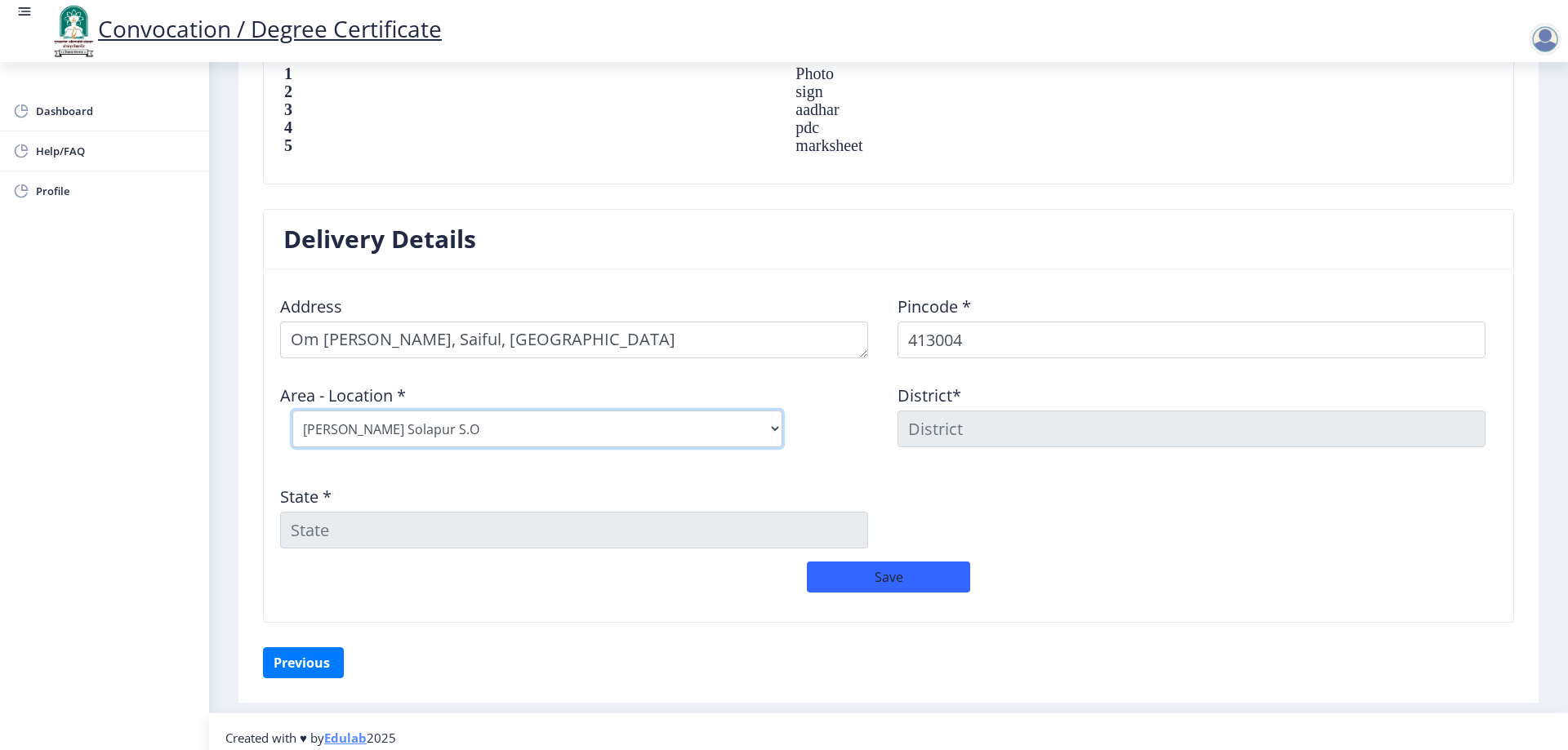
click at [293, 410] on select "Select Area Location Indiranagar S.O (Solapur) Jule Solapur S.O" at bounding box center [537, 428] width 490 height 36
type input "SOLAPUR"
type input "Maharashtra"
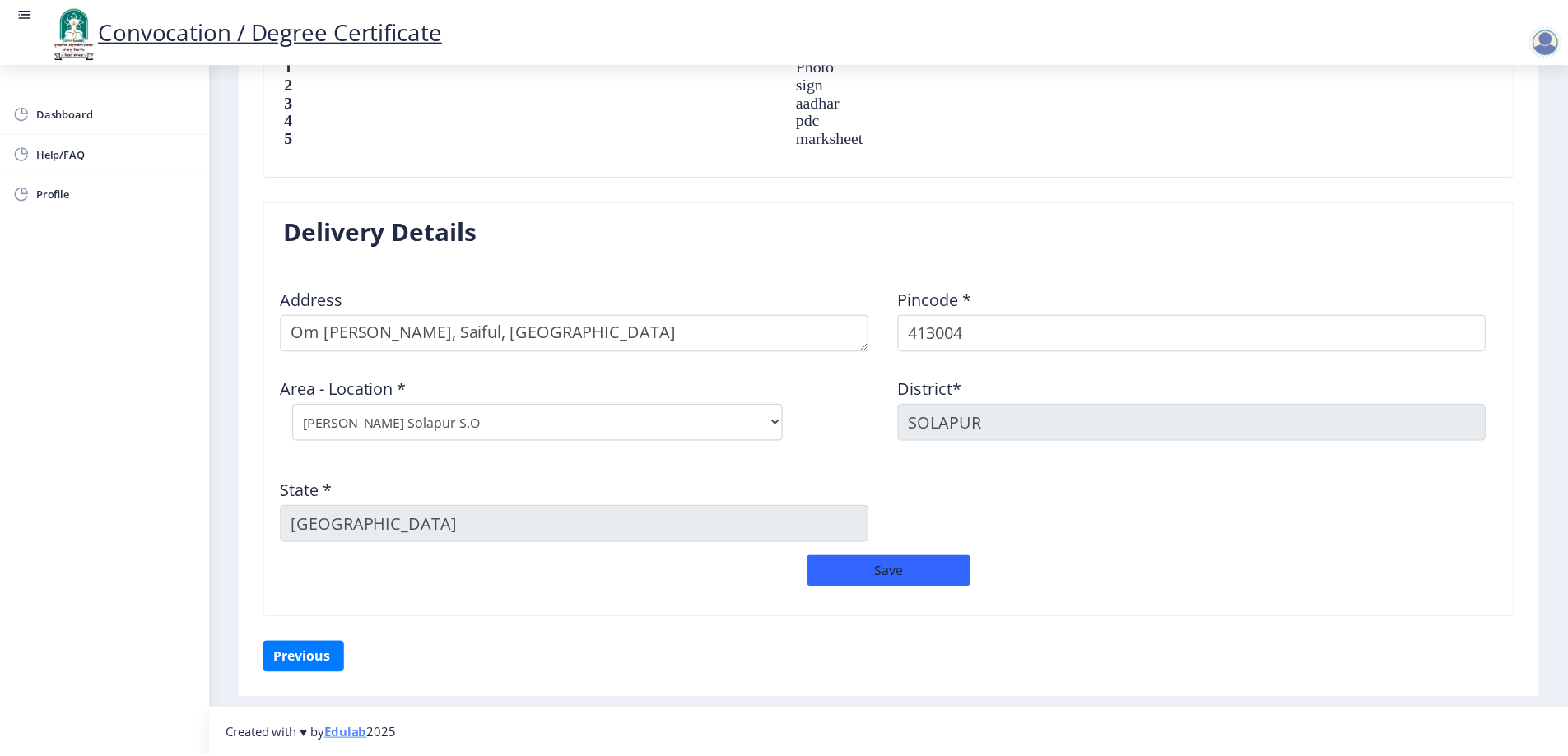
scroll to position [1196, 0]
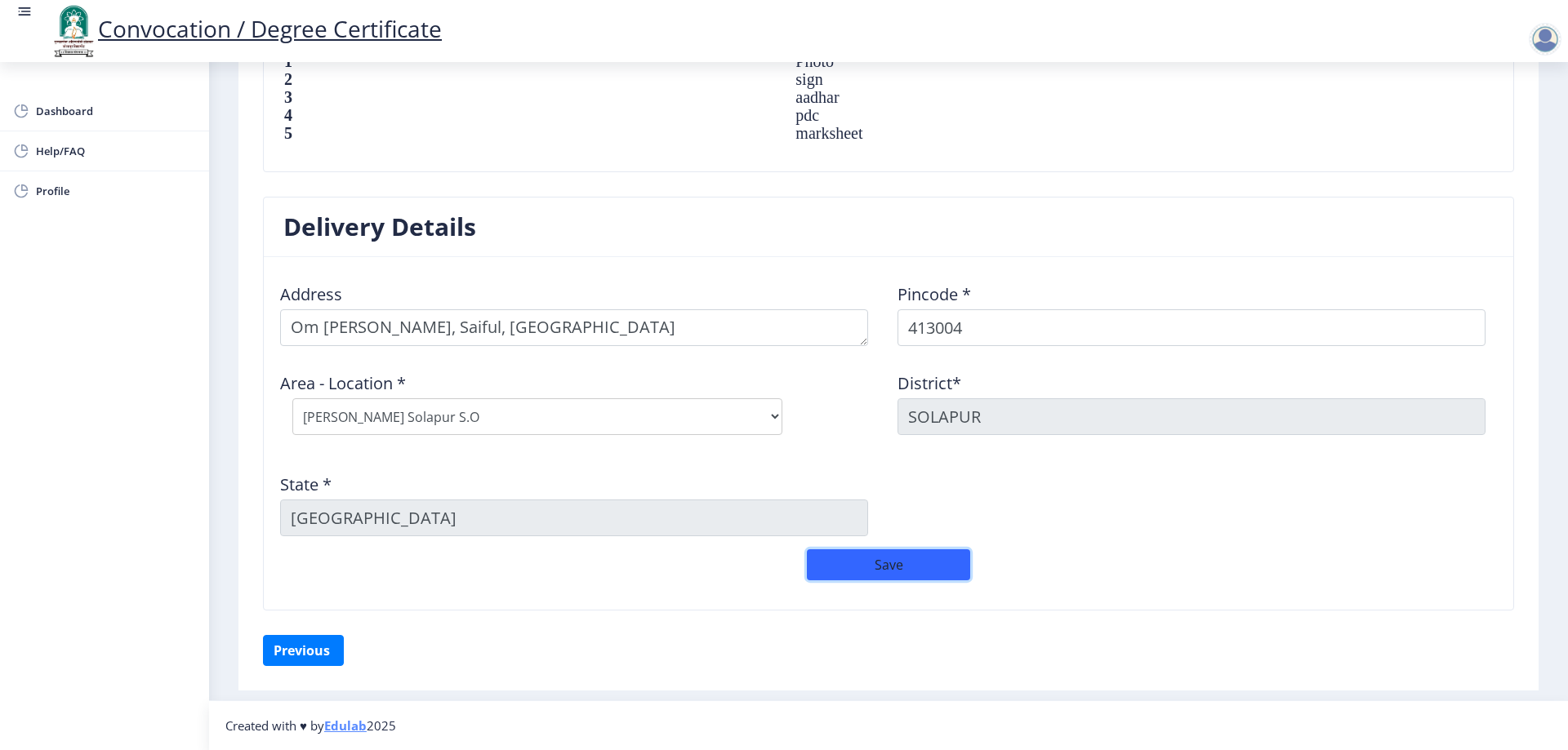
click at [896, 564] on button "Save" at bounding box center [889, 565] width 163 height 31
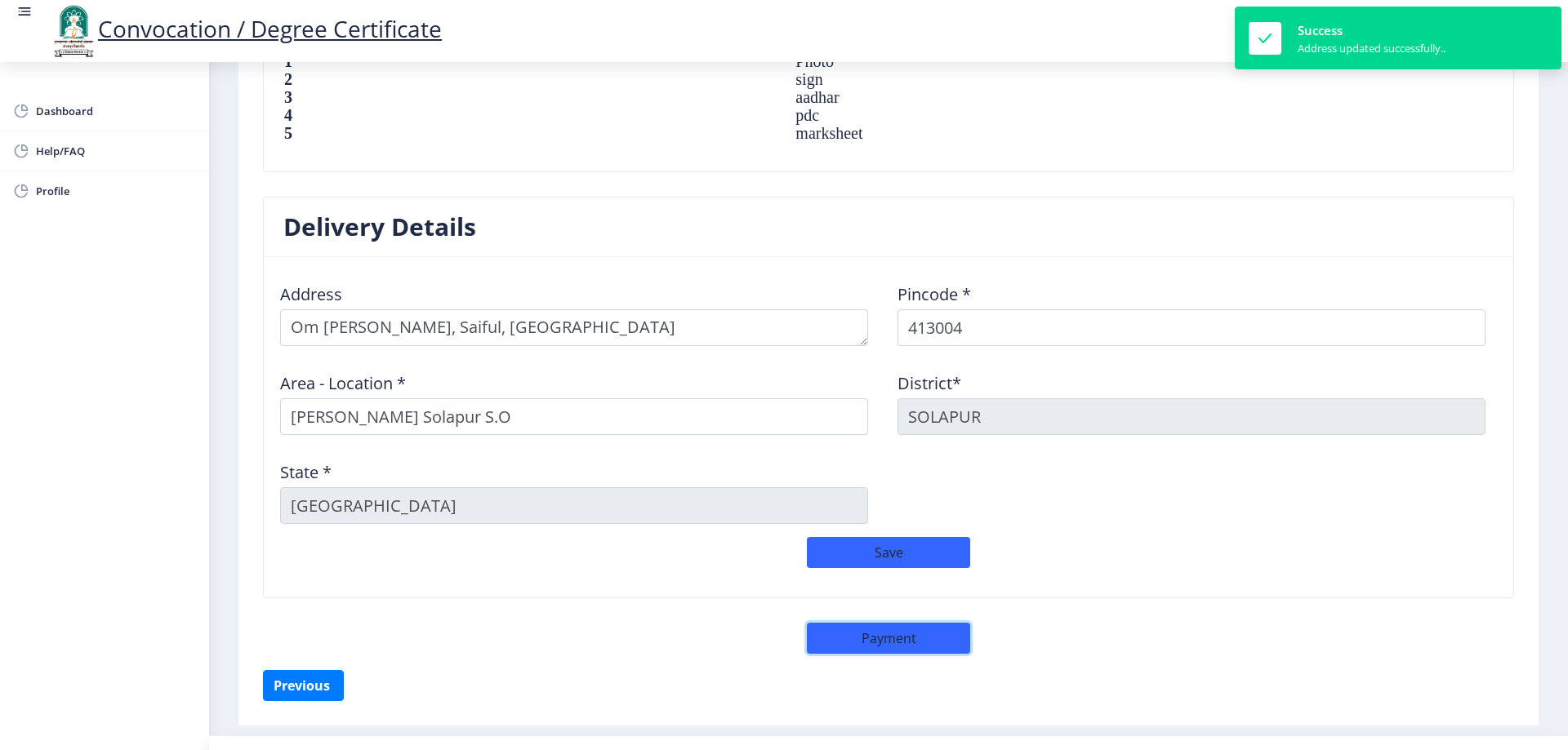
click at [888, 645] on button "Payment" at bounding box center [889, 638] width 163 height 31
select select "sealed"
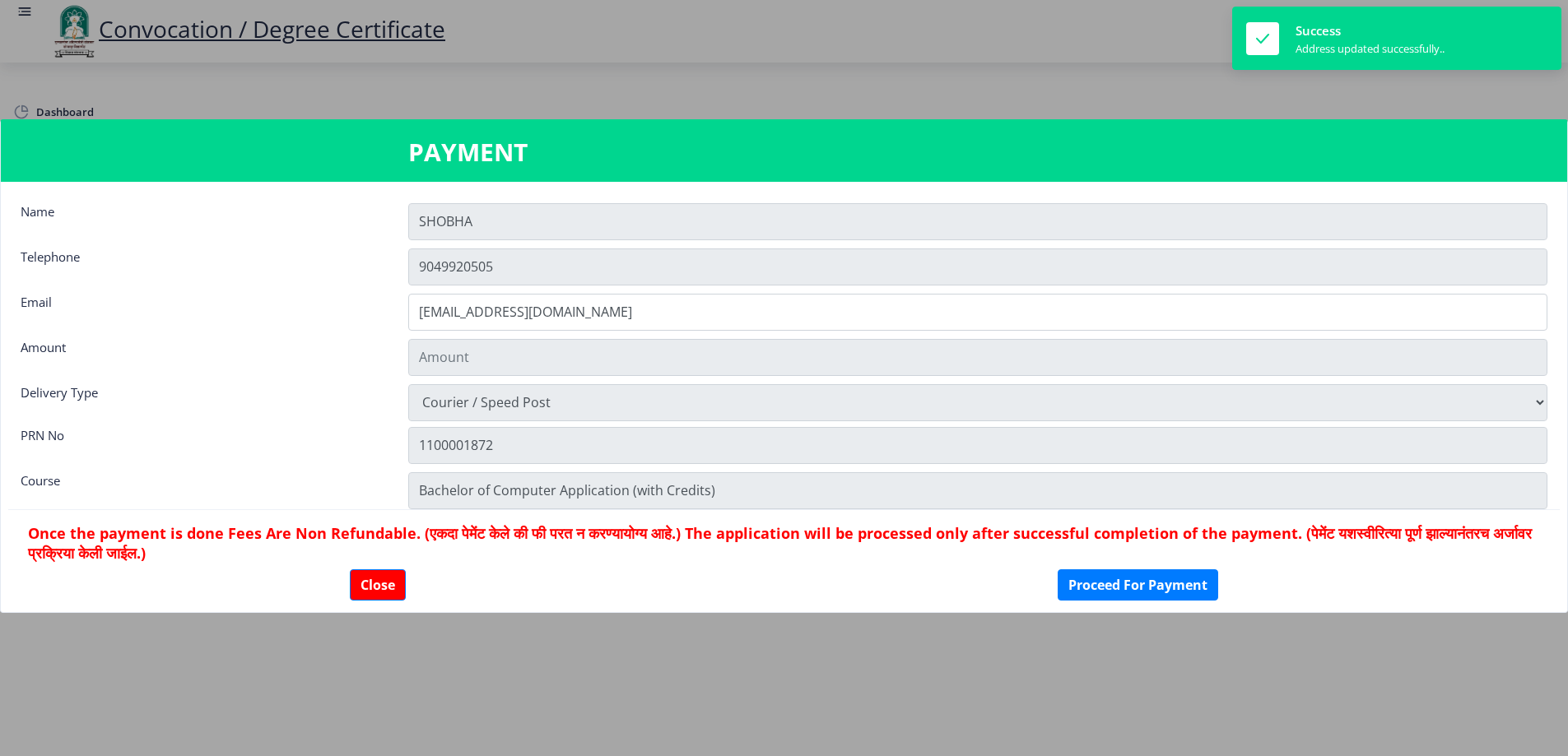
type input "2885"
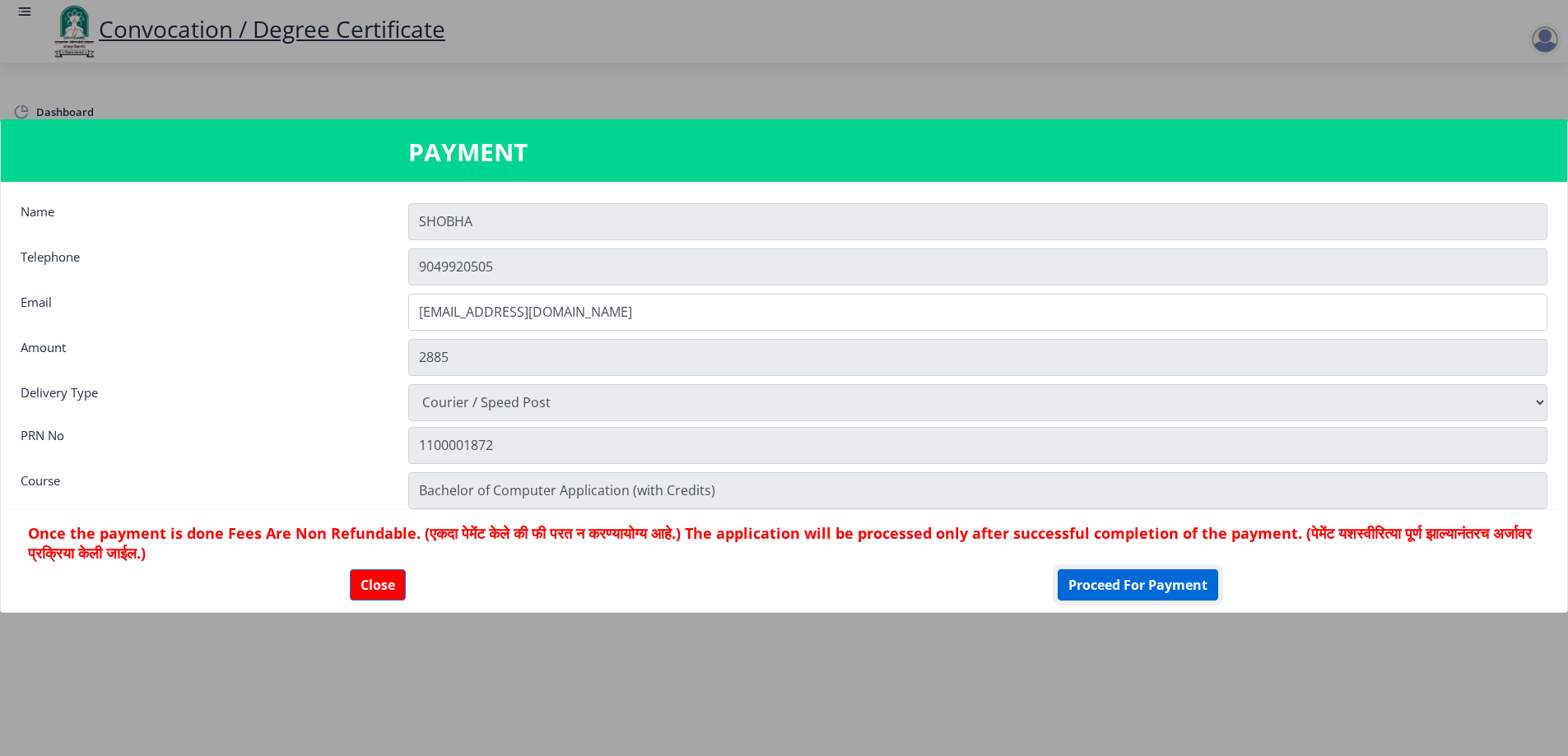
click at [1110, 595] on button "Proceed For Payment" at bounding box center [1138, 585] width 160 height 32
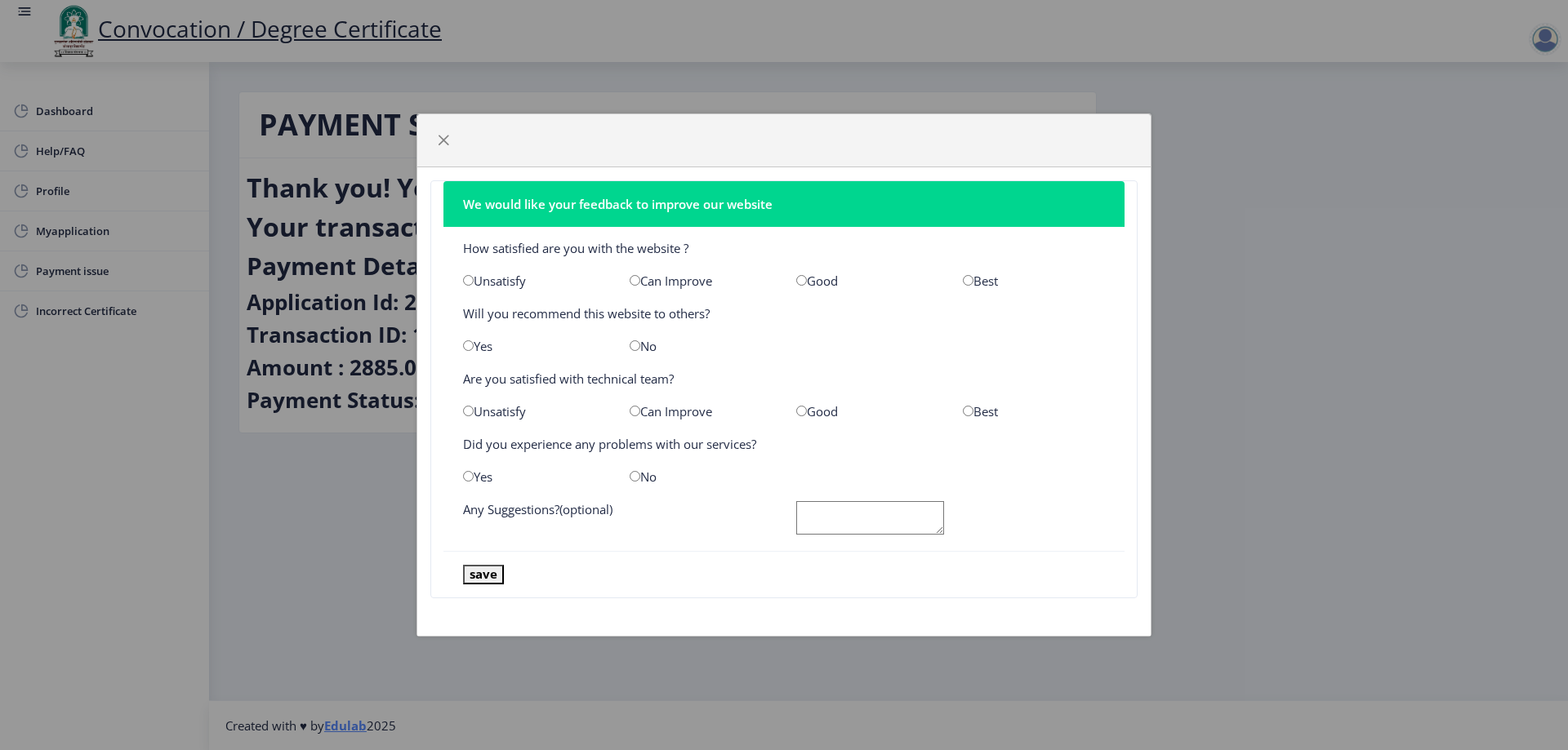
drag, startPoint x: 972, startPoint y: 279, endPoint x: 690, endPoint y: 377, distance: 298.5
click at [973, 278] on div "Best" at bounding box center [1034, 281] width 167 height 17
click at [634, 348] on input "radio" at bounding box center [634, 346] width 11 height 11
radio input "true"
click at [963, 279] on input "radio" at bounding box center [967, 280] width 11 height 11
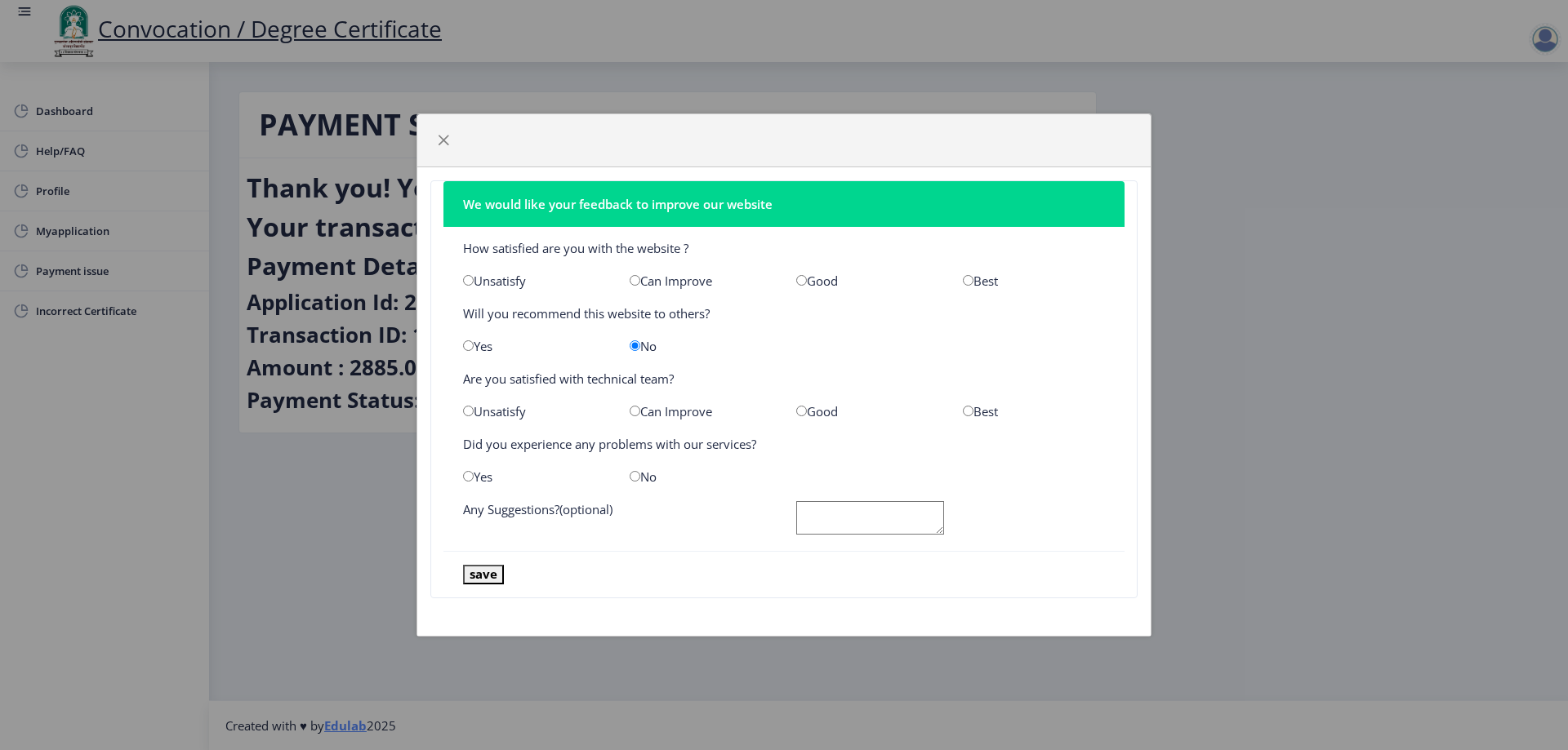
radio input "true"
click at [969, 402] on nb-card-body "How satisfied are you with the website ? Unsatisfy Can Improve Good Best Will y…" at bounding box center [784, 389] width 681 height 324
click at [971, 409] on input "radio" at bounding box center [967, 410] width 11 height 11
radio input "true"
click at [639, 472] on input "radio" at bounding box center [634, 476] width 11 height 11
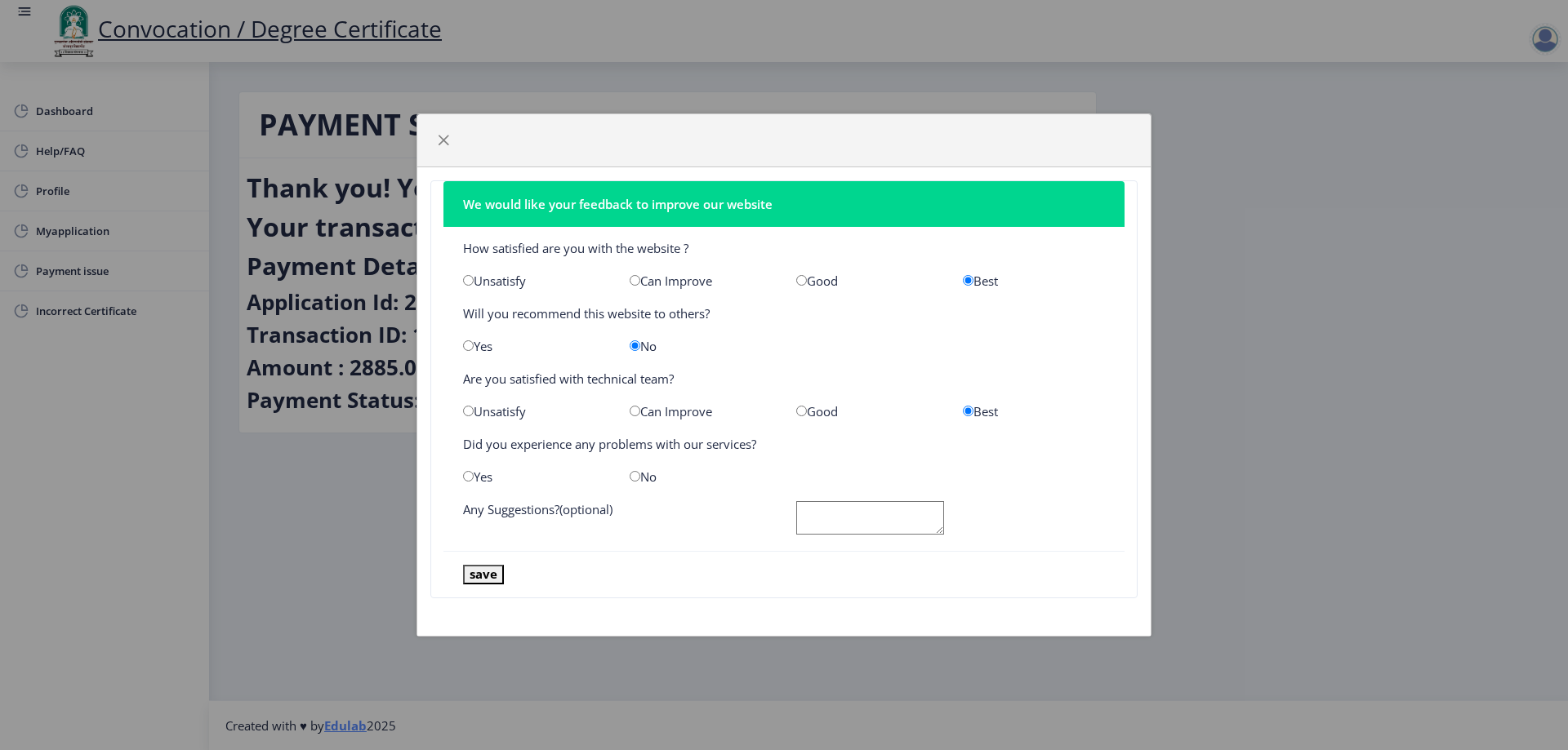
radio input "true"
click at [844, 526] on textarea at bounding box center [870, 518] width 148 height 33
click at [855, 525] on textarea "goo" at bounding box center [870, 518] width 148 height 33
type textarea "good"
click at [482, 587] on nb-card-footer "save" at bounding box center [784, 573] width 681 height 46
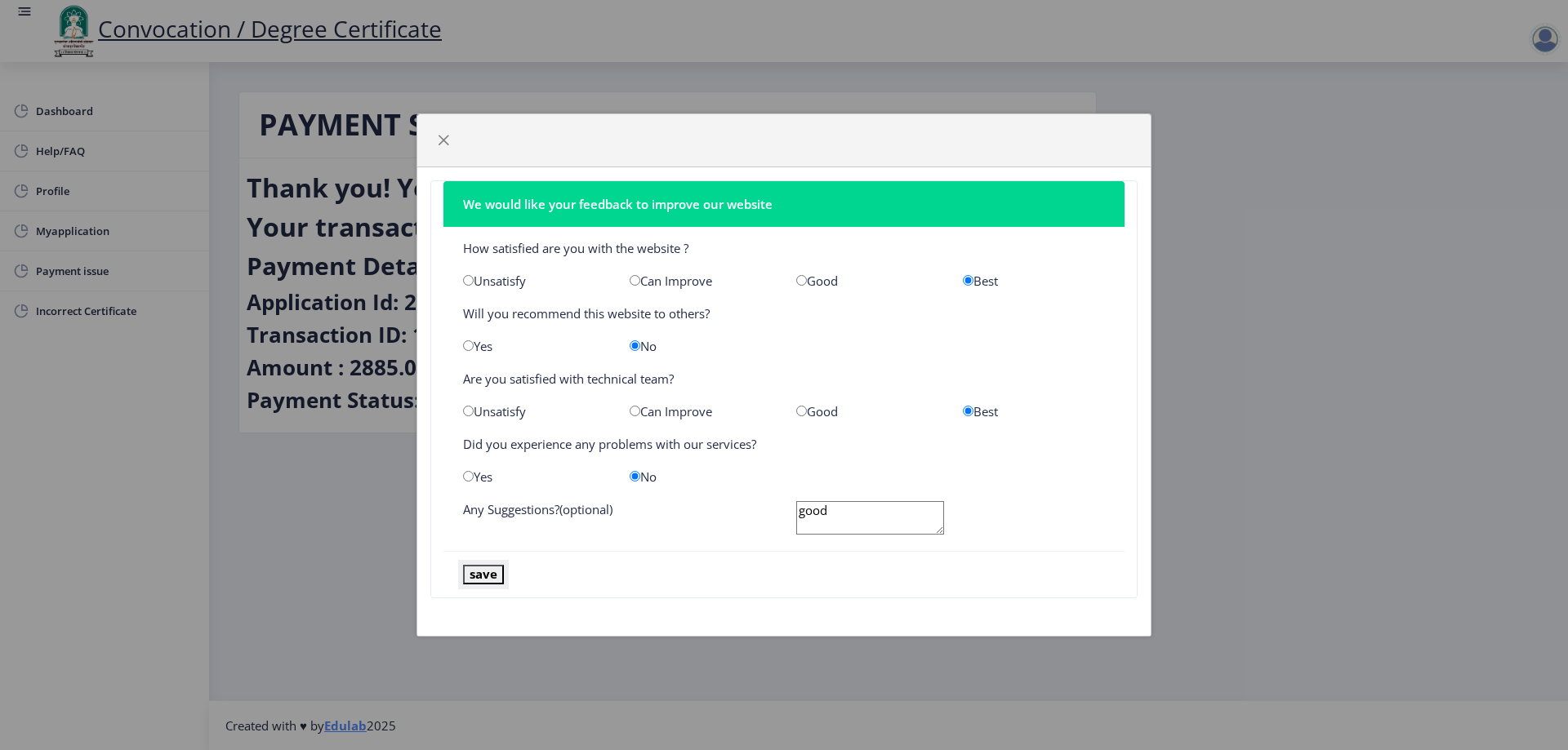
click at [487, 574] on button "save" at bounding box center [483, 573] width 41 height 19
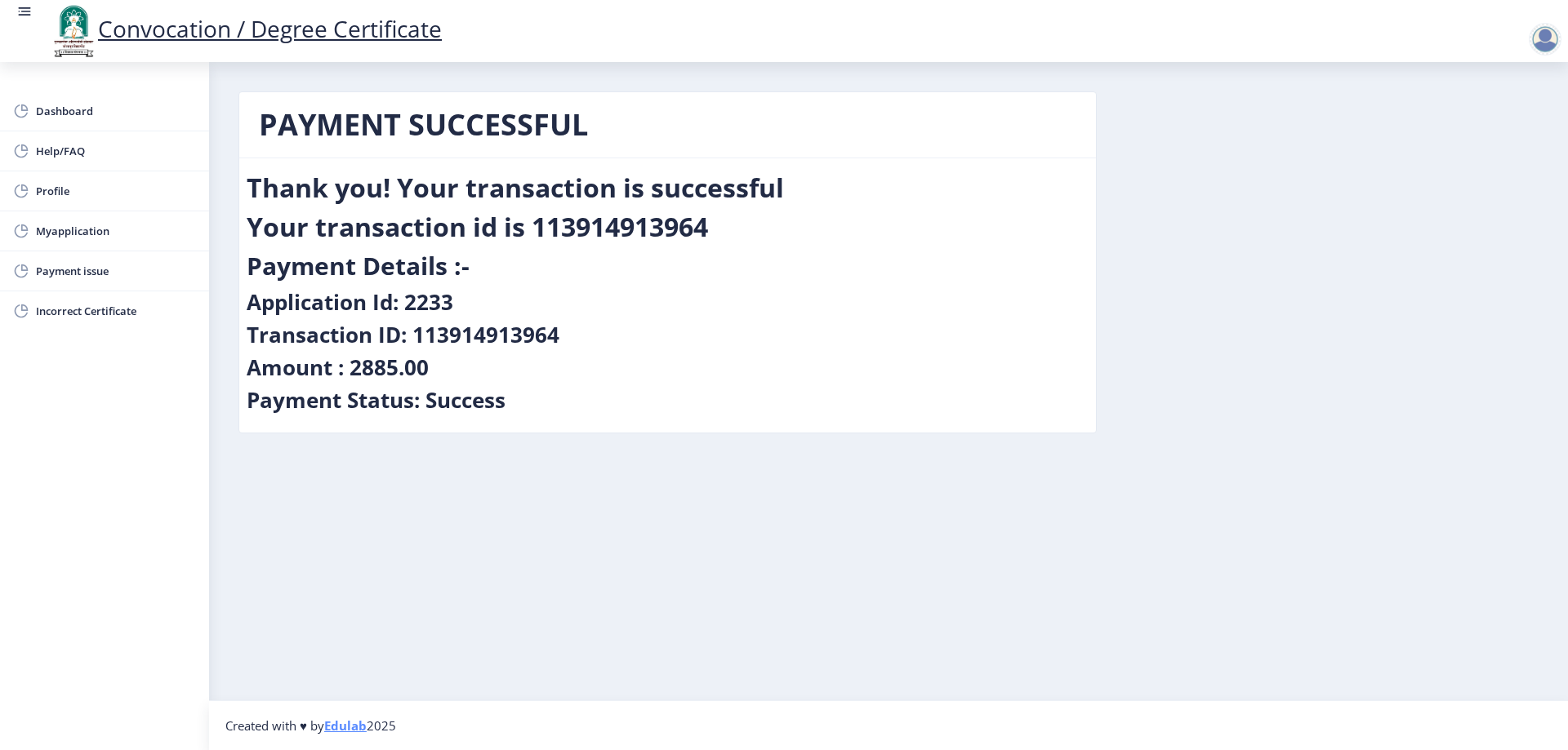
drag, startPoint x: 762, startPoint y: 189, endPoint x: 747, endPoint y: 440, distance: 251.4
click at [747, 440] on div "PAYMENT SUCCESSFUL Thank you! Your transaction is successful Your transaction i…" at bounding box center [667, 274] width 883 height 366
drag, startPoint x: 697, startPoint y: 119, endPoint x: 1151, endPoint y: 319, distance: 496.1
click at [1151, 319] on div "PAYMENT SUCCESSFUL Thank you! Your transaction is successful Your transaction i…" at bounding box center [888, 274] width 1325 height 366
click at [1555, 41] on div at bounding box center [1544, 38] width 32 height 32
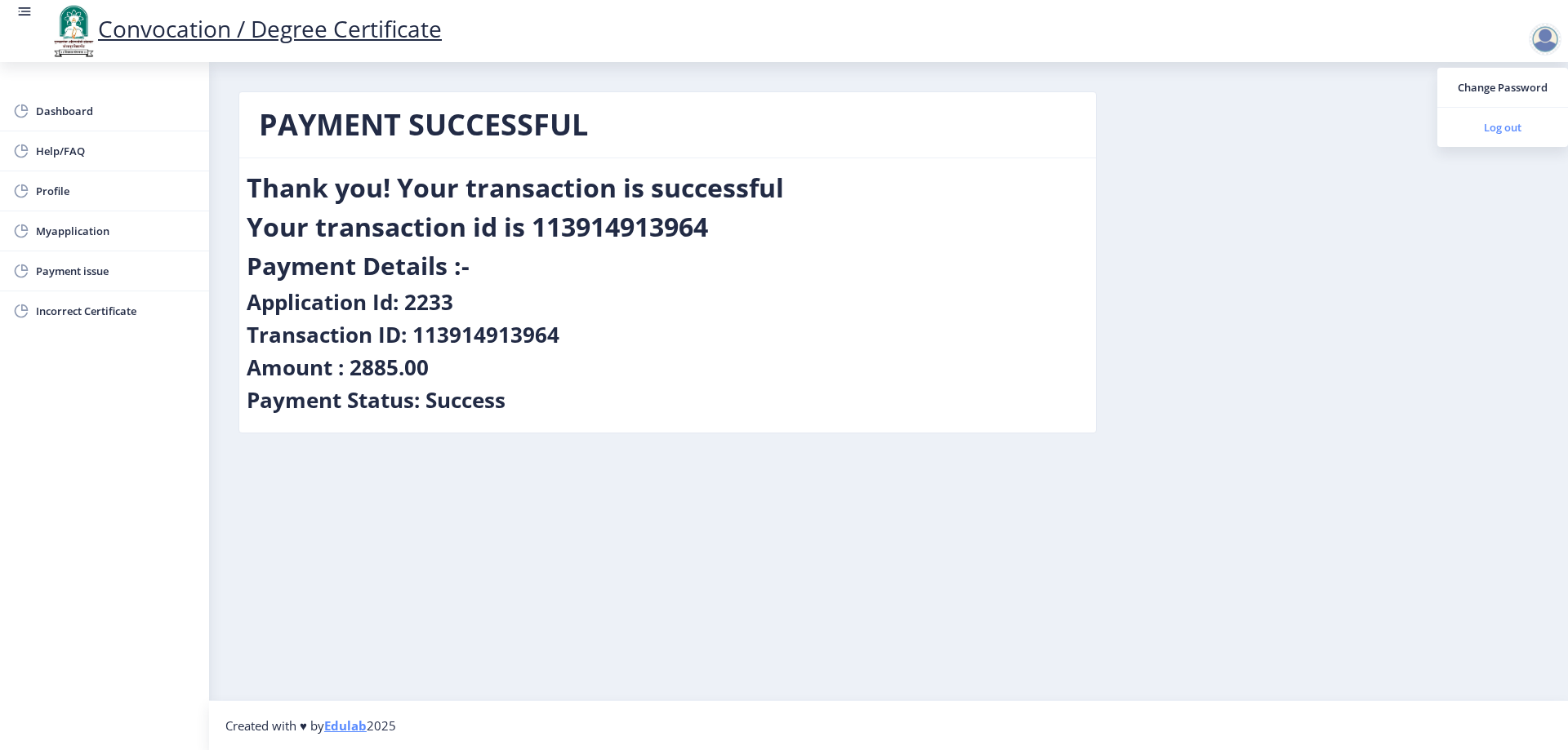
click at [1505, 126] on span "Log out" at bounding box center [1502, 128] width 104 height 20
